Goal: Transaction & Acquisition: Purchase product/service

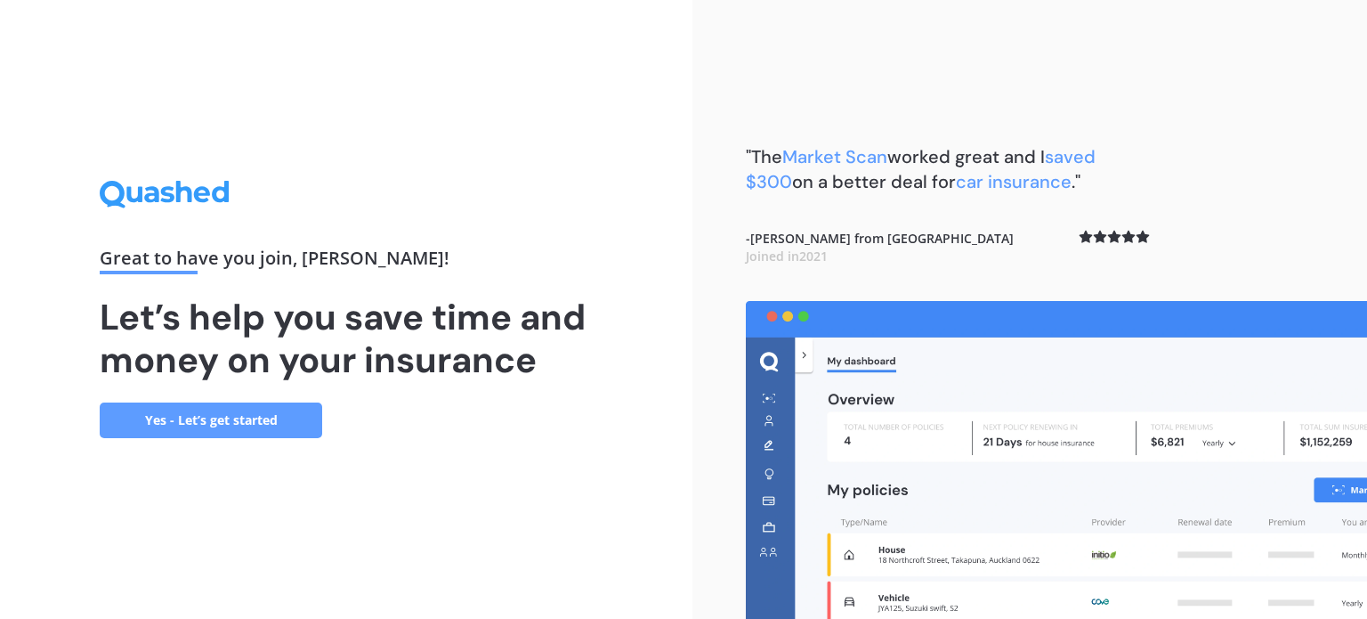
click at [263, 430] on link "Yes - Let’s get started" at bounding box center [211, 420] width 223 height 36
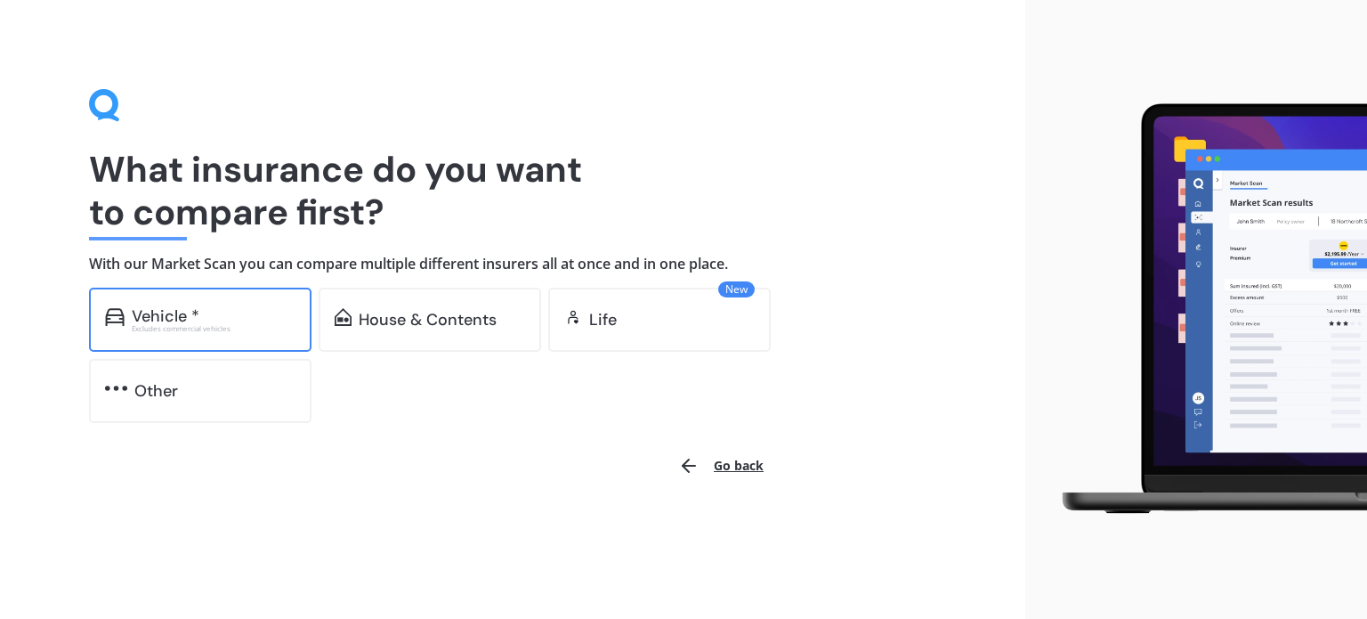
click at [216, 320] on div "Vehicle *" at bounding box center [214, 316] width 164 height 18
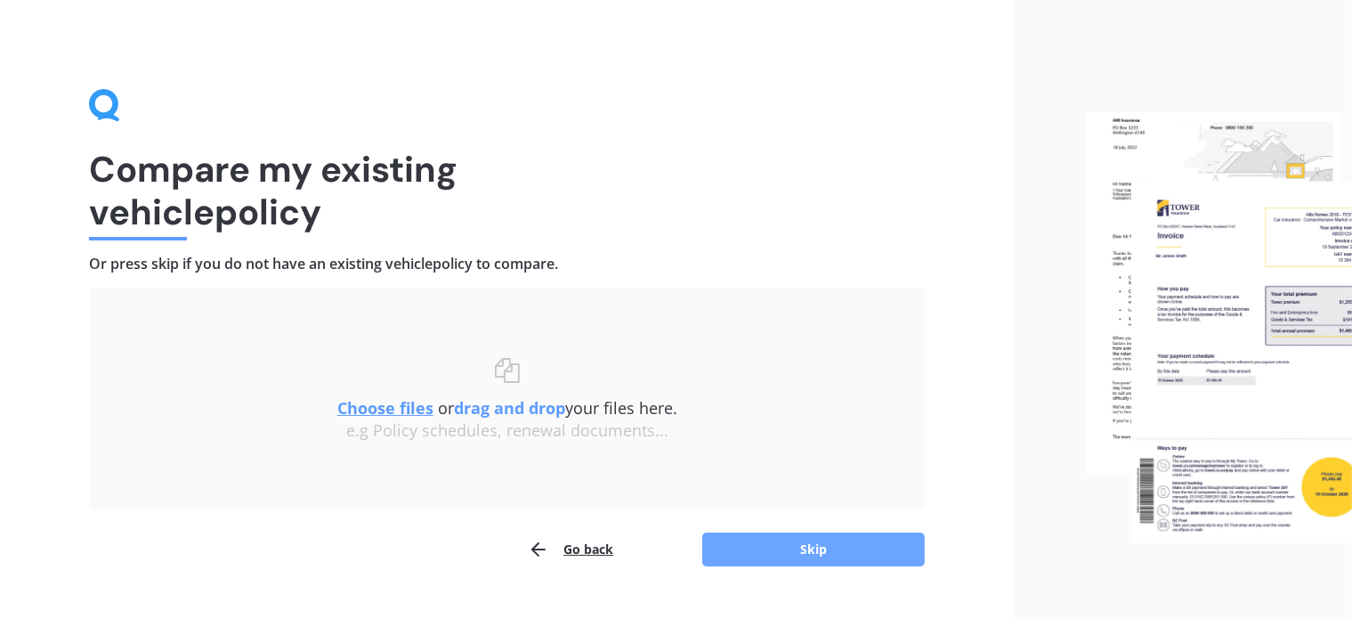
click at [808, 549] on button "Skip" at bounding box center [813, 549] width 223 height 34
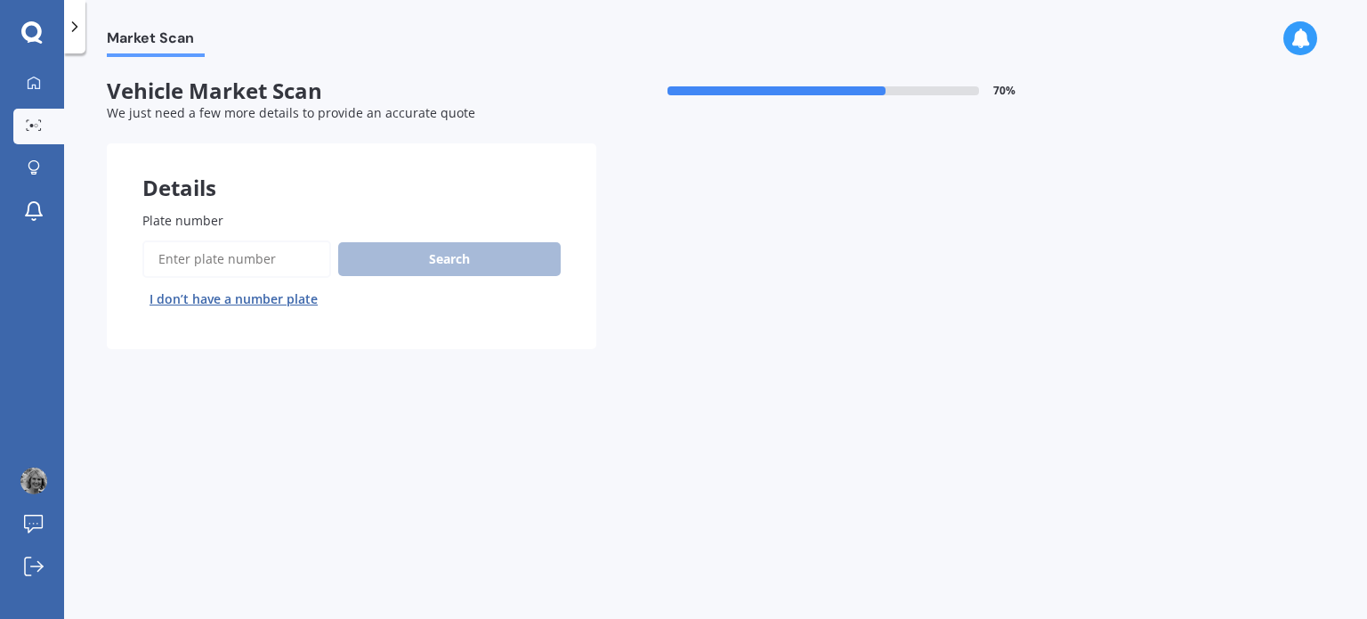
click at [253, 256] on input "Plate number" at bounding box center [236, 258] width 189 height 37
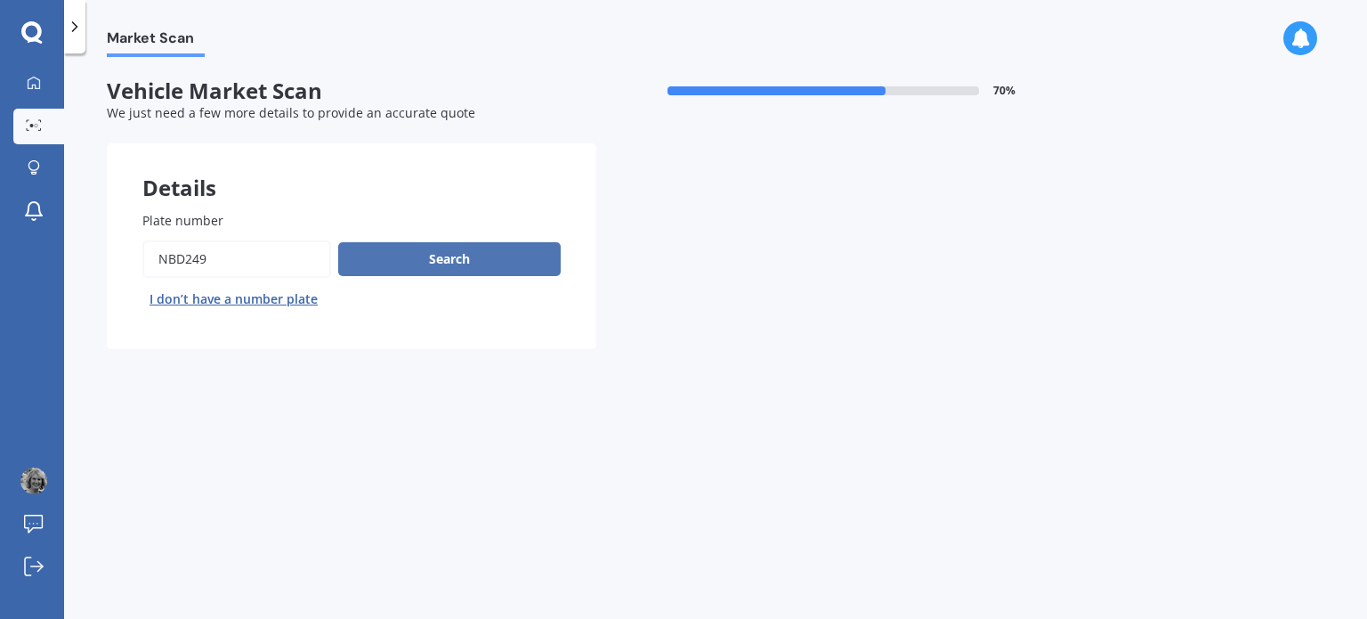
type input "nbd249"
click at [385, 262] on button "Search" at bounding box center [449, 259] width 223 height 34
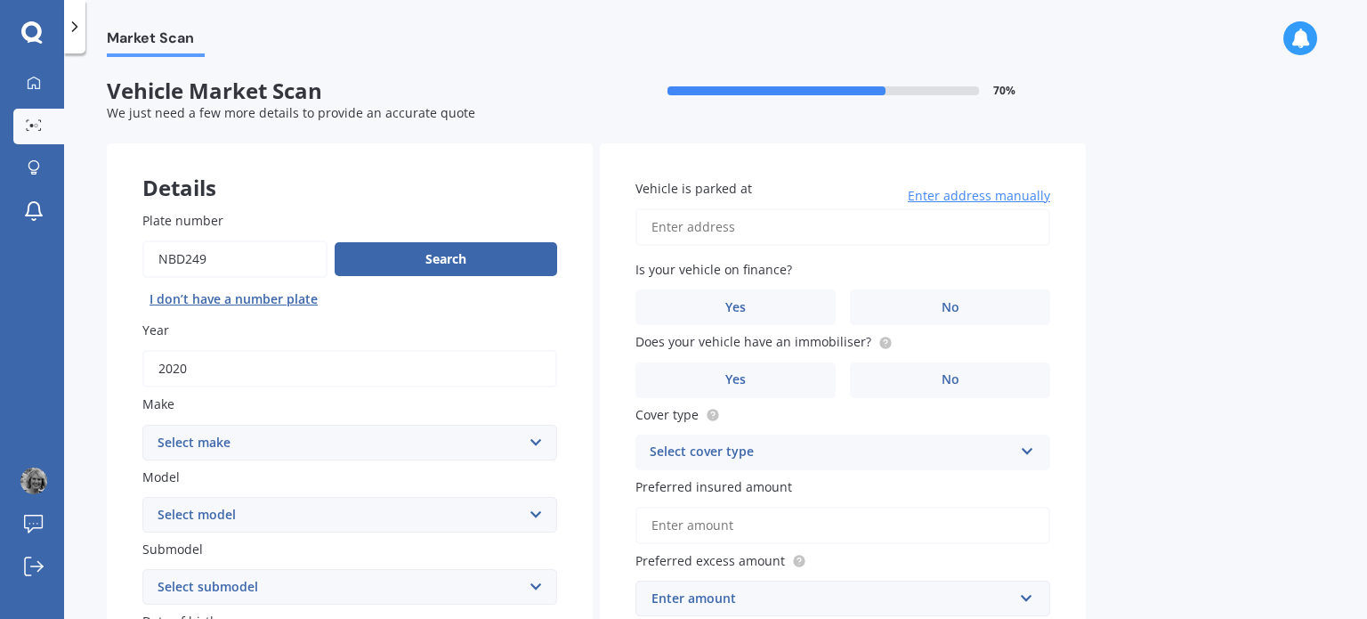
click at [780, 231] on input "Vehicle is parked at" at bounding box center [843, 226] width 415 height 37
type input "[STREET_ADDRESS][PERSON_NAME]"
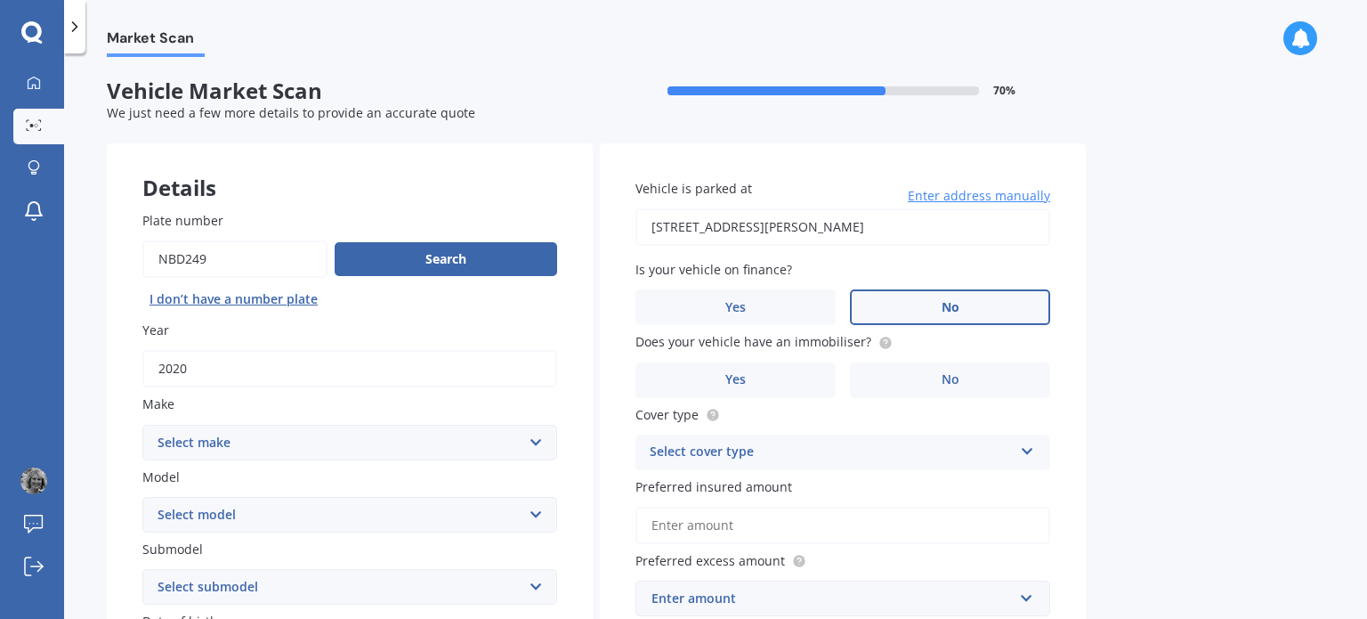
click at [896, 306] on label "No" at bounding box center [950, 307] width 200 height 36
click at [0, 0] on input "No" at bounding box center [0, 0] width 0 height 0
click at [934, 378] on label "No" at bounding box center [950, 380] width 200 height 36
click at [0, 0] on input "No" at bounding box center [0, 0] width 0 height 0
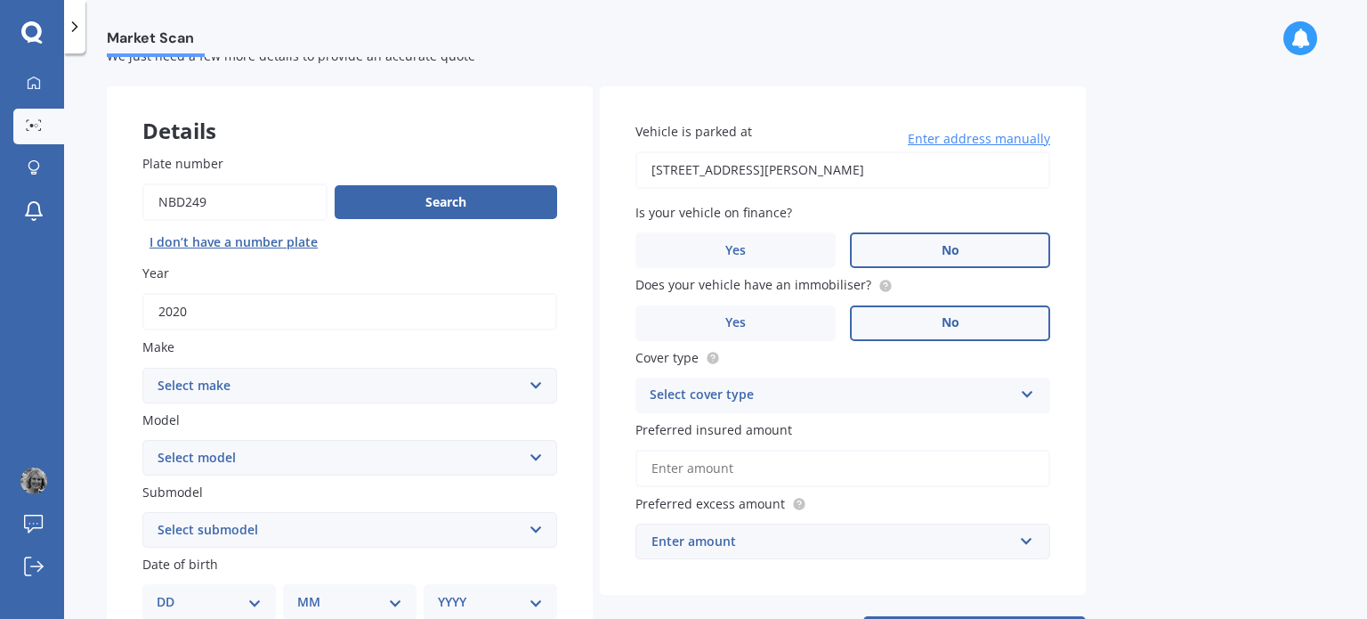
scroll to position [89, 0]
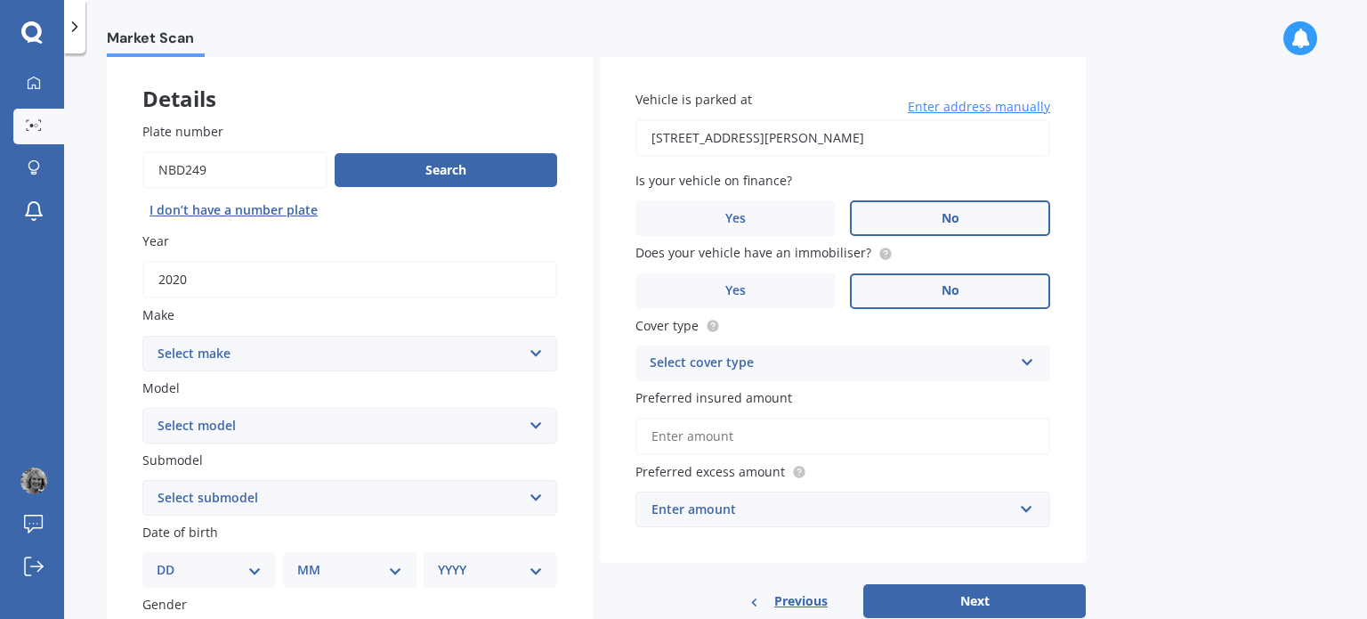
click at [1036, 365] on div "Select cover type Comprehensive Third Party, Fire & Theft Third Party" at bounding box center [843, 363] width 415 height 36
click at [993, 396] on div "Comprehensive" at bounding box center [843, 398] width 413 height 32
click at [847, 436] on input "Preferred insured amount" at bounding box center [843, 436] width 415 height 37
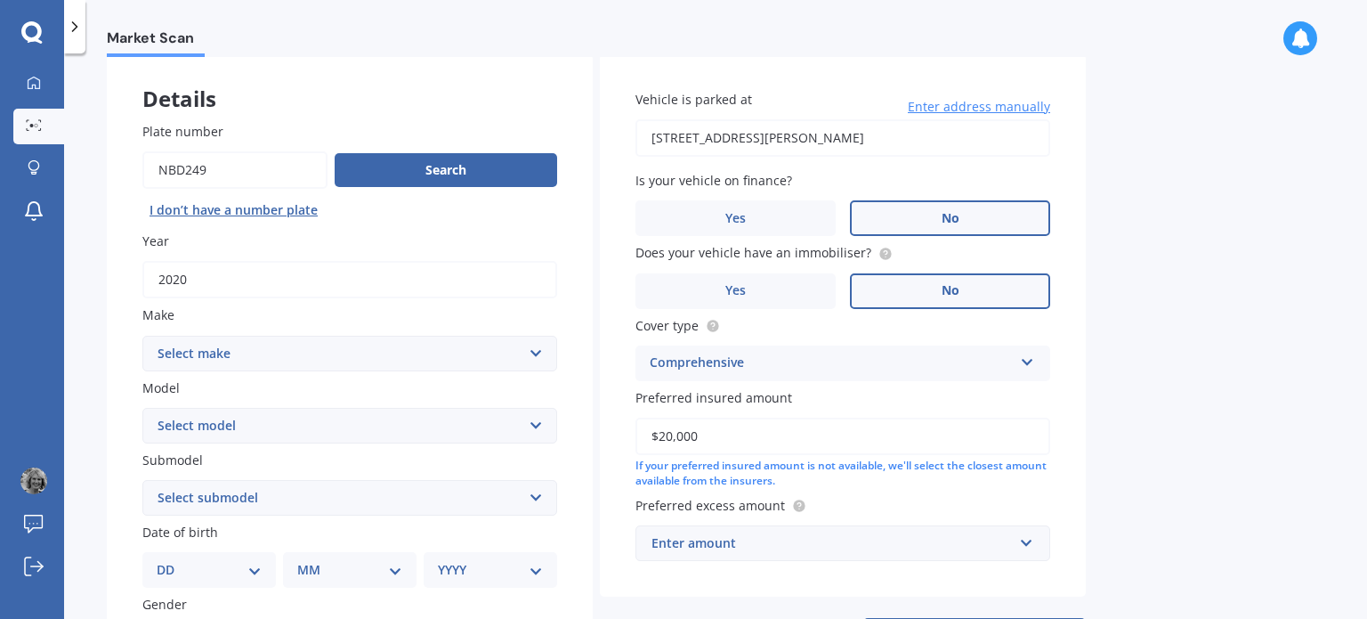
type input "$20,000"
click at [1147, 396] on div "Market Scan Vehicle Market Scan 70 % We just need a few more details to provide…" at bounding box center [715, 339] width 1303 height 565
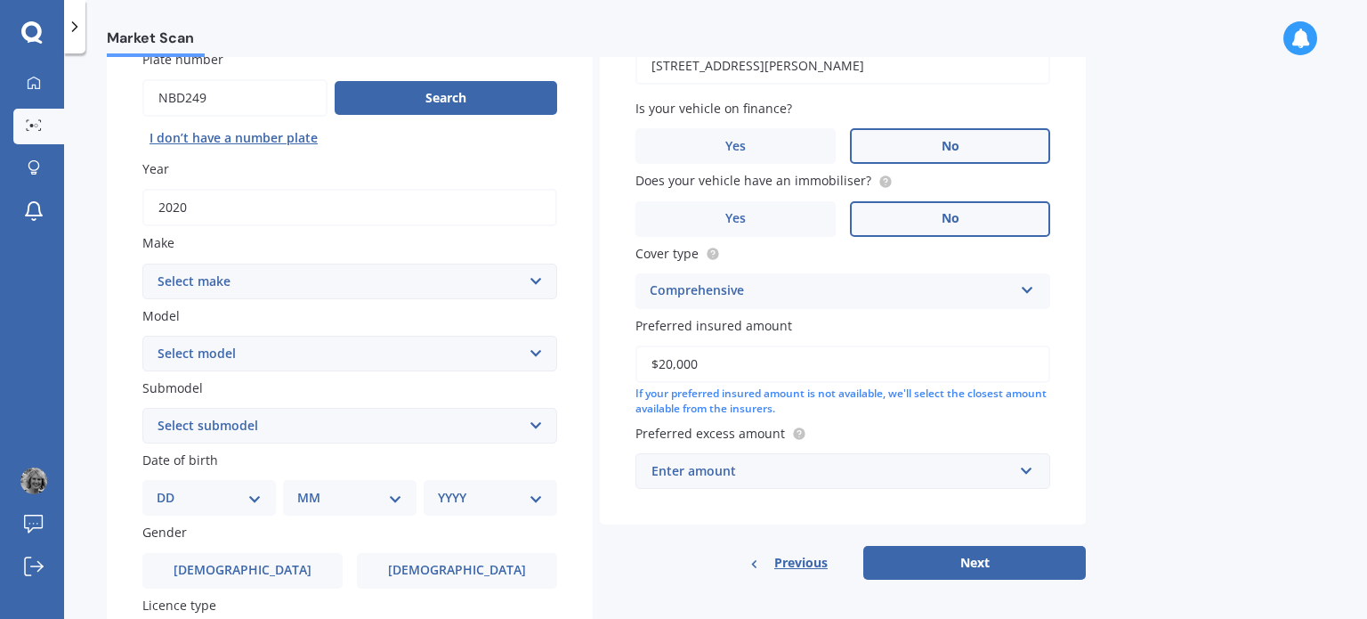
scroll to position [267, 0]
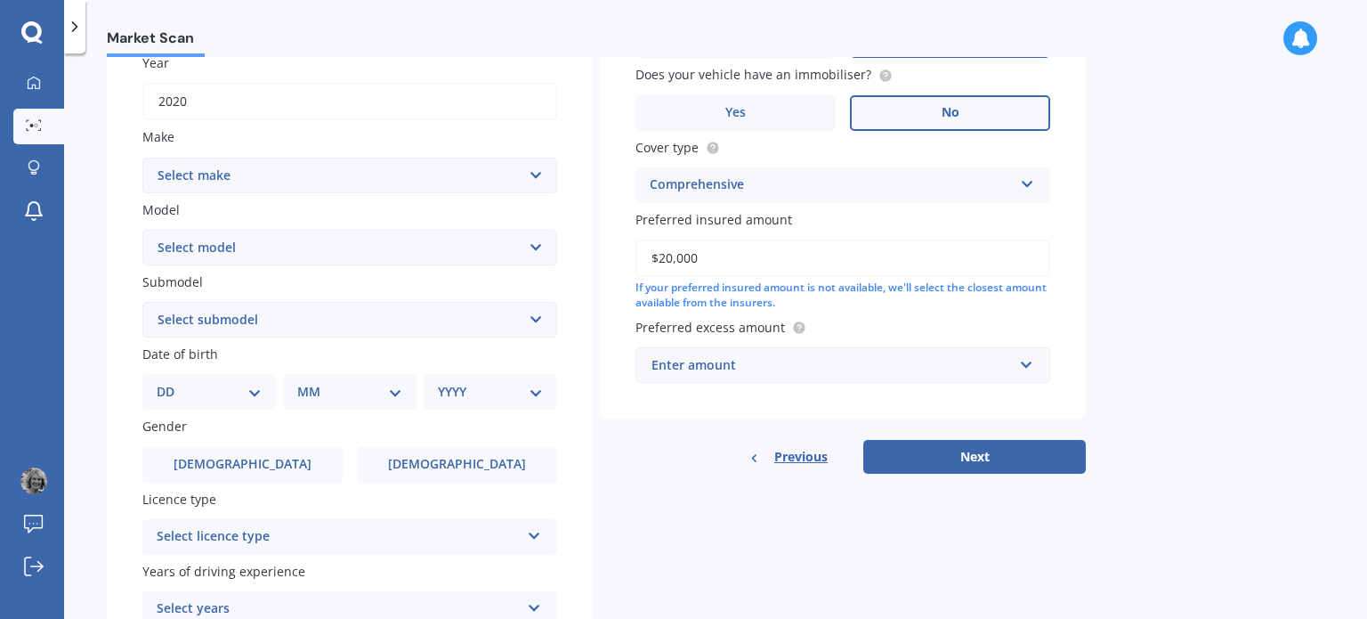
click at [980, 361] on div "Enter amount" at bounding box center [832, 365] width 361 height 20
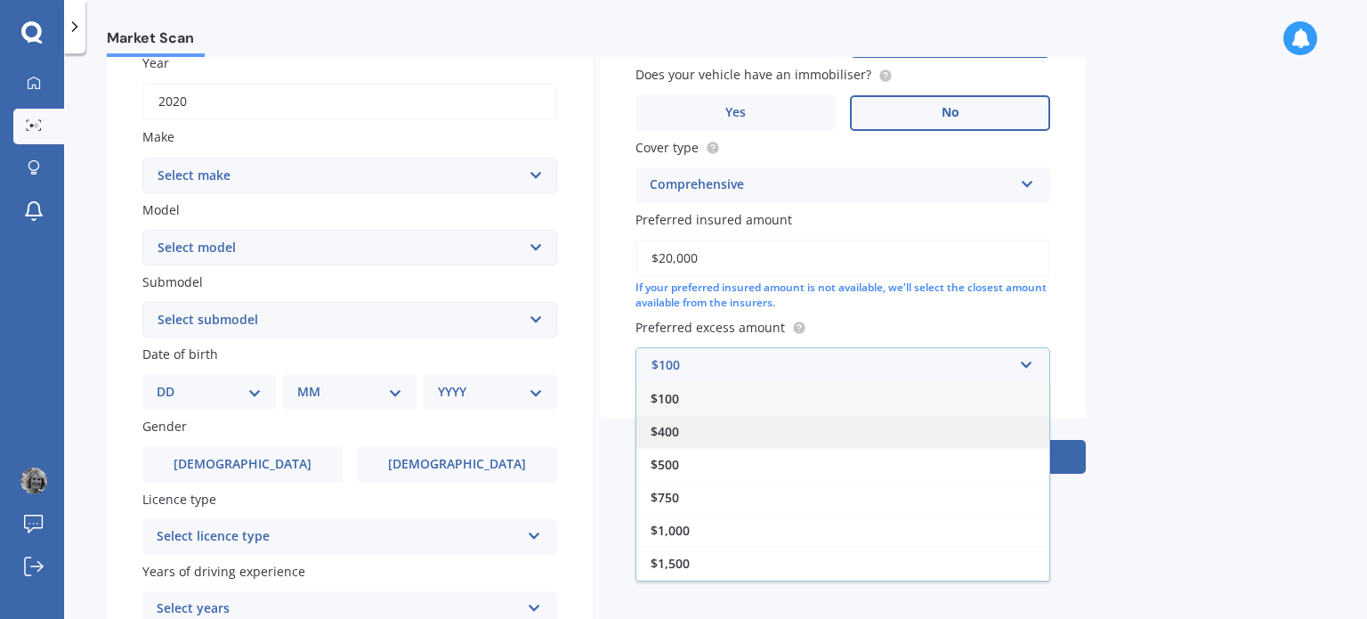
click at [795, 433] on div "$400" at bounding box center [843, 431] width 413 height 33
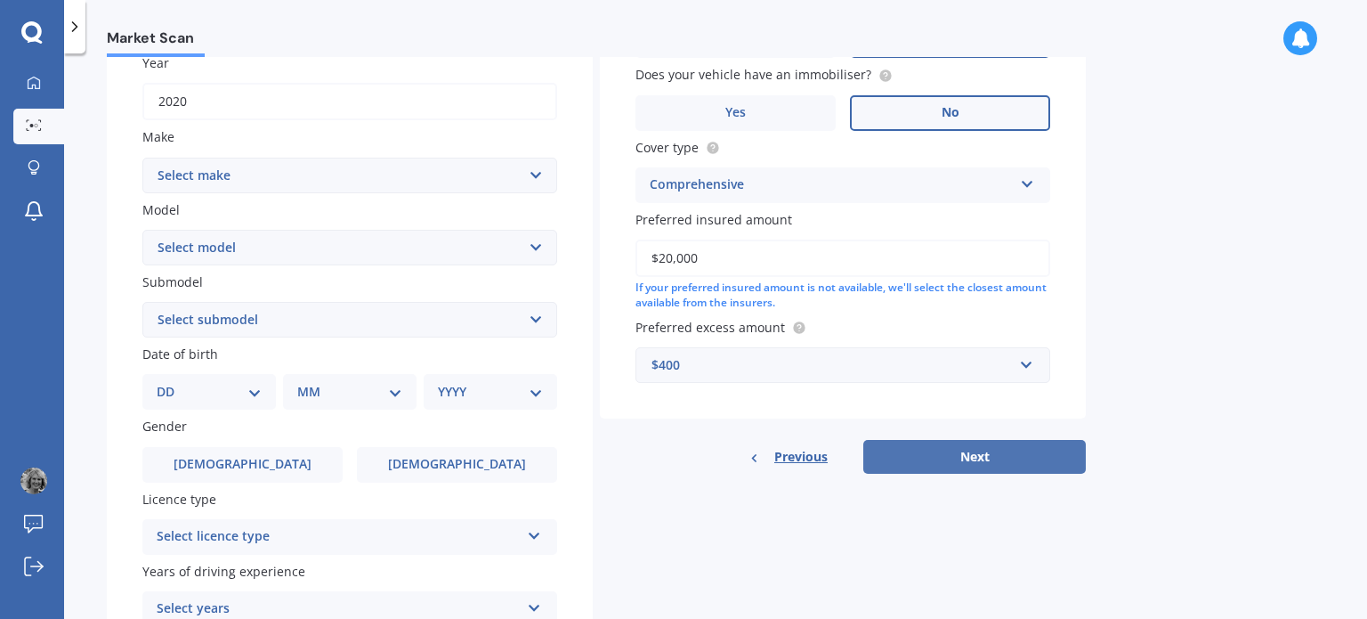
click at [965, 468] on button "Next" at bounding box center [975, 457] width 223 height 34
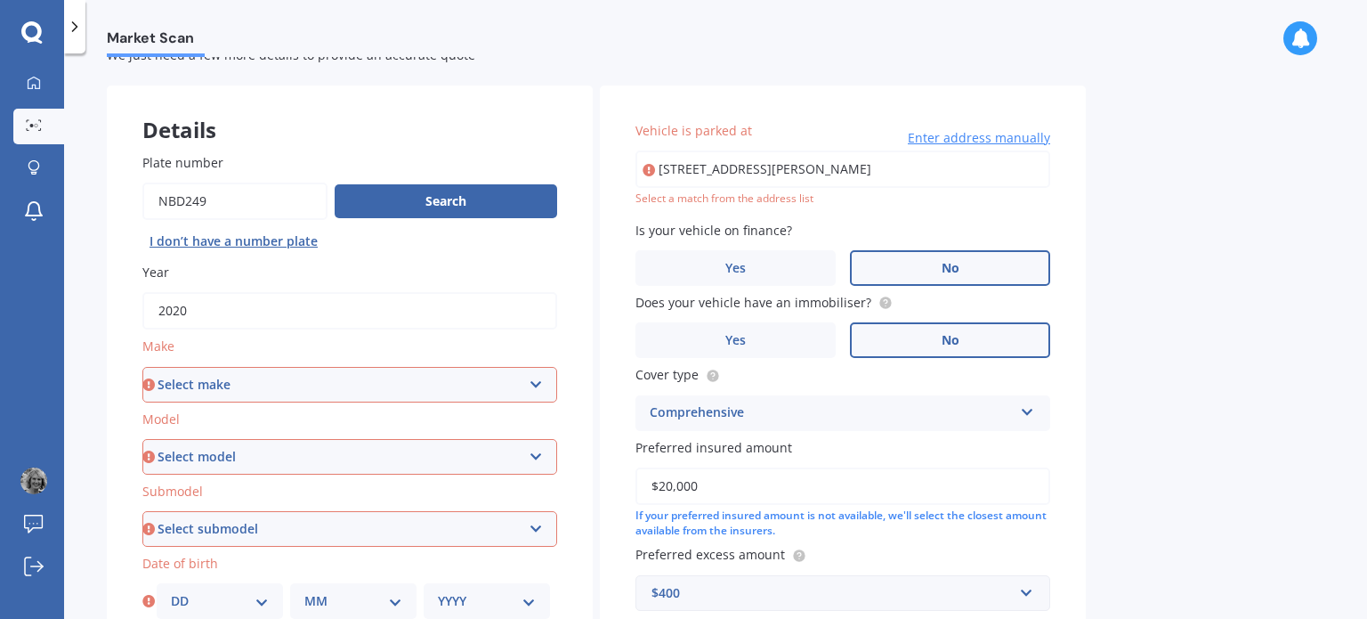
scroll to position [89, 0]
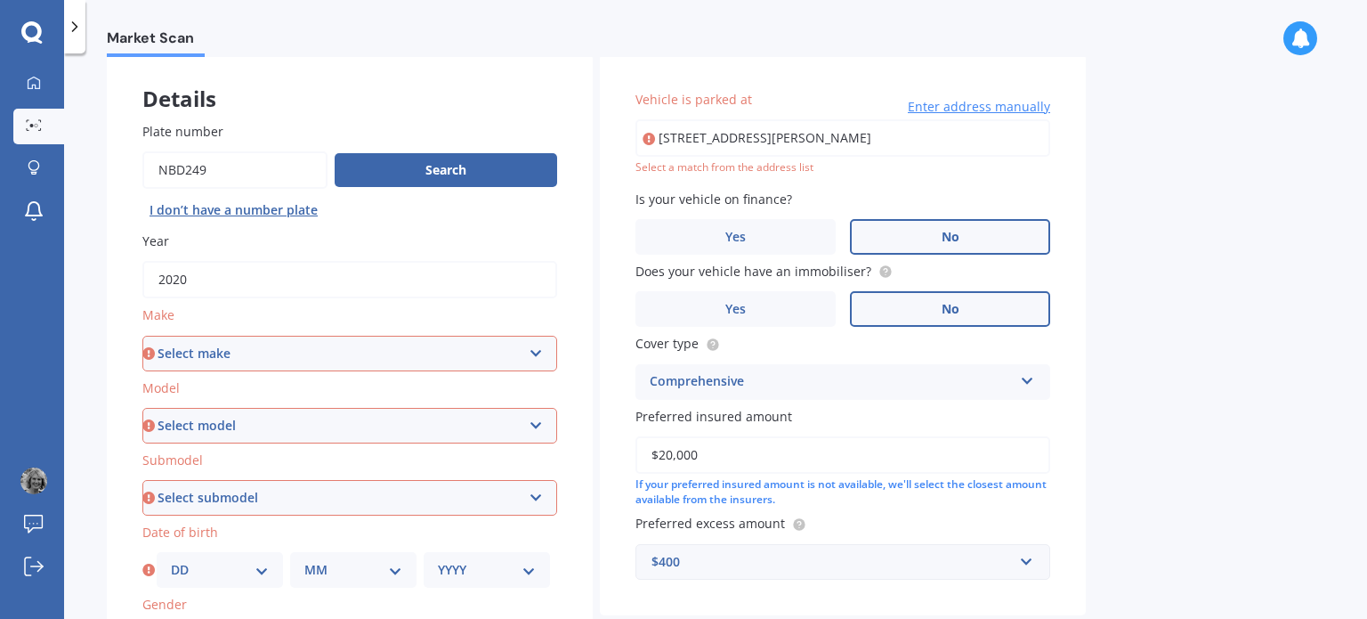
click at [502, 362] on select "Select make AC ALFA ROMEO ASTON [PERSON_NAME] AUDI AUSTIN BEDFORD Bentley BMW B…" at bounding box center [349, 354] width 415 height 36
click at [114, 235] on div "Plate number Search I don’t have a number plate Year [DATE] Make Select make AC…" at bounding box center [350, 499] width 486 height 827
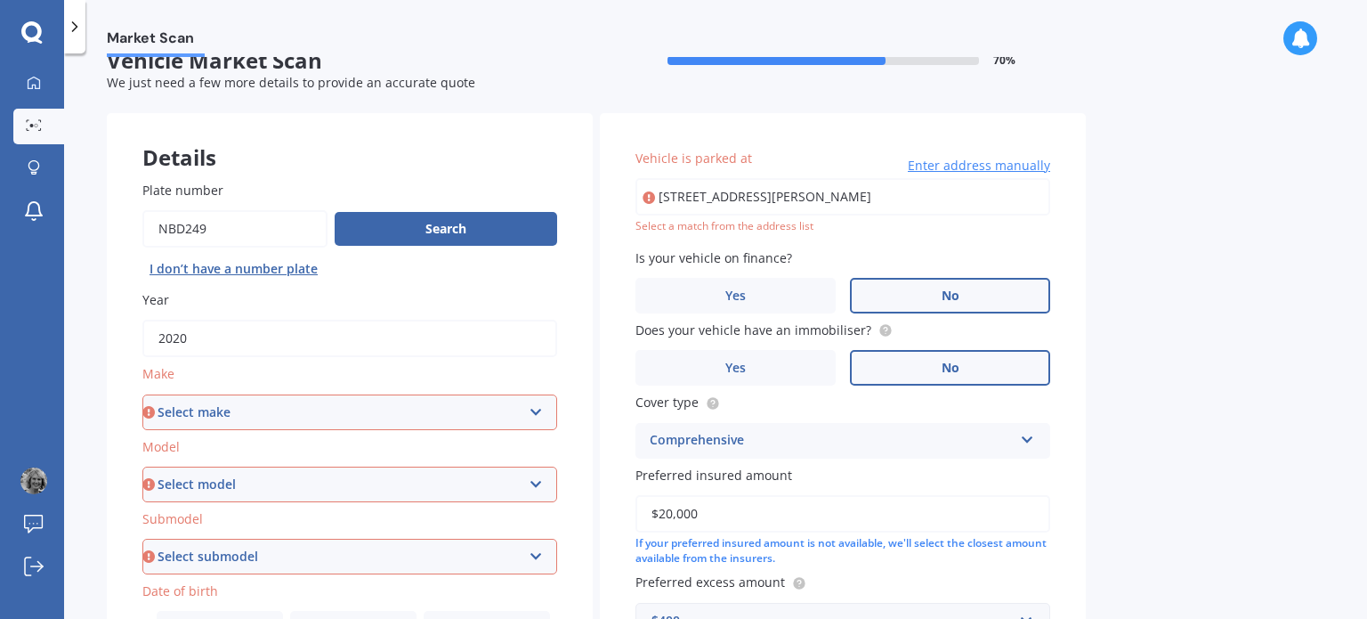
scroll to position [0, 0]
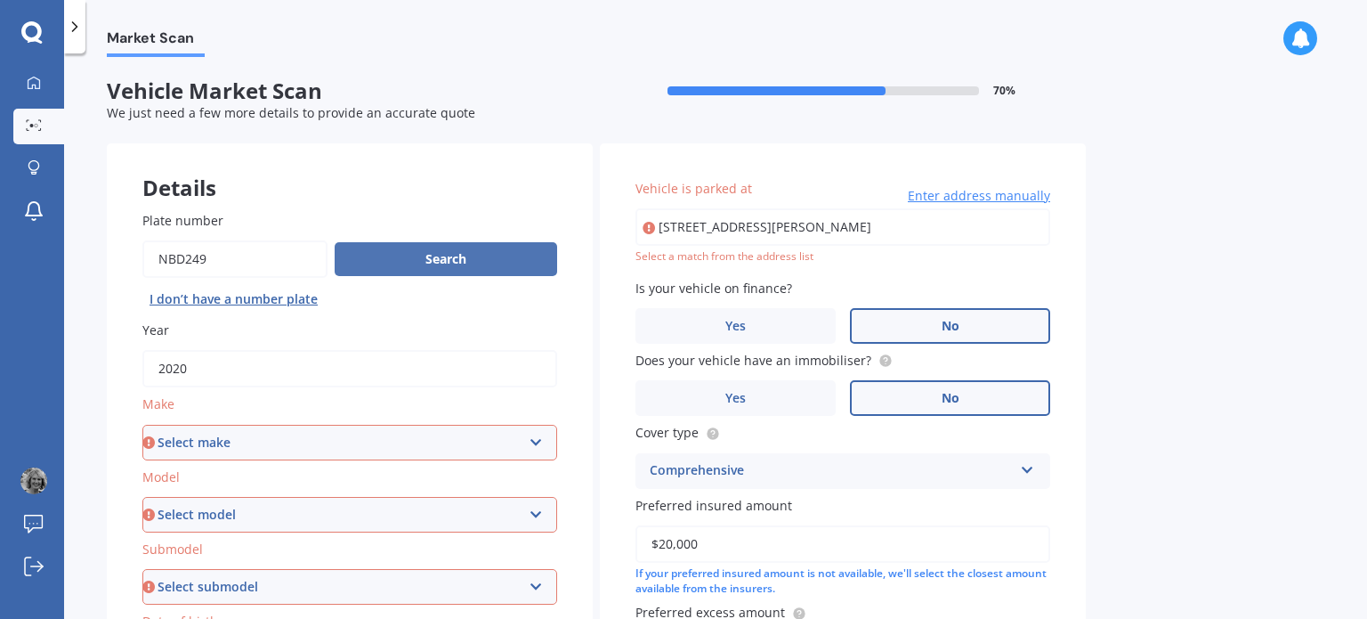
click at [391, 259] on button "Search" at bounding box center [446, 259] width 223 height 34
click at [222, 371] on input "2020" at bounding box center [349, 368] width 415 height 37
click at [224, 435] on select "Select make AC ALFA ROMEO ASTON [PERSON_NAME] AUDI AUSTIN BEDFORD Bentley BMW B…" at bounding box center [349, 443] width 415 height 36
select select "SUZUKI"
click at [142, 425] on select "Select make AC ALFA ROMEO ASTON [PERSON_NAME] AUDI AUSTIN BEDFORD Bentley BMW B…" at bounding box center [349, 443] width 415 height 36
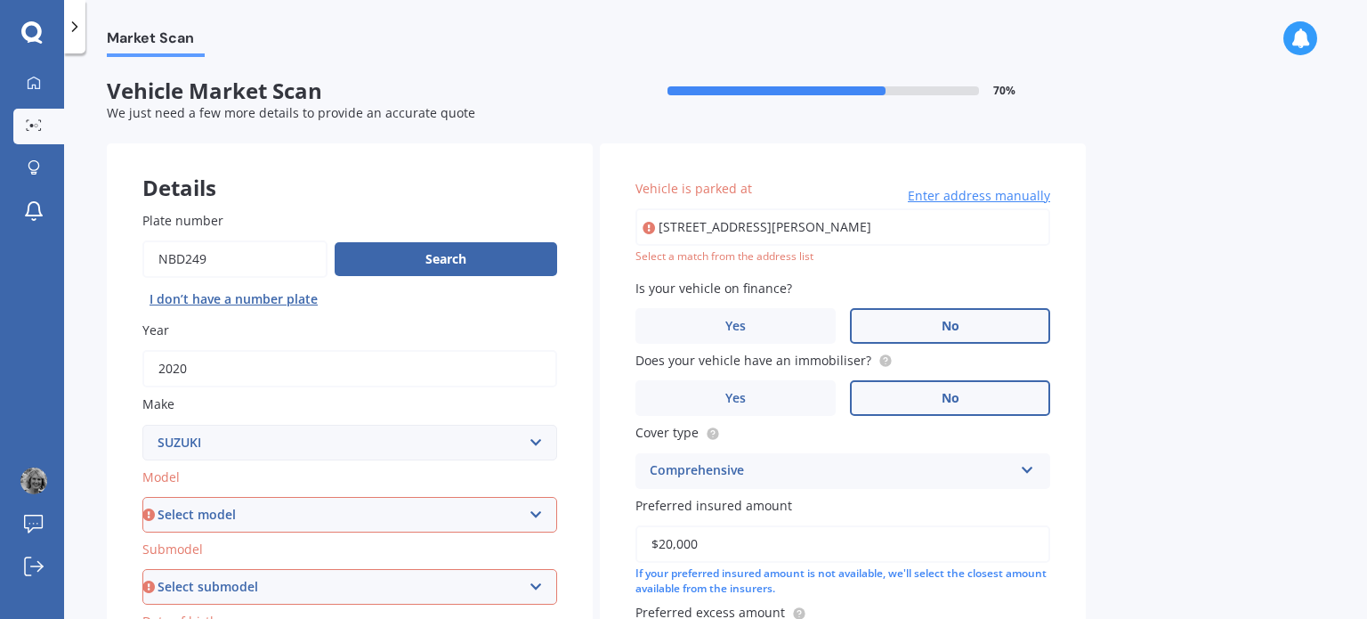
click at [214, 515] on select "Select model Aerio Alto APV Van Baleno Cappuccino Carry Truck Carry van Celerio…" at bounding box center [349, 515] width 415 height 36
select select "S-CROSS"
click at [142, 497] on select "Select model Aerio Alto APV Van Baleno Cappuccino Carry Truck Carry van Celerio…" at bounding box center [349, 515] width 415 height 36
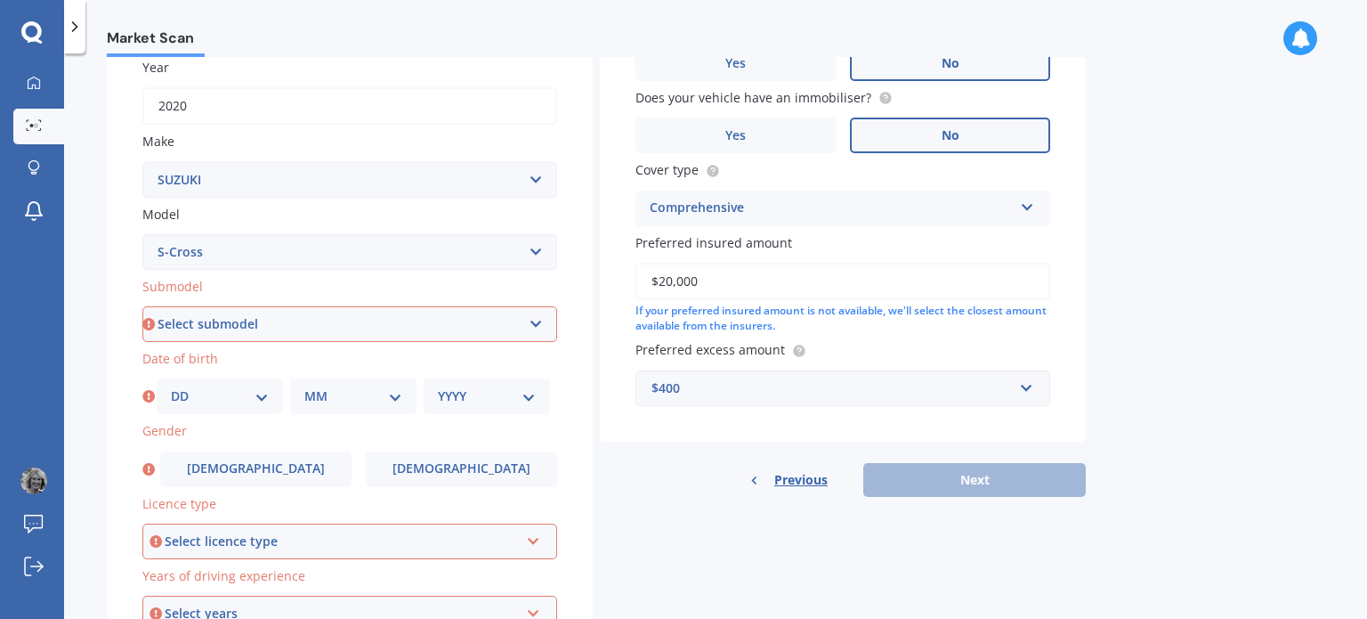
scroll to position [267, 0]
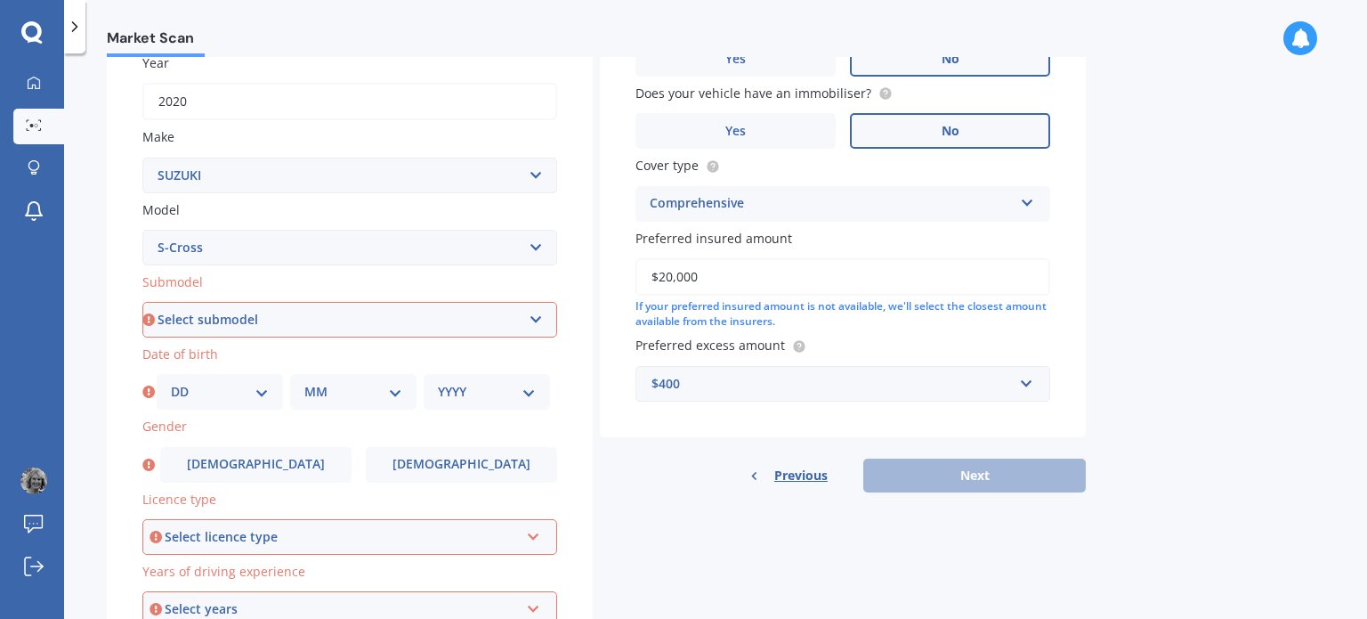
click at [215, 323] on select "Select submodel GLX Hatchback 5dr CVT 1sp 1.6i GLX Hatchback 5dr CVT 1sp AllGri…" at bounding box center [349, 320] width 415 height 36
select select "PRESTIGE"
click at [142, 302] on select "Select submodel GLX Hatchback 5dr CVT 1sp 1.6i GLX Hatchback 5dr CVT 1sp AllGri…" at bounding box center [349, 320] width 415 height 36
click at [207, 398] on select "DD 01 02 03 04 05 06 07 08 09 10 11 12 13 14 15 16 17 18 19 20 21 22 23 24 25 2…" at bounding box center [220, 392] width 98 height 20
select select "07"
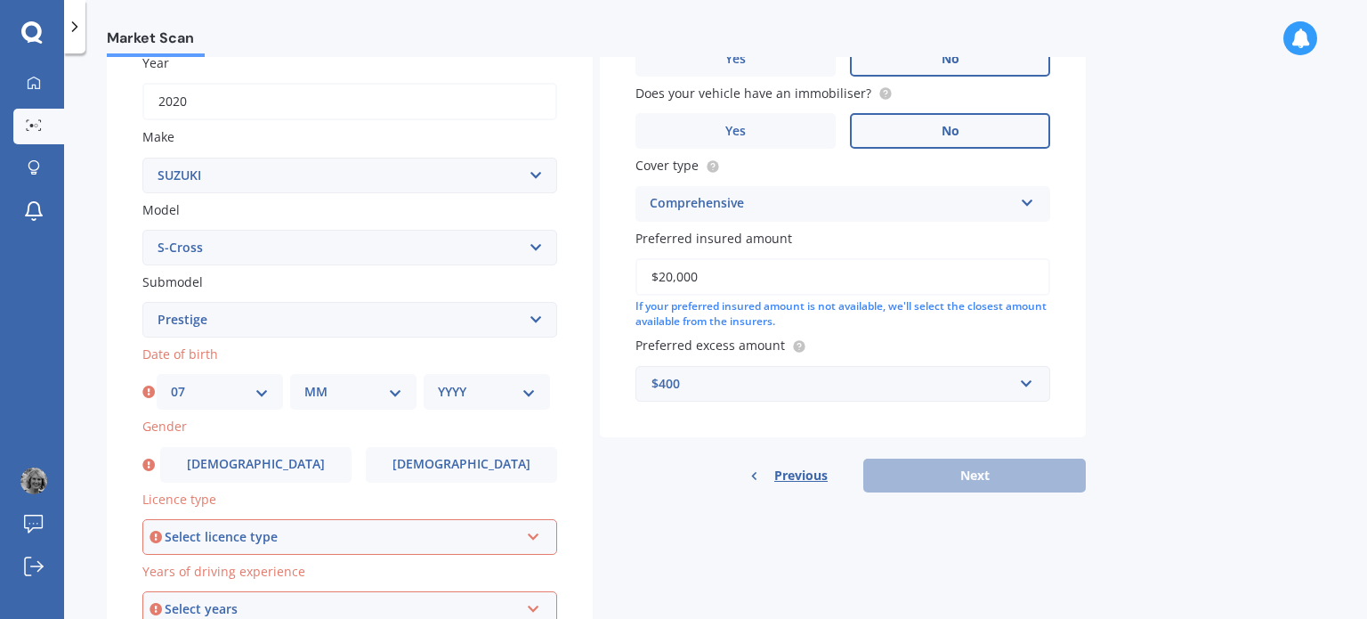
click at [171, 382] on select "DD 01 02 03 04 05 06 07 08 09 10 11 12 13 14 15 16 17 18 19 20 21 22 23 24 25 2…" at bounding box center [220, 392] width 98 height 20
click at [328, 380] on div "MM 01 02 03 04 05 06 07 08 09 10 11 12" at bounding box center [353, 392] width 126 height 36
click at [388, 392] on select "MM 01 02 03 04 05 06 07 08 09 10 11 12" at bounding box center [353, 392] width 98 height 20
select select "04"
click at [304, 382] on select "MM 01 02 03 04 05 06 07 08 09 10 11 12" at bounding box center [353, 392] width 98 height 20
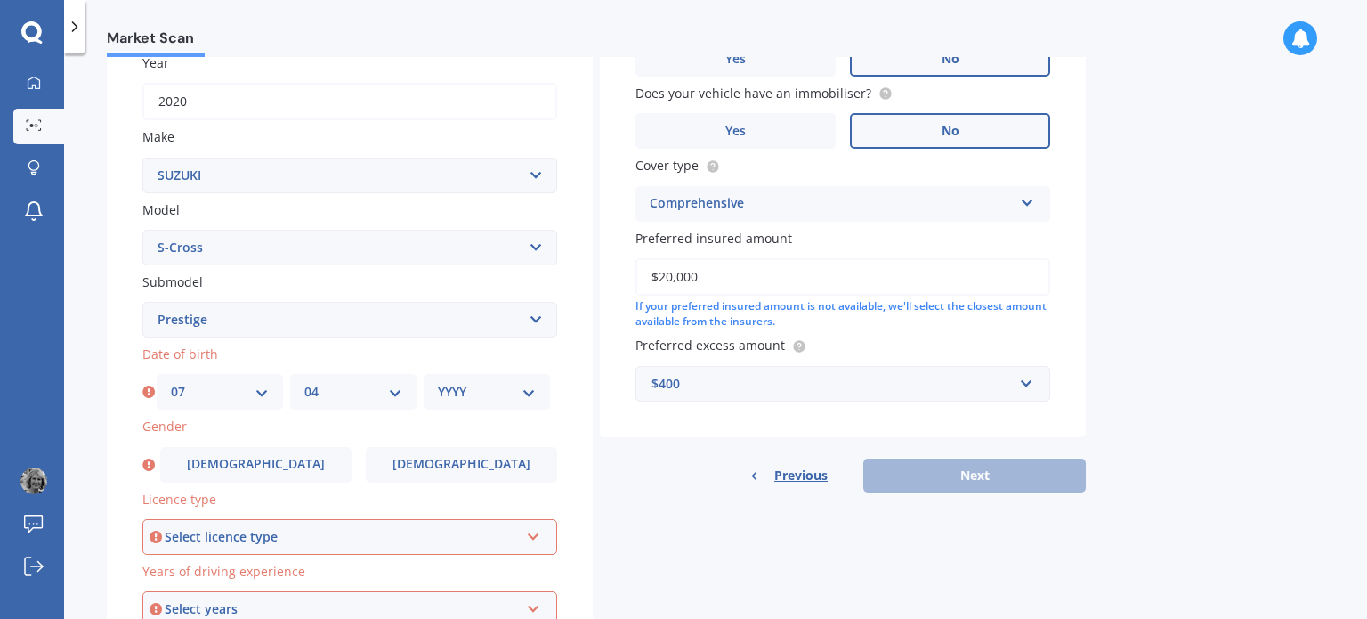
click at [469, 402] on div "YYYY 2025 2024 2023 2022 2021 2020 2019 2018 2017 2016 2015 2014 2013 2012 2011…" at bounding box center [487, 392] width 126 height 36
click at [532, 393] on select "YYYY 2025 2024 2023 2022 2021 2020 2019 2018 2017 2016 2015 2014 2013 2012 2011…" at bounding box center [487, 392] width 98 height 20
select select "1965"
click at [438, 382] on select "YYYY 2025 2024 2023 2022 2021 2020 2019 2018 2017 2016 2015 2014 2013 2012 2011…" at bounding box center [487, 392] width 98 height 20
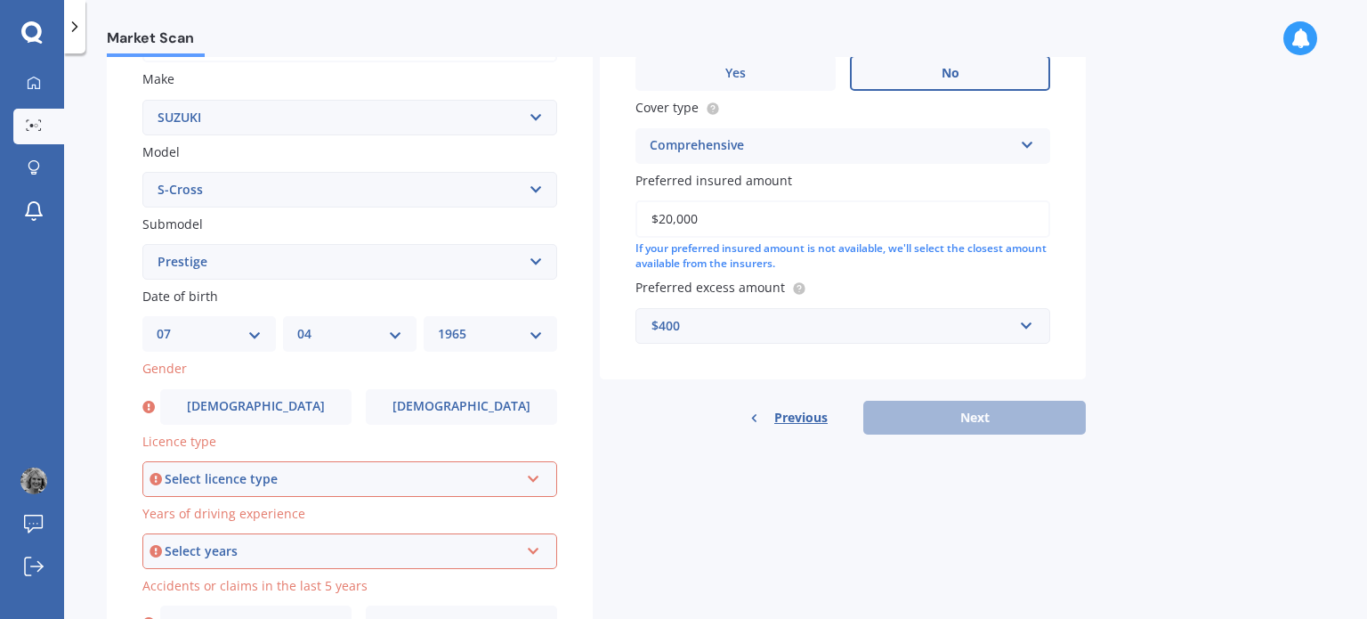
scroll to position [356, 0]
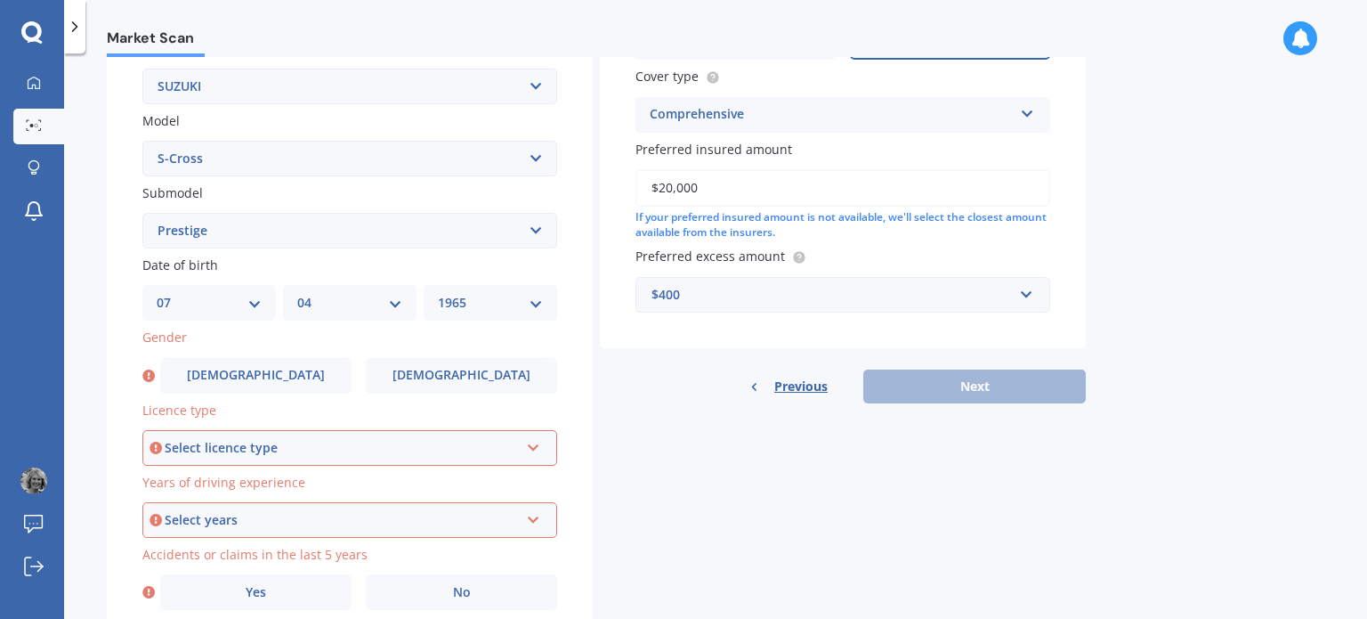
click at [249, 444] on div "Select licence type" at bounding box center [342, 448] width 354 height 20
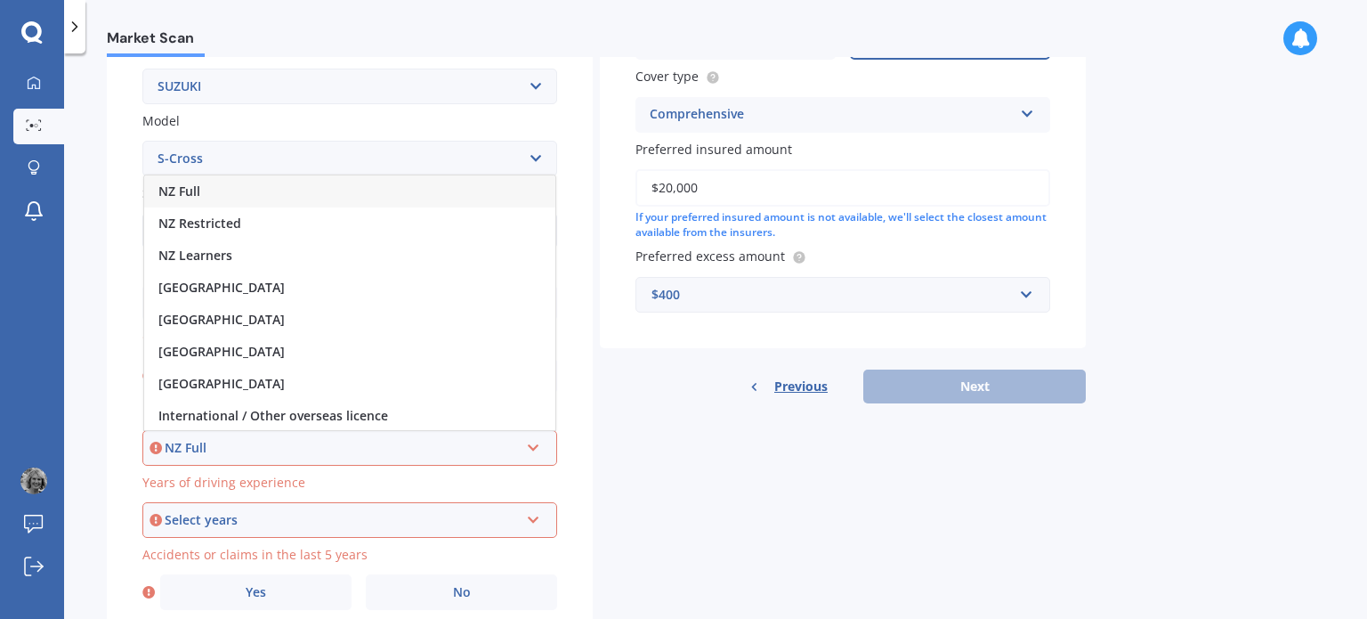
click at [239, 191] on div "NZ Full" at bounding box center [349, 191] width 411 height 32
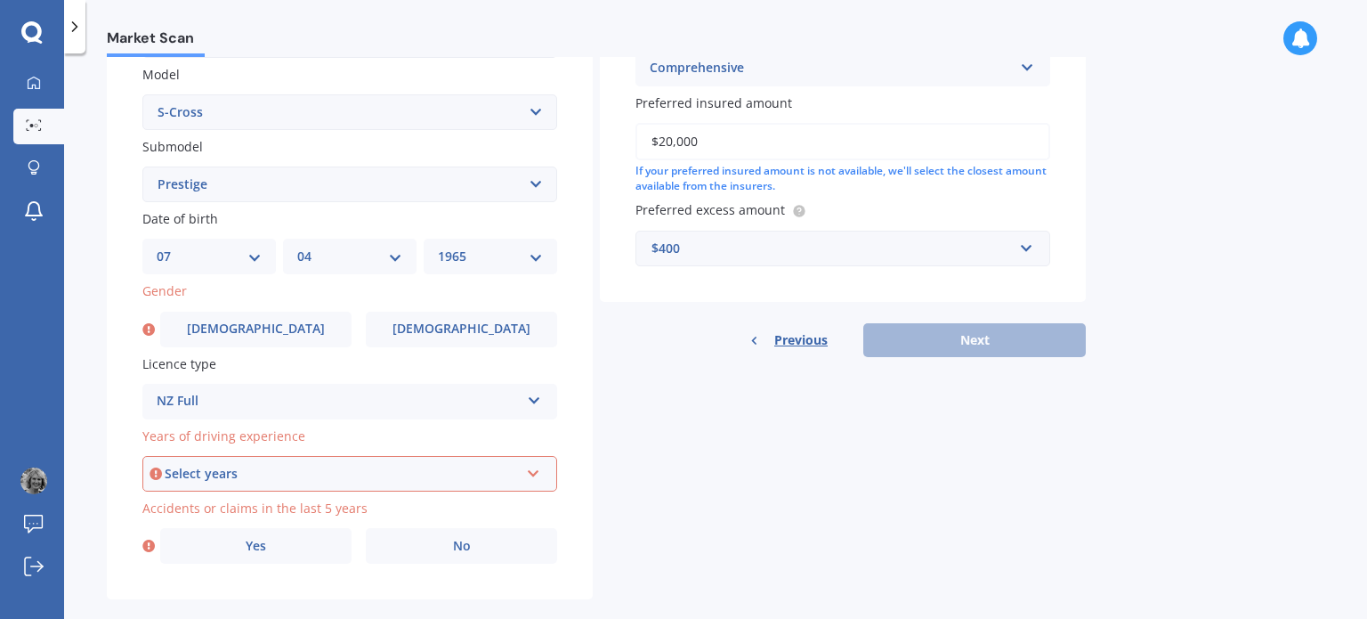
scroll to position [429, 0]
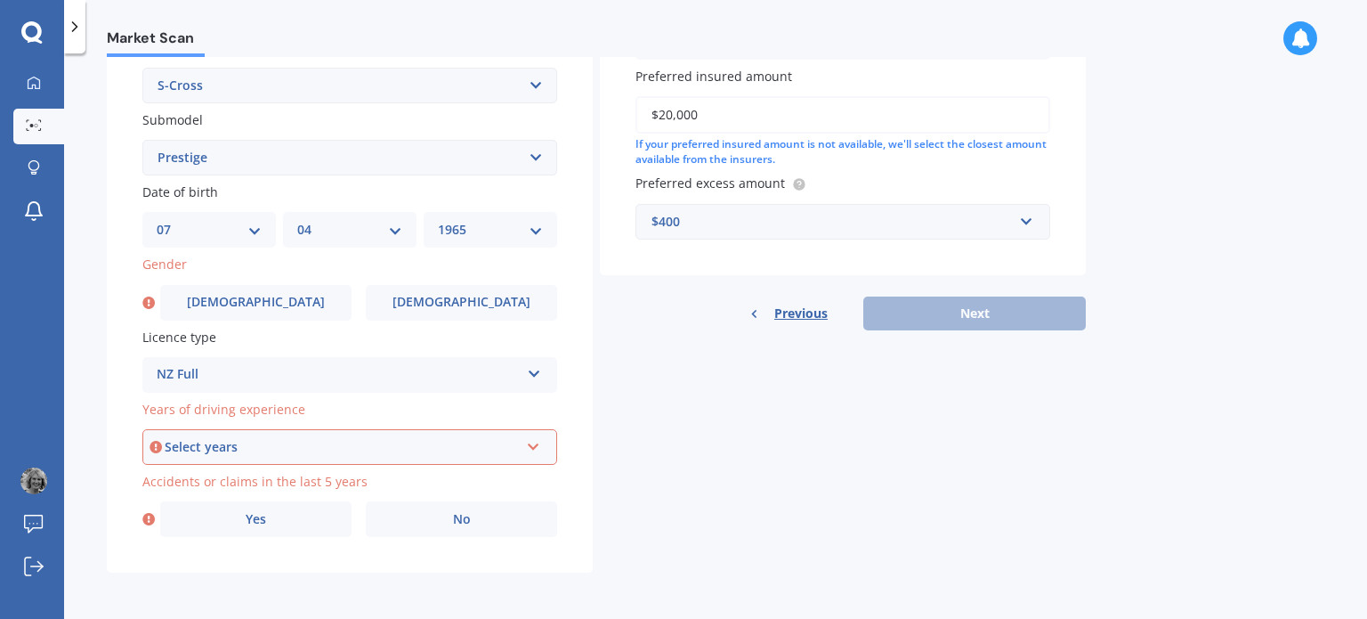
click at [205, 445] on div "Select years" at bounding box center [342, 447] width 354 height 20
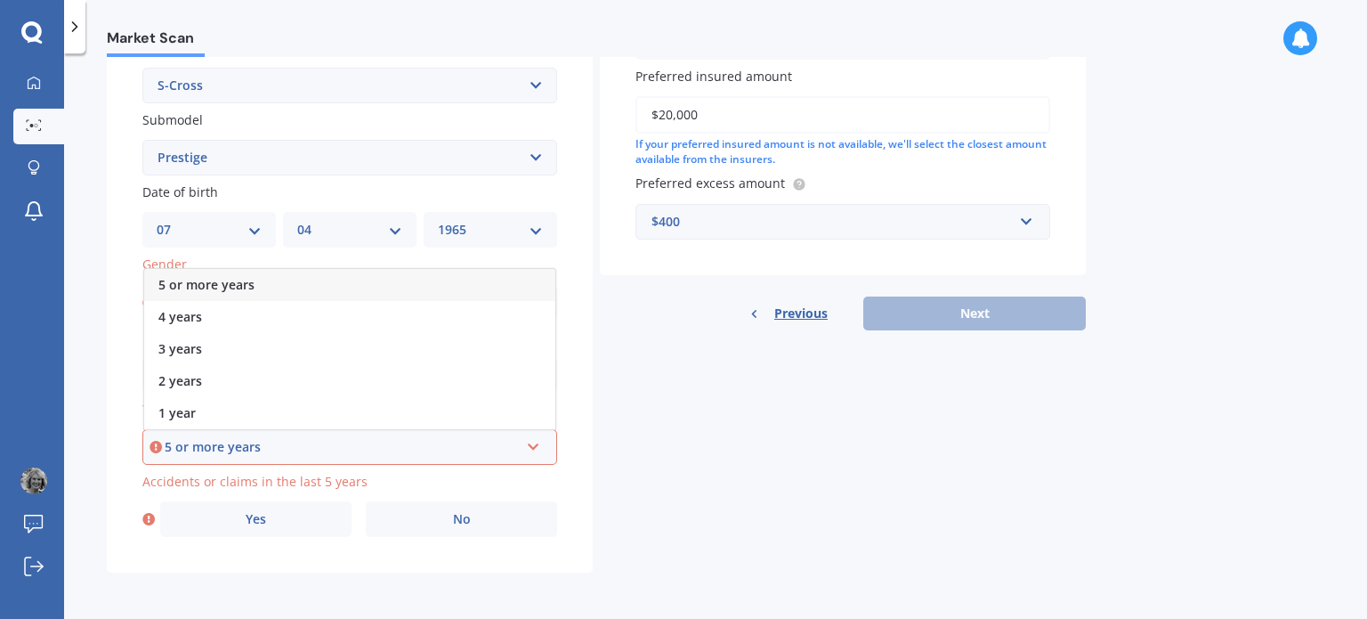
click at [246, 284] on span "5 or more years" at bounding box center [206, 284] width 96 height 17
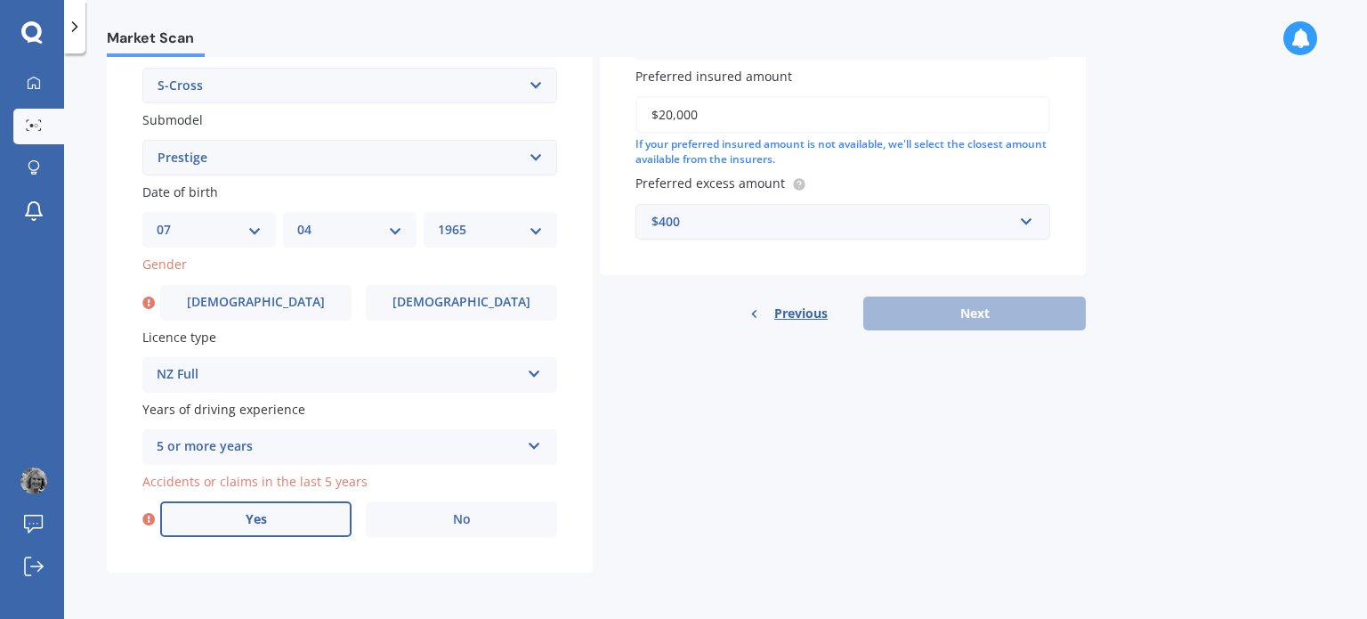
click at [288, 525] on label "Yes" at bounding box center [255, 519] width 191 height 36
click at [0, 0] on input "Yes" at bounding box center [0, 0] width 0 height 0
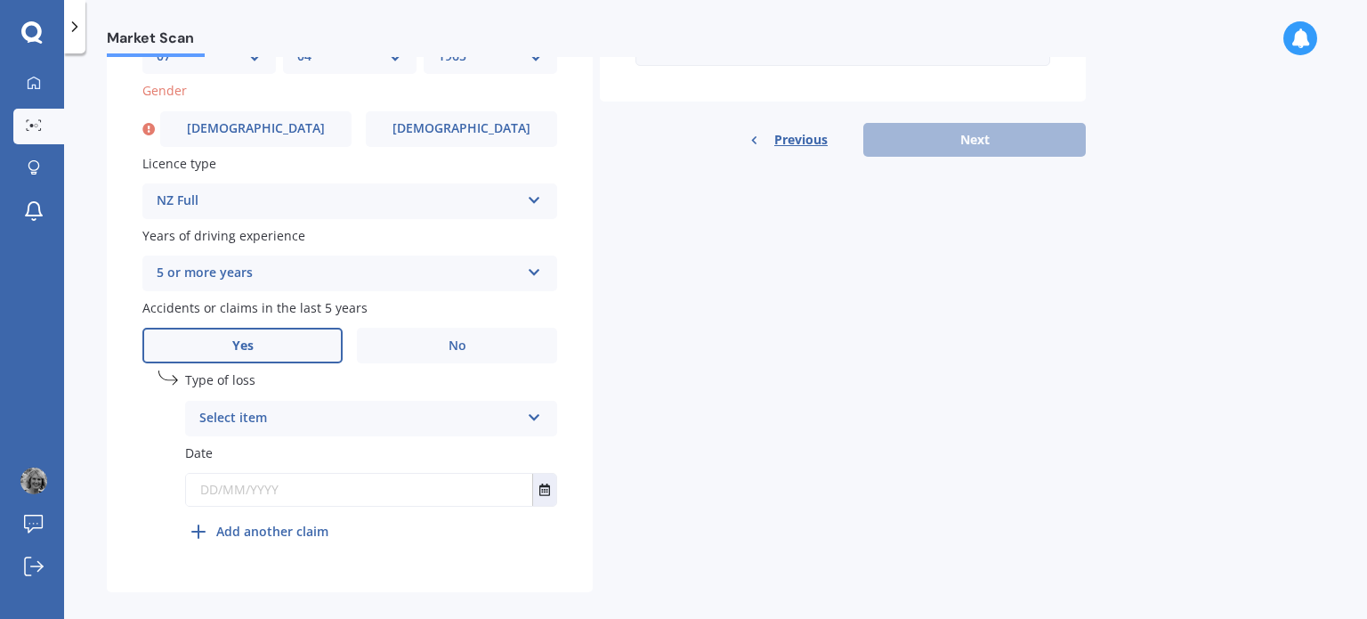
scroll to position [622, 0]
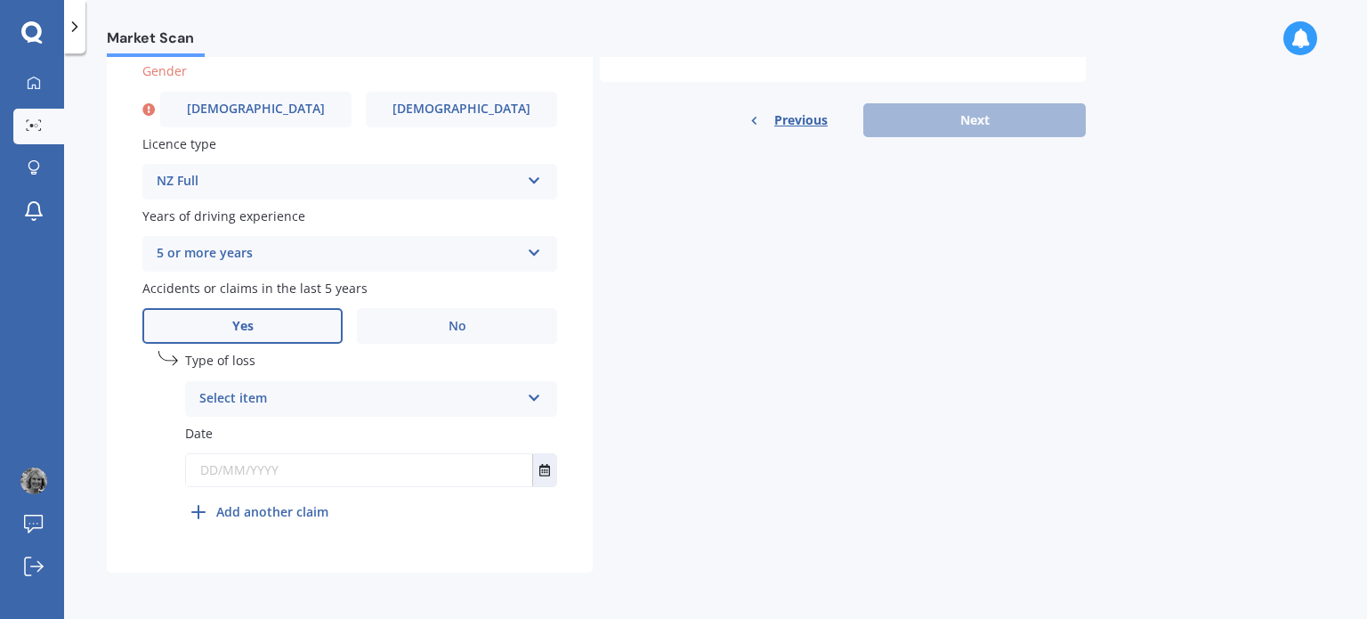
click at [346, 402] on div "Select item" at bounding box center [359, 398] width 320 height 21
click at [342, 434] on div "At fault accident" at bounding box center [371, 434] width 370 height 32
click at [303, 476] on input "text" at bounding box center [359, 470] width 346 height 32
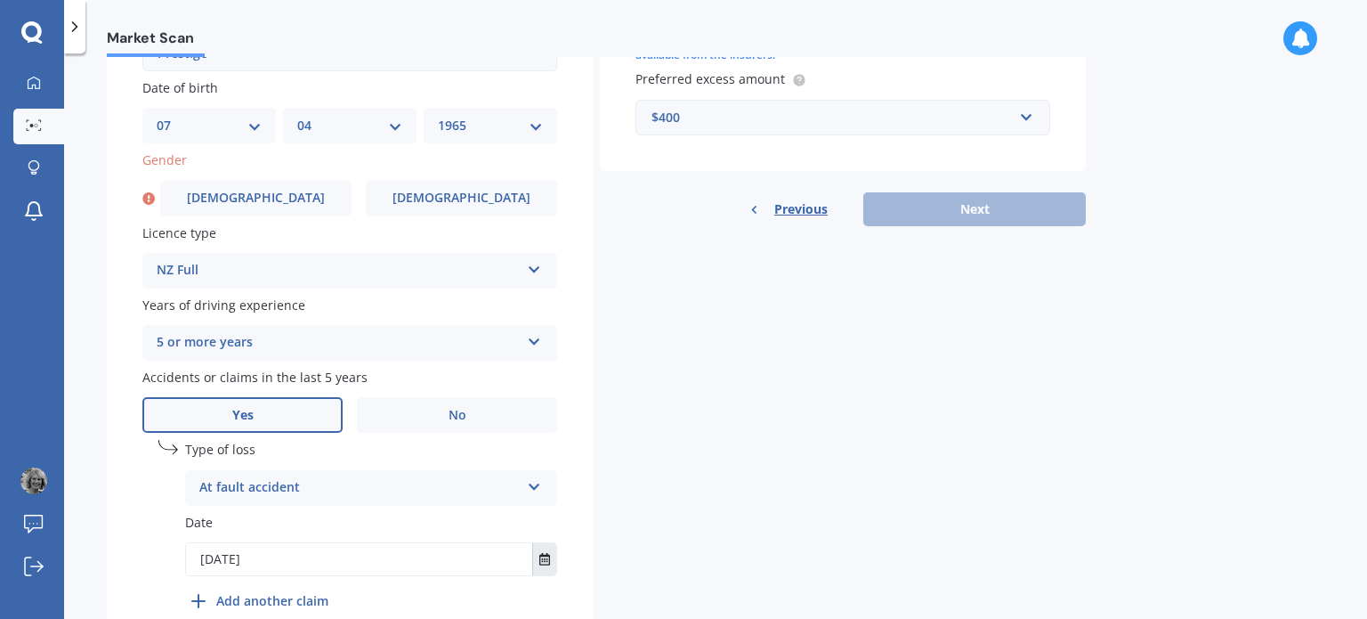
click at [546, 563] on icon "Select date" at bounding box center [544, 559] width 11 height 12
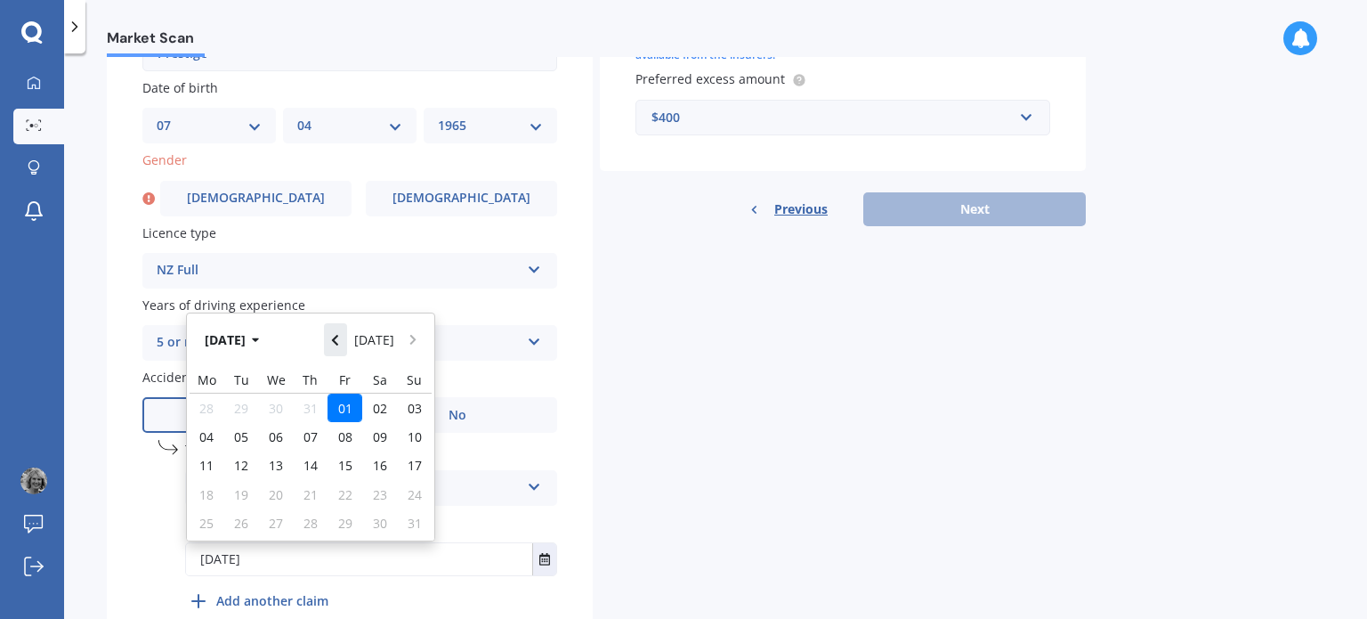
click at [339, 337] on icon "Navigate back" at bounding box center [335, 340] width 8 height 12
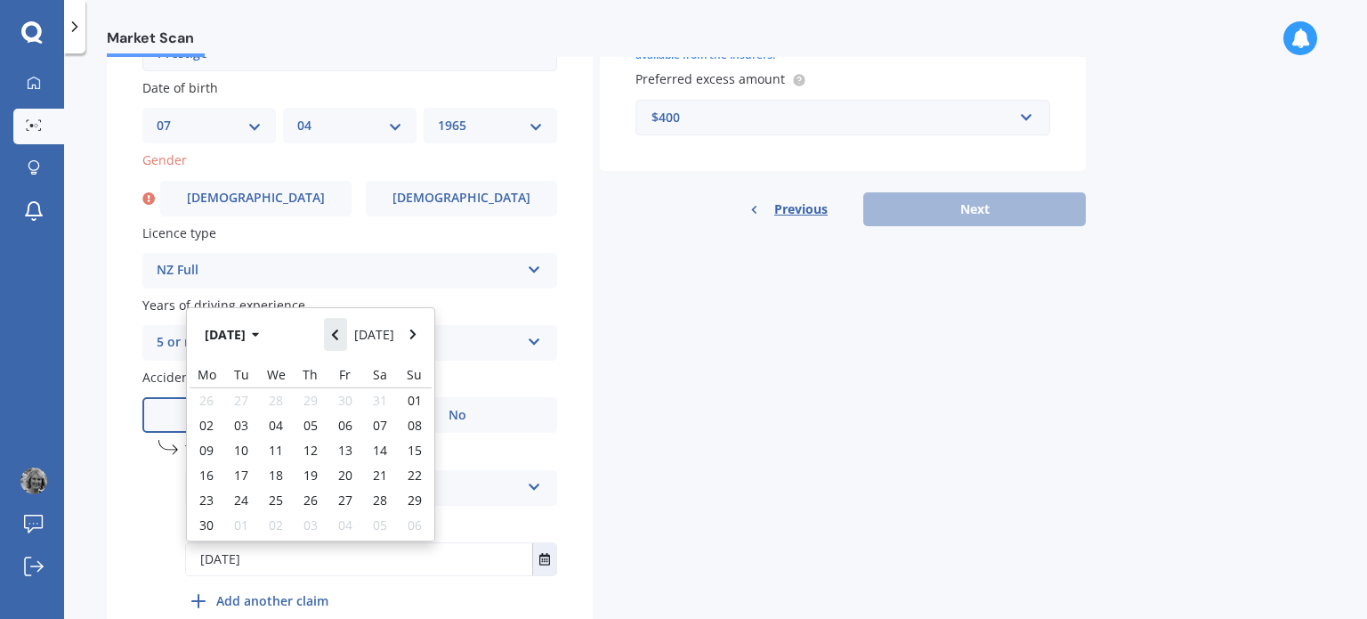
click at [339, 337] on icon "Navigate back" at bounding box center [335, 334] width 8 height 12
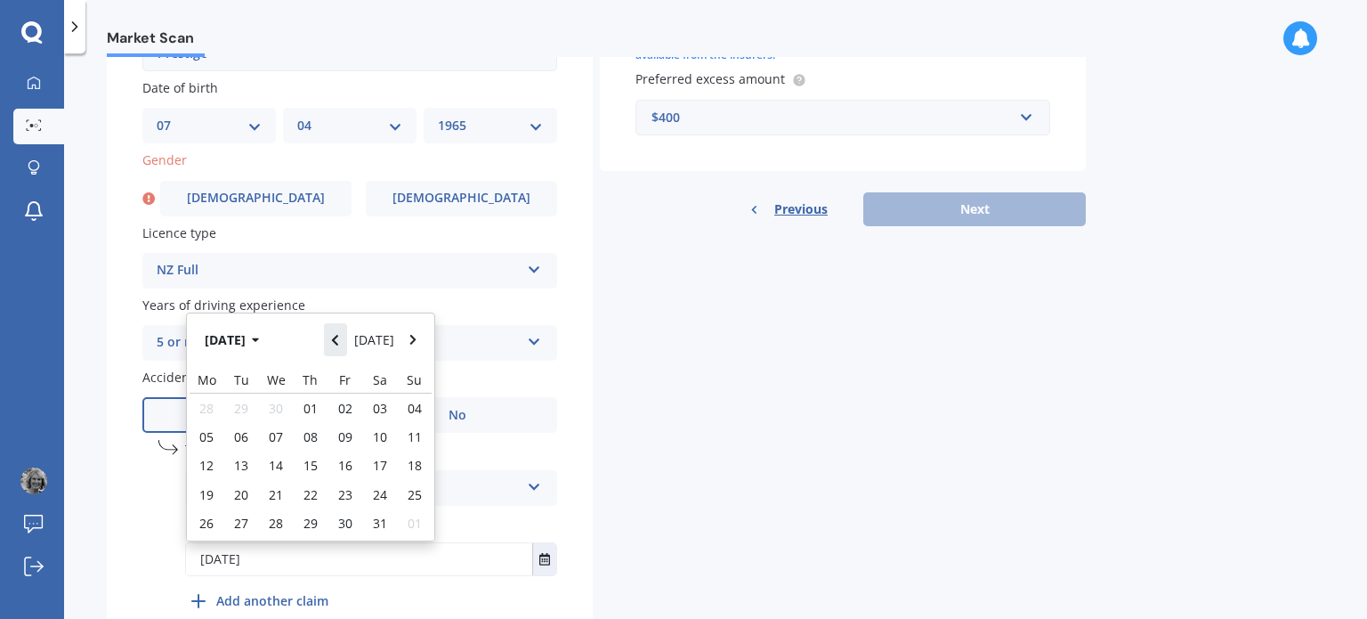
click at [339, 337] on icon "Navigate back" at bounding box center [335, 340] width 8 height 12
click at [304, 434] on span "10" at bounding box center [311, 436] width 14 height 17
type input "[DATE]"
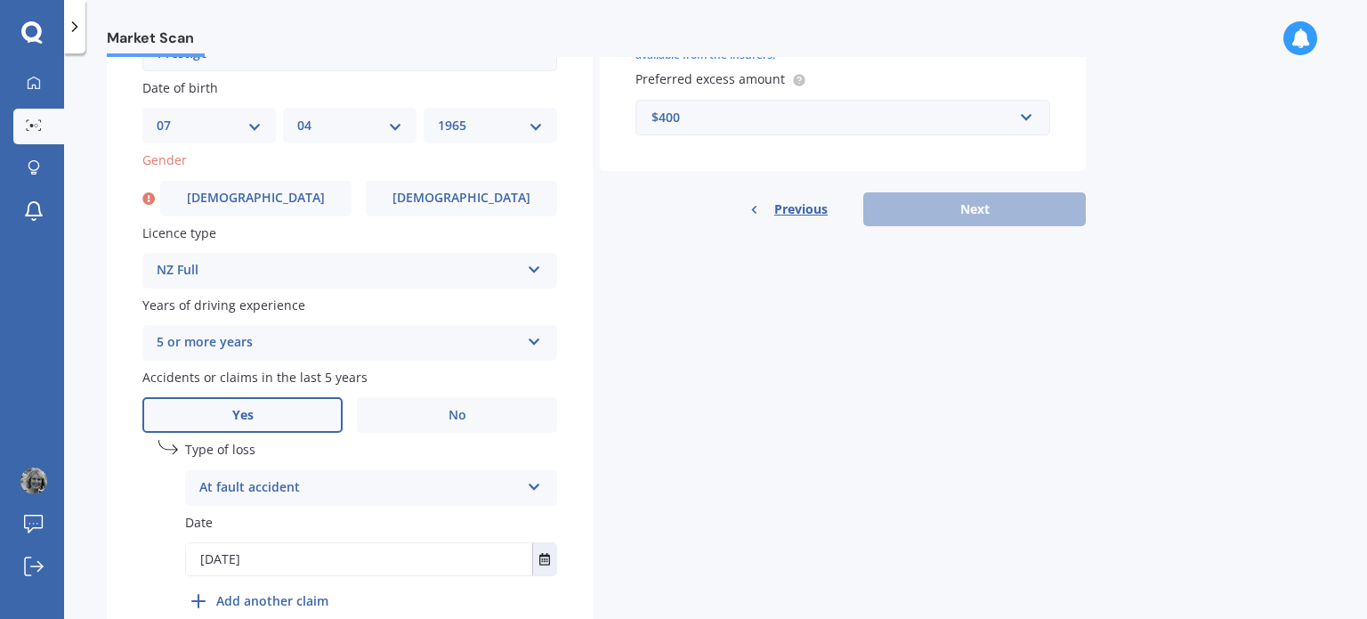
scroll to position [622, 0]
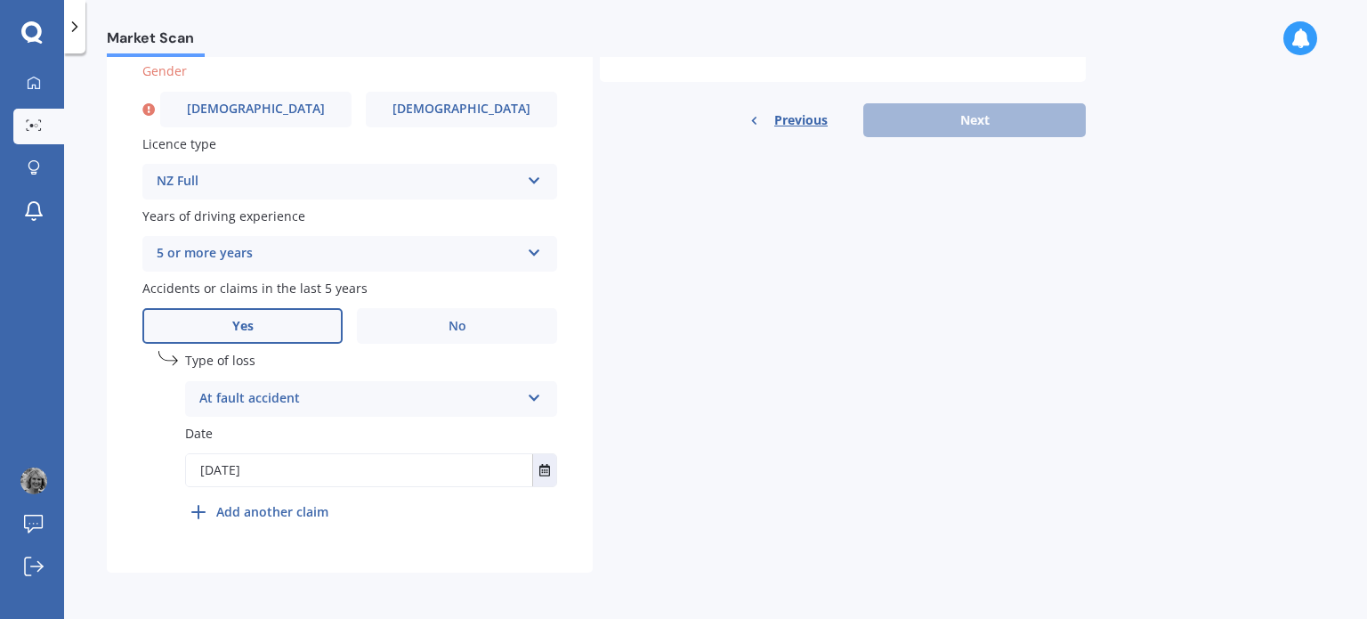
click at [932, 388] on div "Details Plate number Search I don’t have a number plate Year [DATE] Make Select…" at bounding box center [596, 46] width 979 height 1051
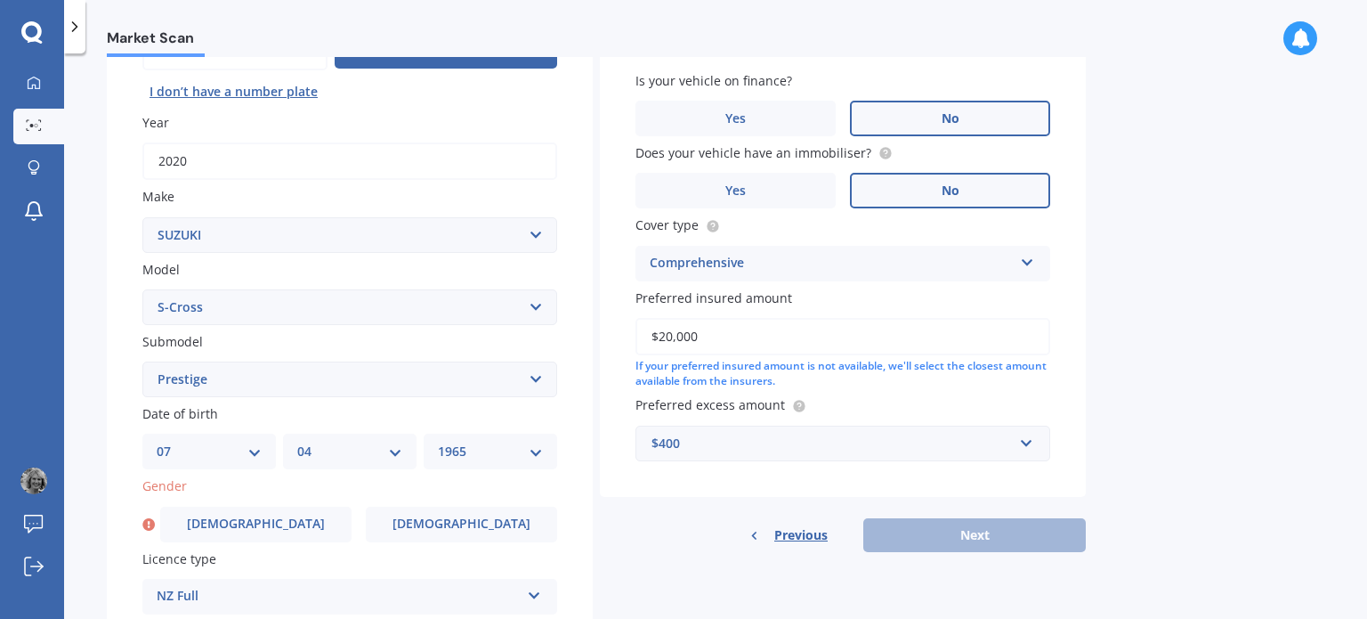
scroll to position [0, 0]
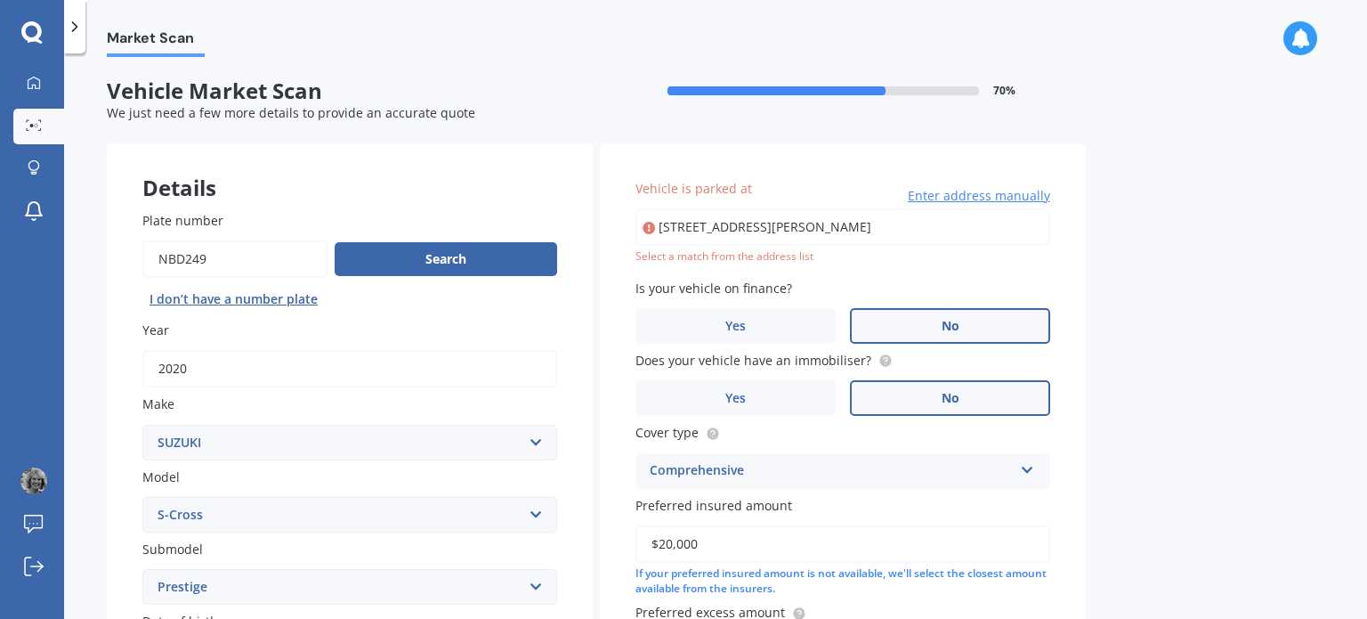
click at [904, 231] on input "[STREET_ADDRESS][PERSON_NAME]" at bounding box center [843, 226] width 415 height 37
drag, startPoint x: 883, startPoint y: 226, endPoint x: 715, endPoint y: 220, distance: 168.4
click at [715, 220] on input "[STREET_ADDRESS][PERSON_NAME]" at bounding box center [843, 226] width 415 height 37
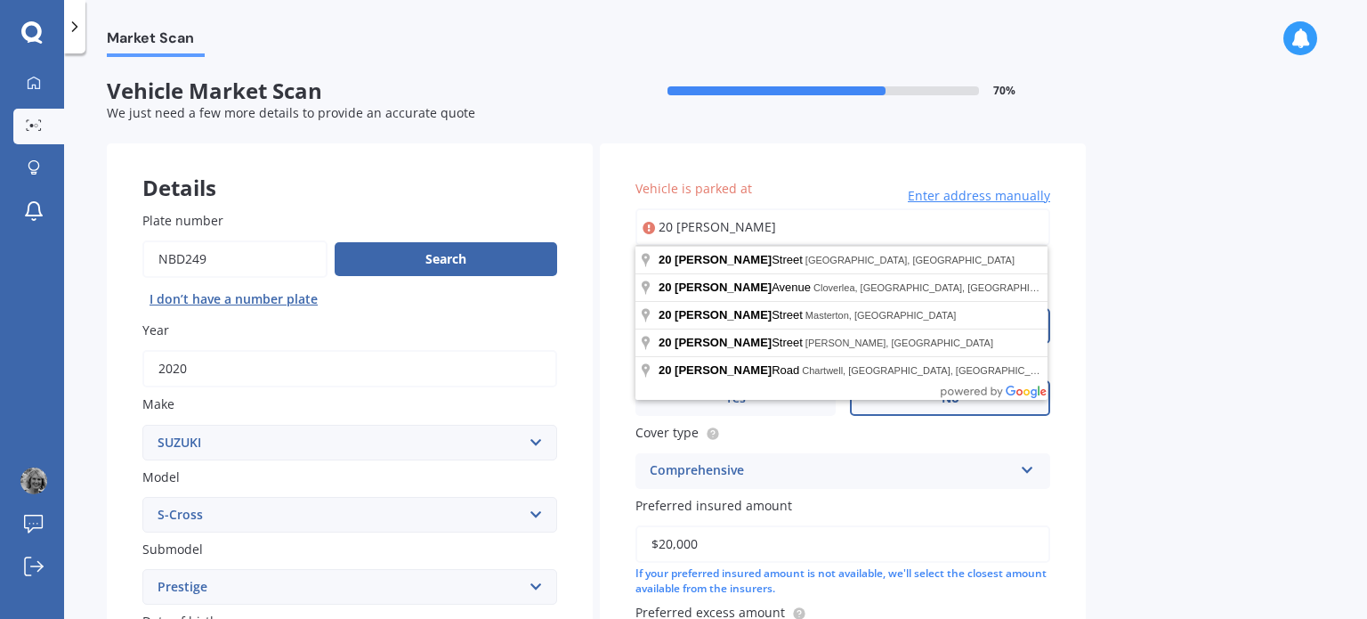
click at [1189, 288] on div "Market Scan Vehicle Market Scan 70 % We just need a few more details to provide…" at bounding box center [715, 339] width 1303 height 565
click at [785, 231] on input "20 [PERSON_NAME]" at bounding box center [843, 226] width 415 height 37
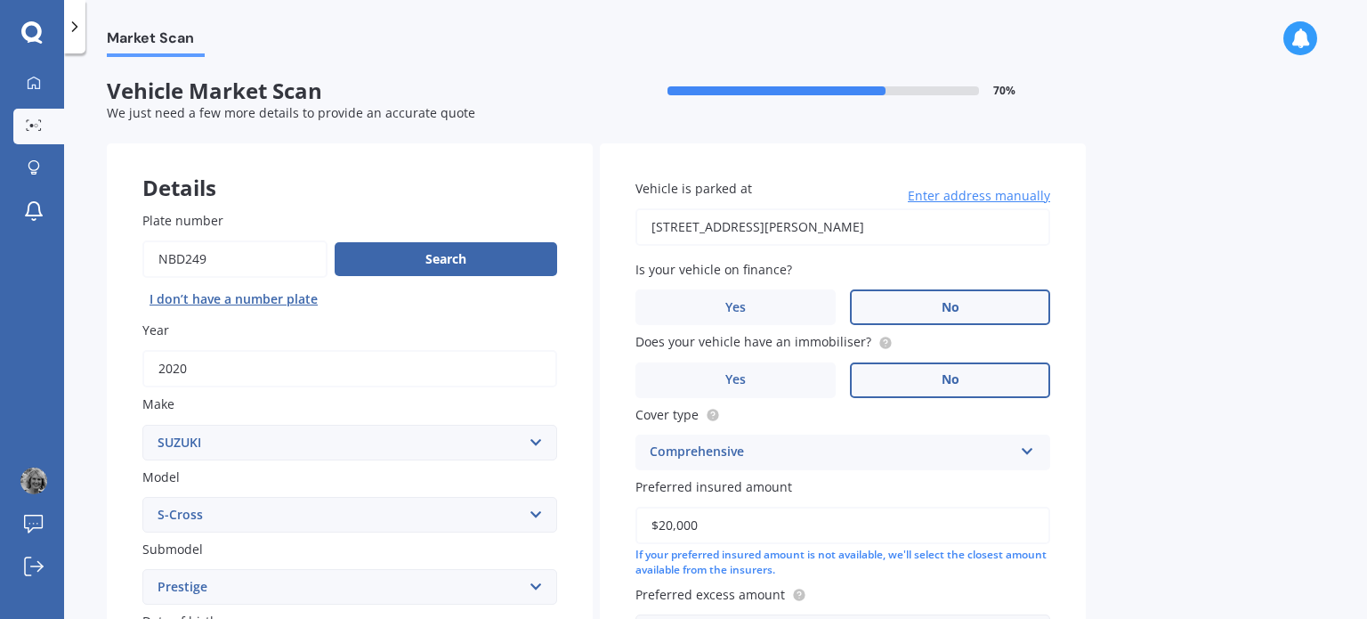
click at [716, 228] on input "[STREET_ADDRESS][PERSON_NAME]" at bounding box center [843, 226] width 415 height 37
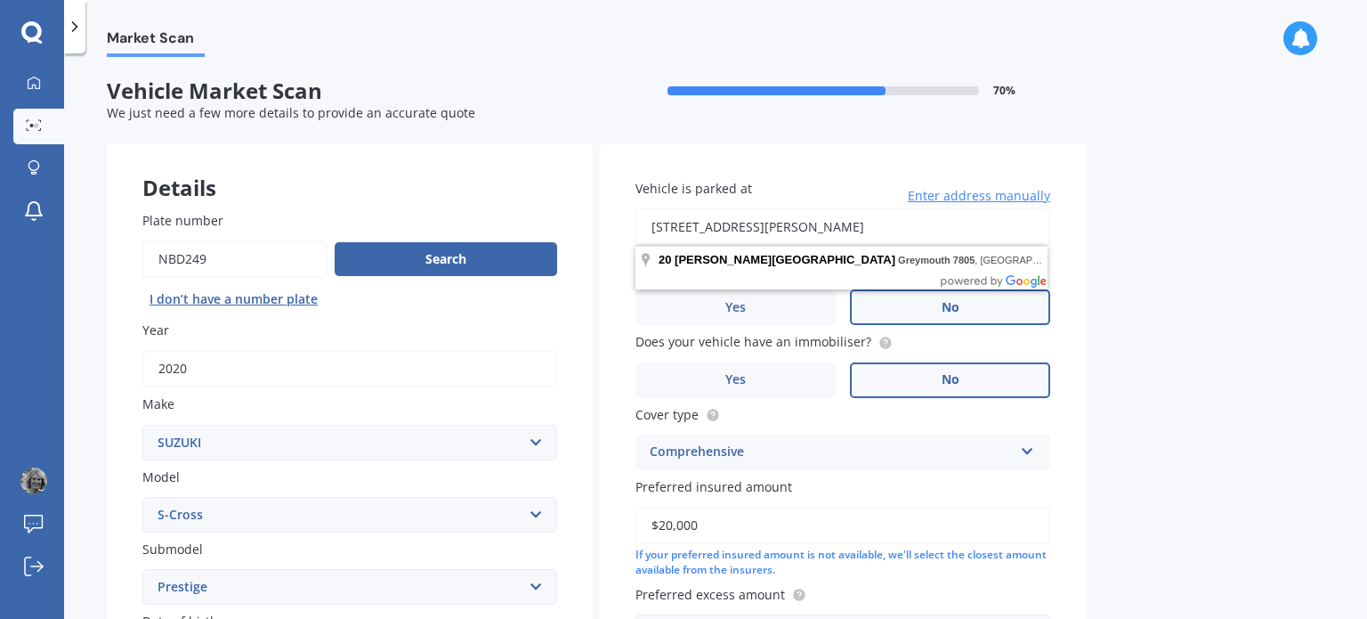
drag, startPoint x: 871, startPoint y: 227, endPoint x: 552, endPoint y: 226, distance: 318.7
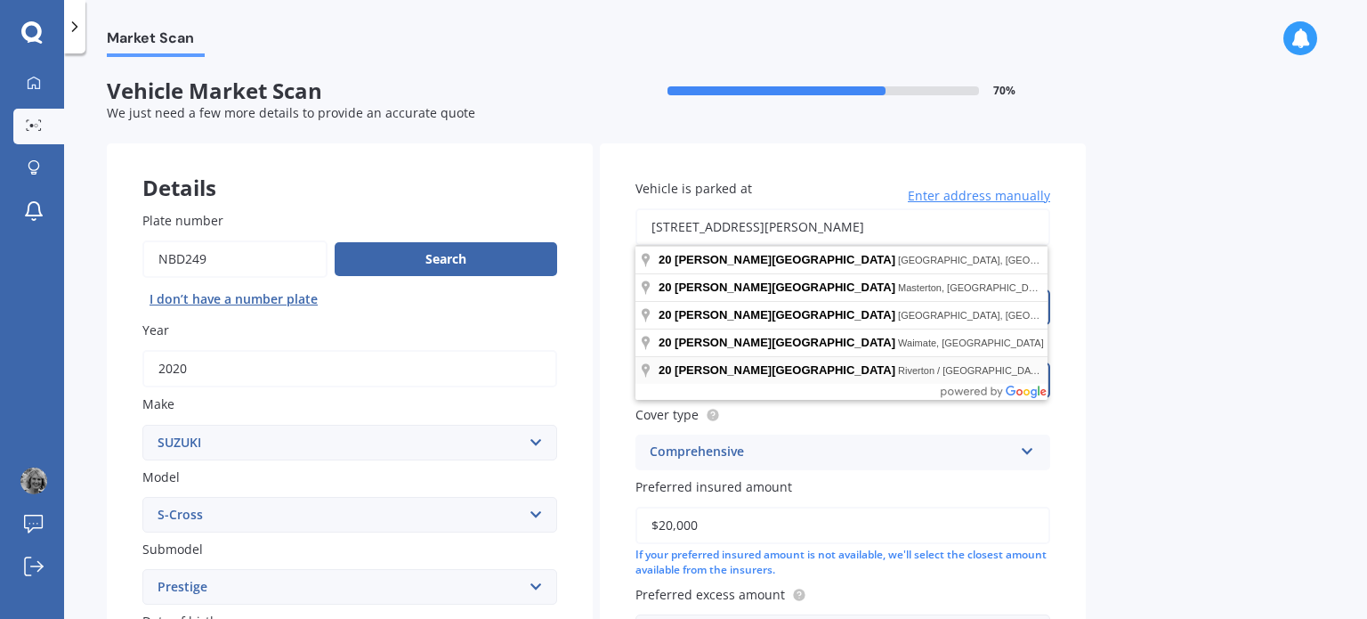
type input "[STREET_ADDRESS][PERSON_NAME]"
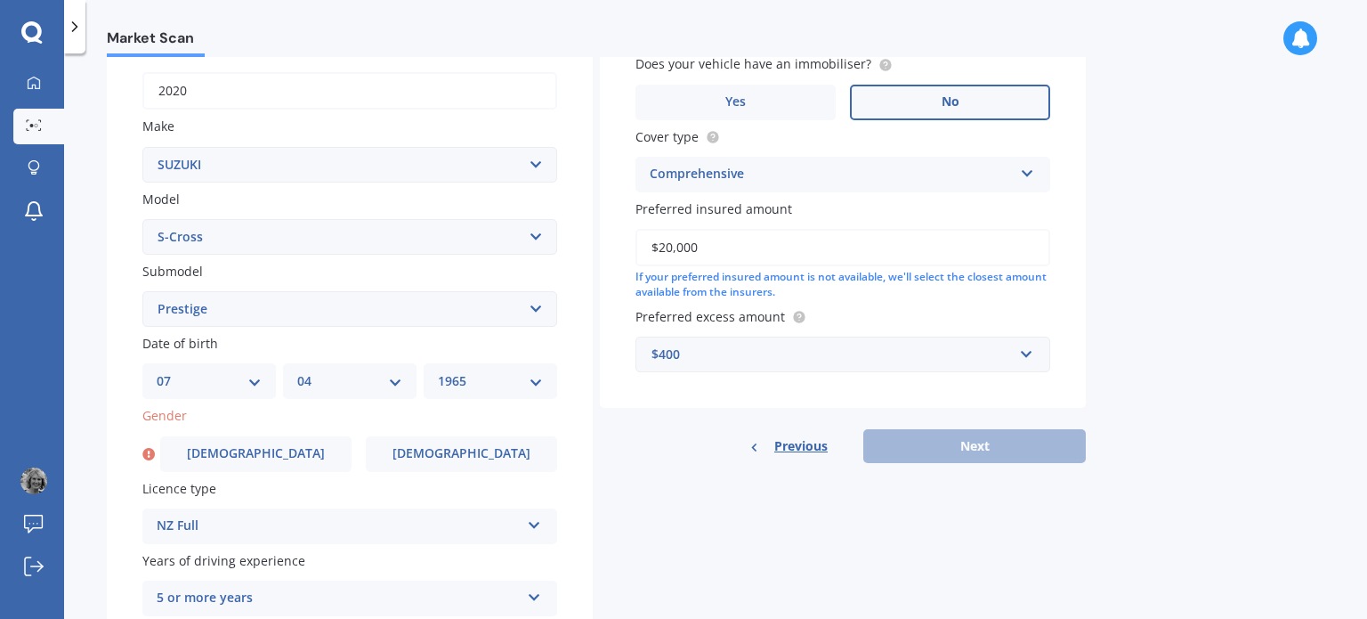
scroll to position [445, 0]
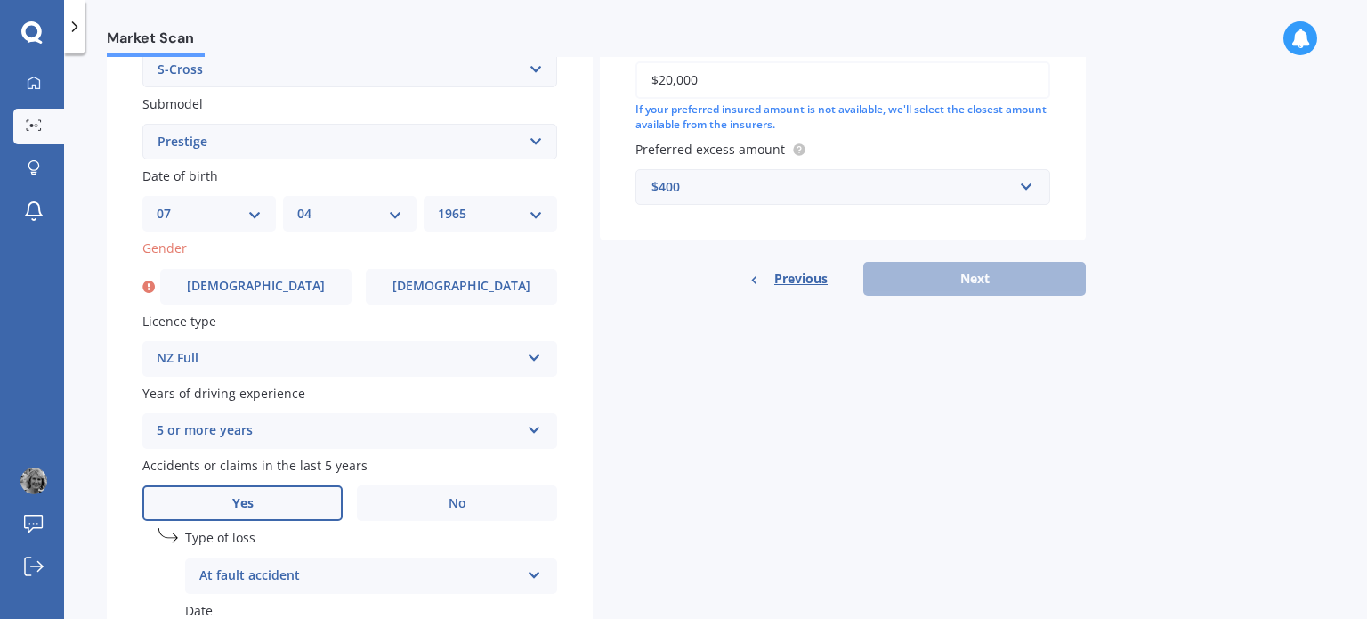
click at [863, 394] on div "Details Plate number Search I don’t have a number plate Year [DATE] Make Select…" at bounding box center [596, 223] width 979 height 1051
click at [434, 296] on label "[DEMOGRAPHIC_DATA]" at bounding box center [461, 287] width 191 height 36
click at [0, 0] on input "[DEMOGRAPHIC_DATA]" at bounding box center [0, 0] width 0 height 0
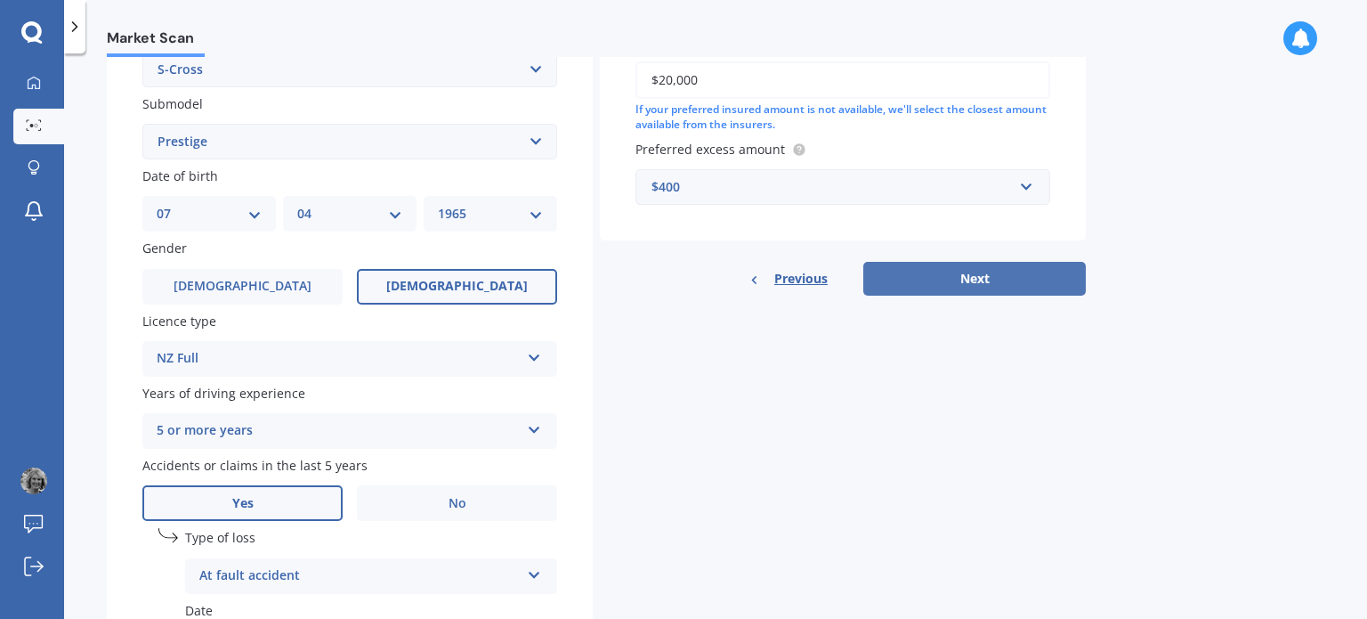
click at [995, 280] on button "Next" at bounding box center [975, 279] width 223 height 34
select select "07"
select select "04"
select select "1965"
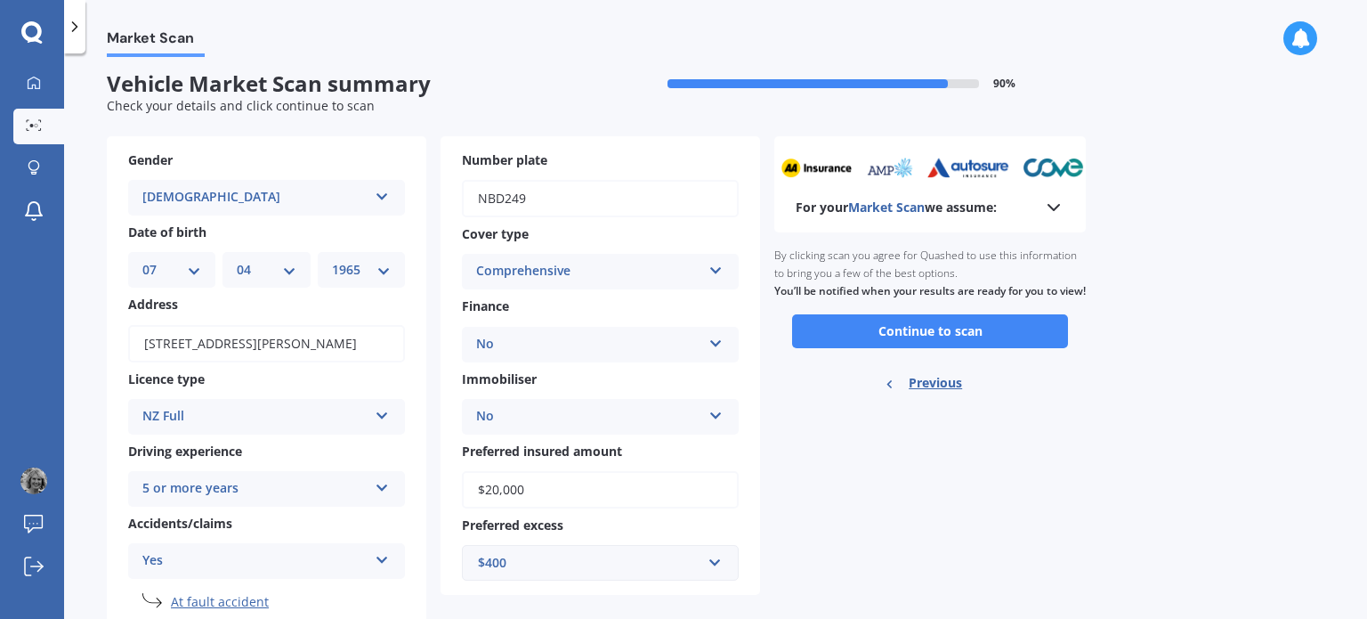
scroll to position [0, 0]
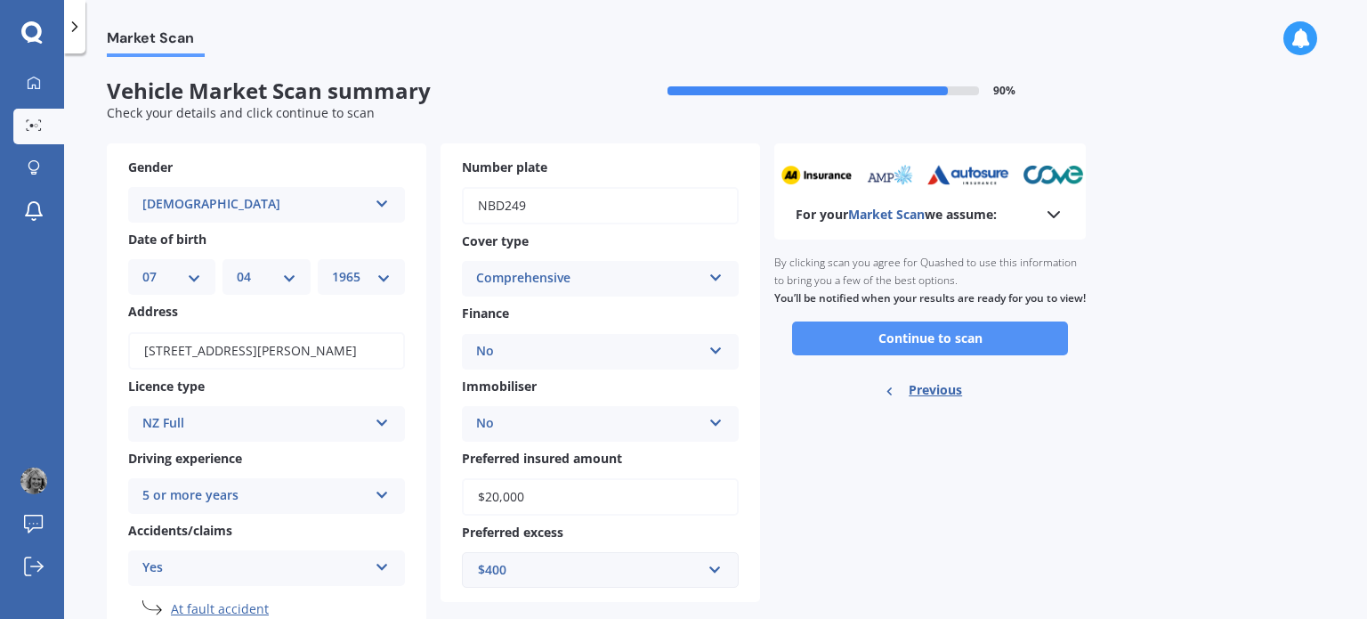
click at [933, 355] on button "Continue to scan" at bounding box center [930, 338] width 276 height 34
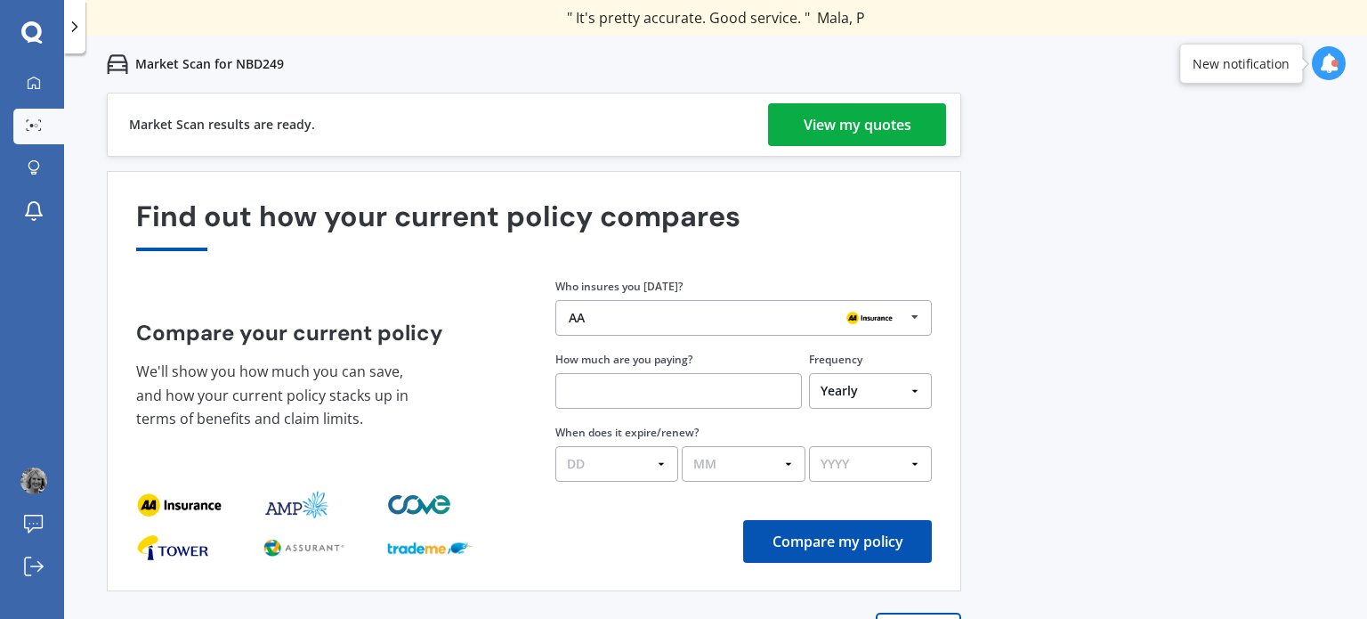
click at [866, 129] on div "View my quotes" at bounding box center [858, 124] width 108 height 43
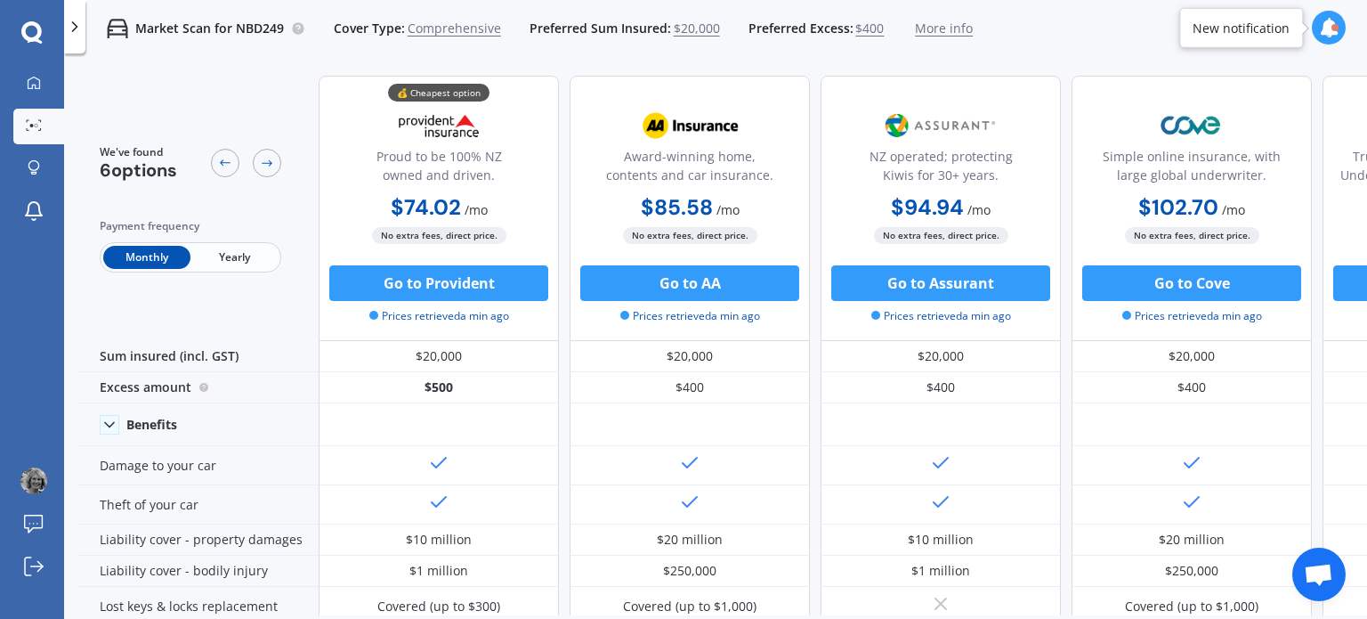
click at [246, 252] on span "Yearly" at bounding box center [234, 257] width 87 height 23
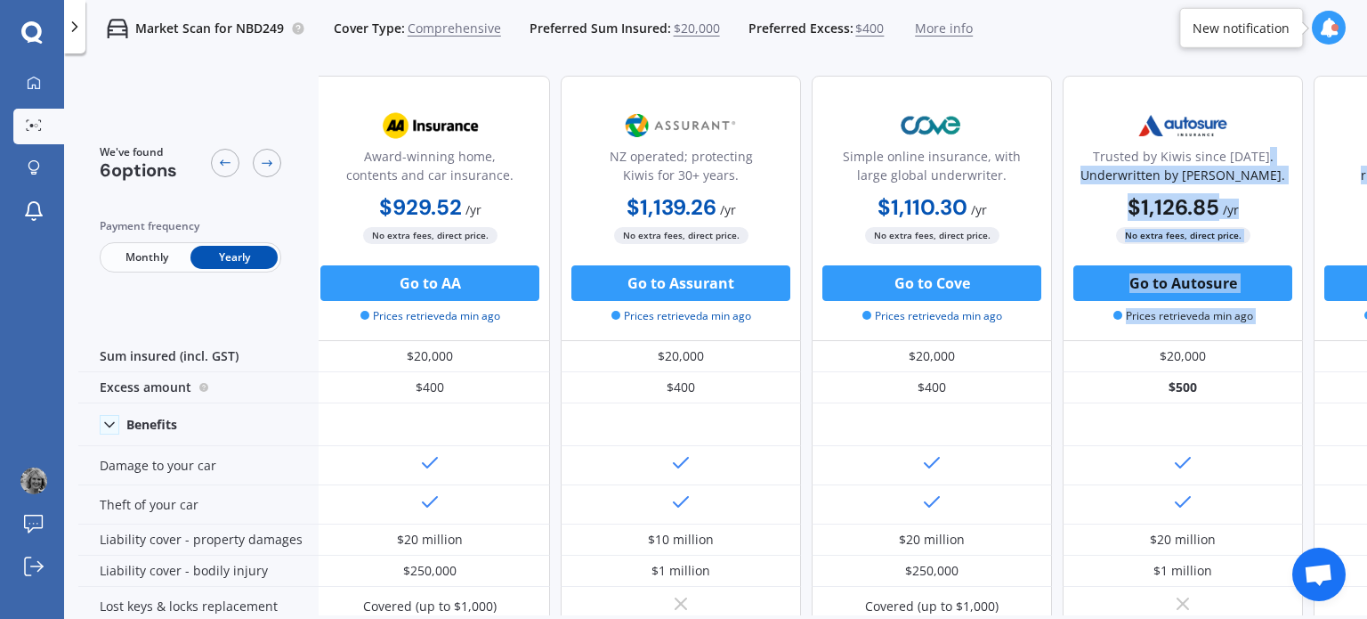
drag, startPoint x: 1357, startPoint y: 188, endPoint x: 1348, endPoint y: 227, distance: 40.2
click at [1348, 227] on div "💰 Cheapest option Proud to be 100% NZ owned and driven. $740.51 / yr $740.51 / …" at bounding box center [807, 208] width 1496 height 265
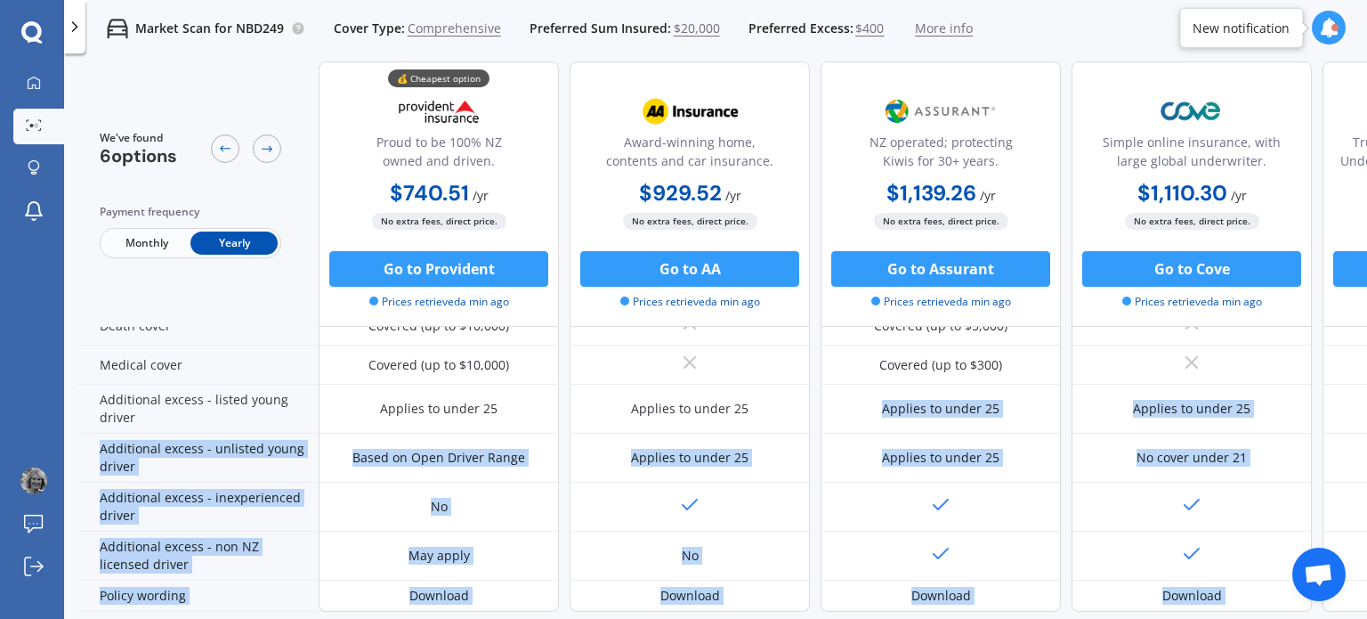
scroll to position [907, 0]
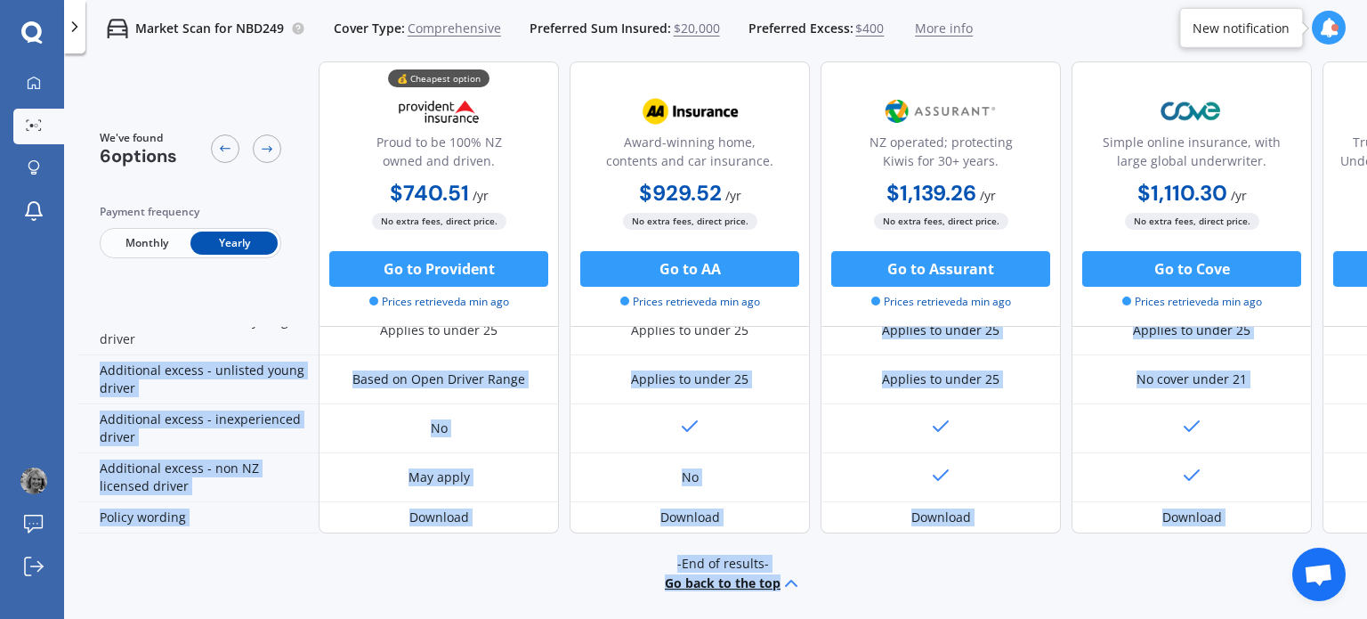
drag, startPoint x: 805, startPoint y: 604, endPoint x: 1017, endPoint y: 611, distance: 212.0
click at [1017, 611] on div "We've found 6 options Payment frequency Monthly Yearly 💰 Cheapest option Proud …" at bounding box center [722, 338] width 1289 height 554
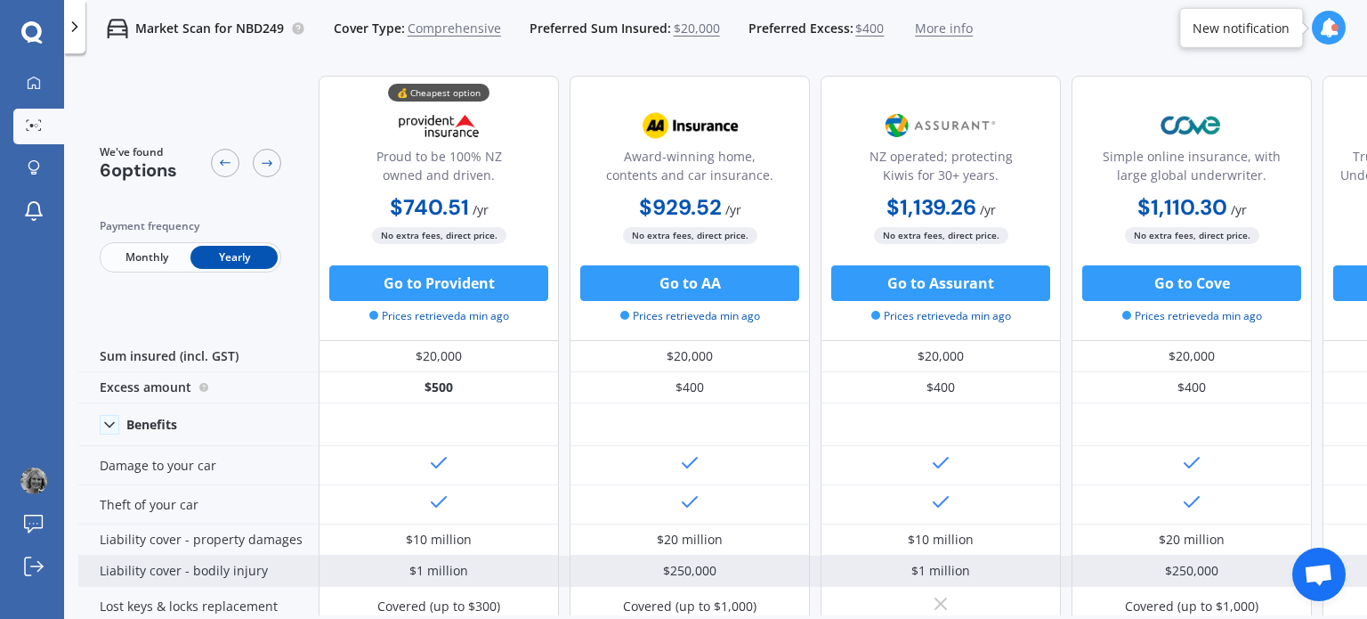
scroll to position [0, 0]
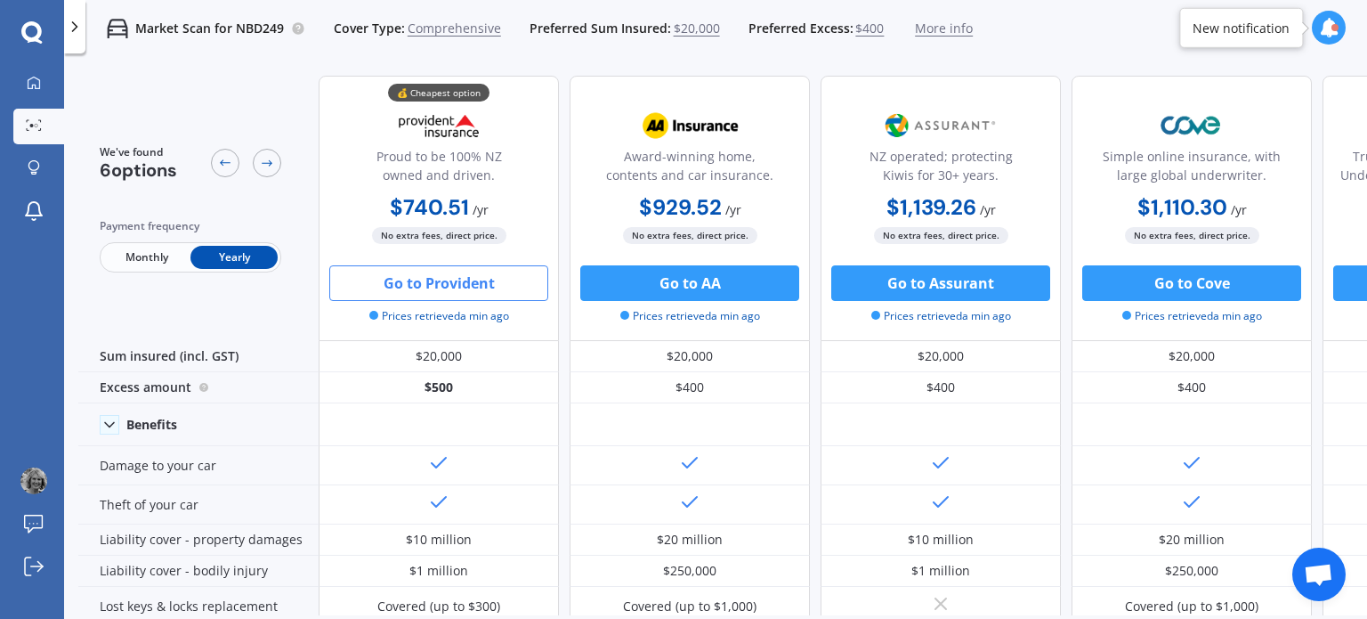
click at [477, 288] on button "Go to Provident" at bounding box center [438, 283] width 219 height 36
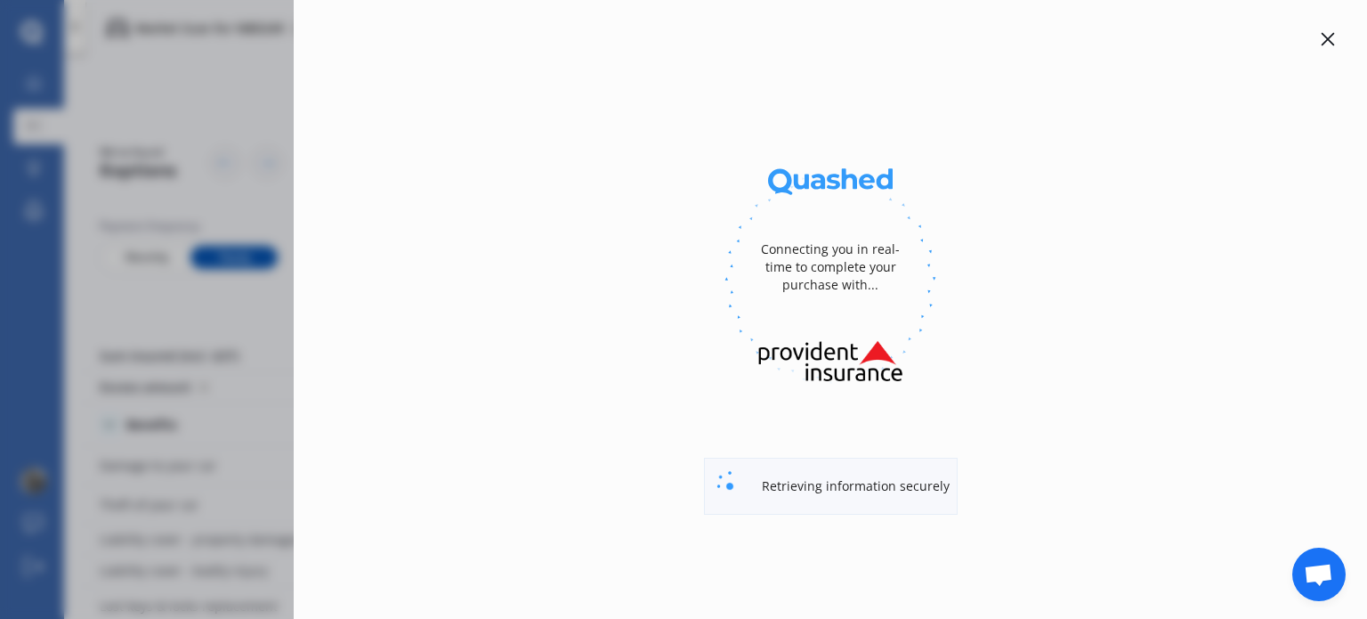
select select "full"
select select "[STREET_ADDRESS][PERSON_NAME]"
select select "SUZUKI"
select select "S-CROSS"
select select "NO"
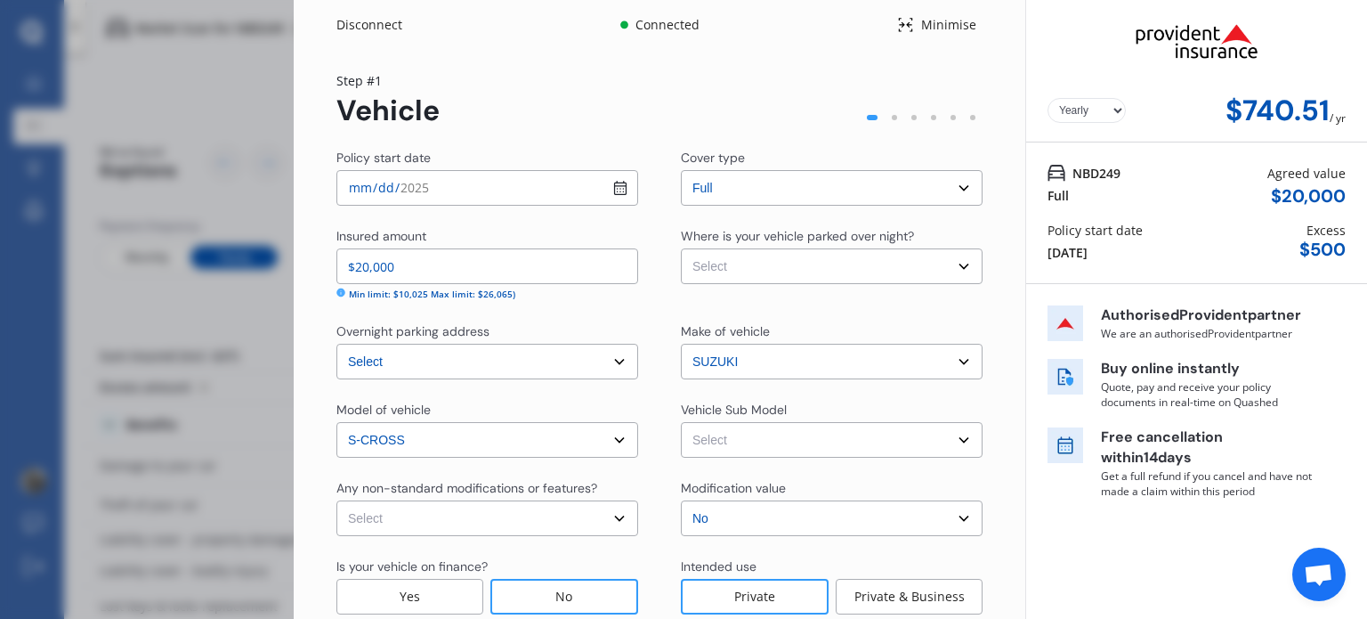
click at [617, 186] on input "[DATE]" at bounding box center [488, 188] width 302 height 36
type input "[DATE]"
click at [954, 269] on select "Select Garage (fully enclosed) Off Street Parking Other" at bounding box center [832, 266] width 302 height 36
select select "OFF-STREET"
click at [681, 248] on select "Select Garage (fully enclosed) Off Street Parking Other" at bounding box center [832, 266] width 302 height 36
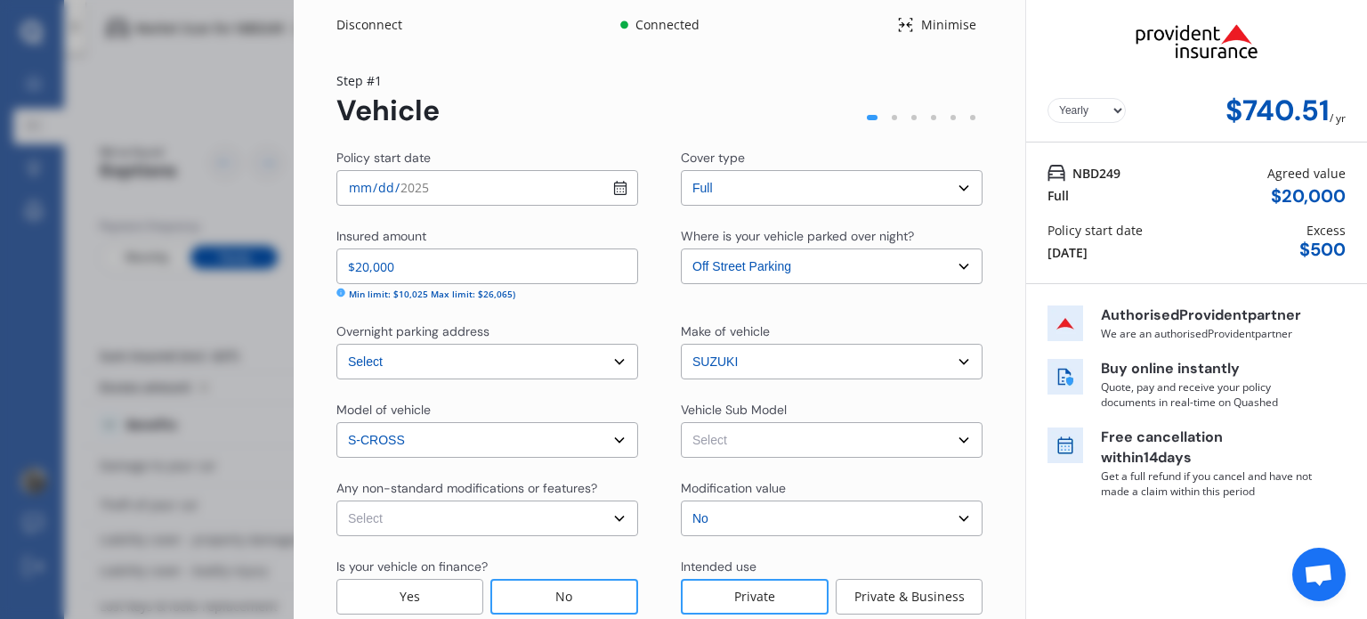
scroll to position [89, 0]
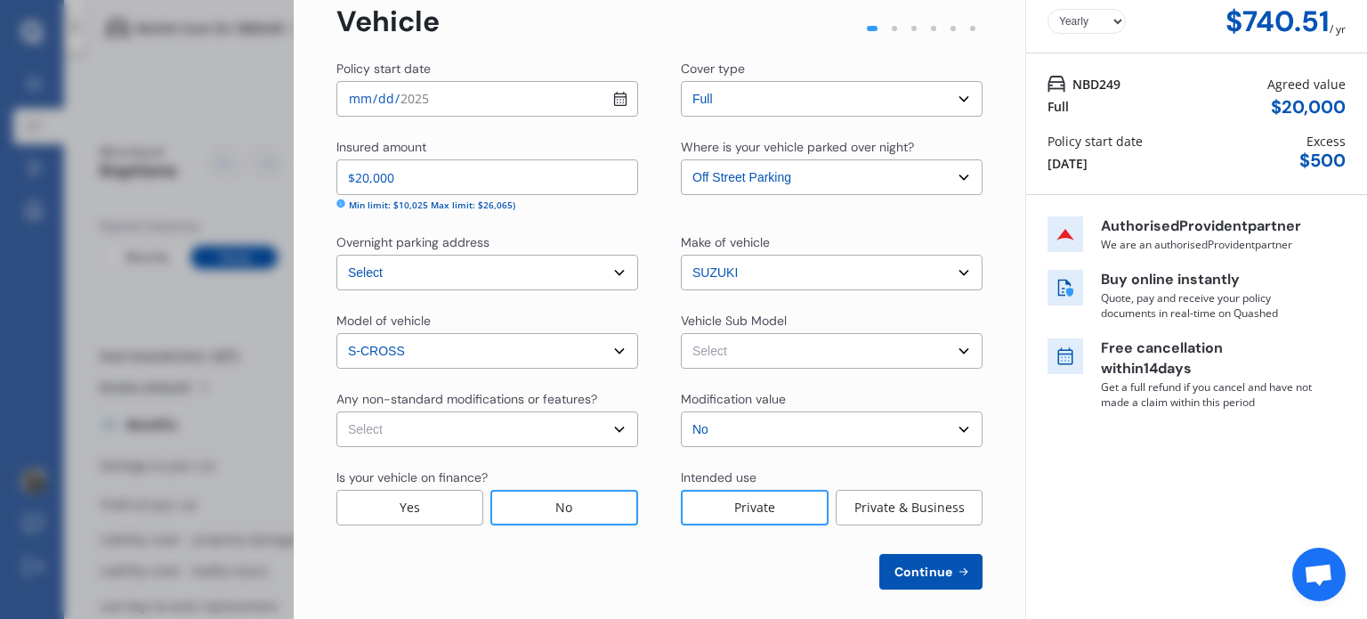
click at [951, 353] on select "Select S-Cross JY Prestige Hatchback 5dr Spts Auto 6sp 1.4T MY17" at bounding box center [832, 351] width 302 height 36
click at [623, 431] on select "Select None [MEDICAL_DATA] System(NOS) Roll Cage Full Racing Harness" at bounding box center [488, 429] width 302 height 36
select select "none"
click at [337, 411] on select "Select None [MEDICAL_DATA] System(NOS) Roll Cage Full Racing Harness" at bounding box center [488, 429] width 302 height 36
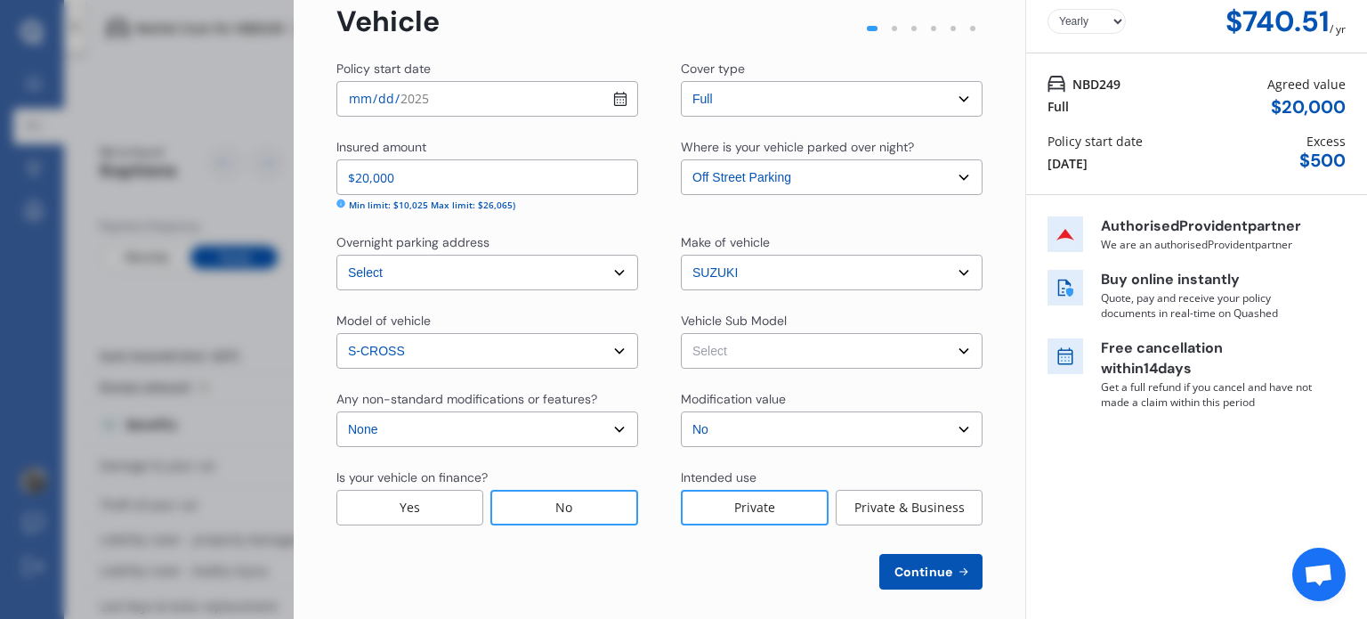
click at [767, 419] on select "Select No Up to $4000 Up to $6000 Greater than $6000" at bounding box center [832, 429] width 302 height 36
click at [681, 411] on select "Select No Up to $4000 Up to $6000 Greater than $6000" at bounding box center [832, 429] width 302 height 36
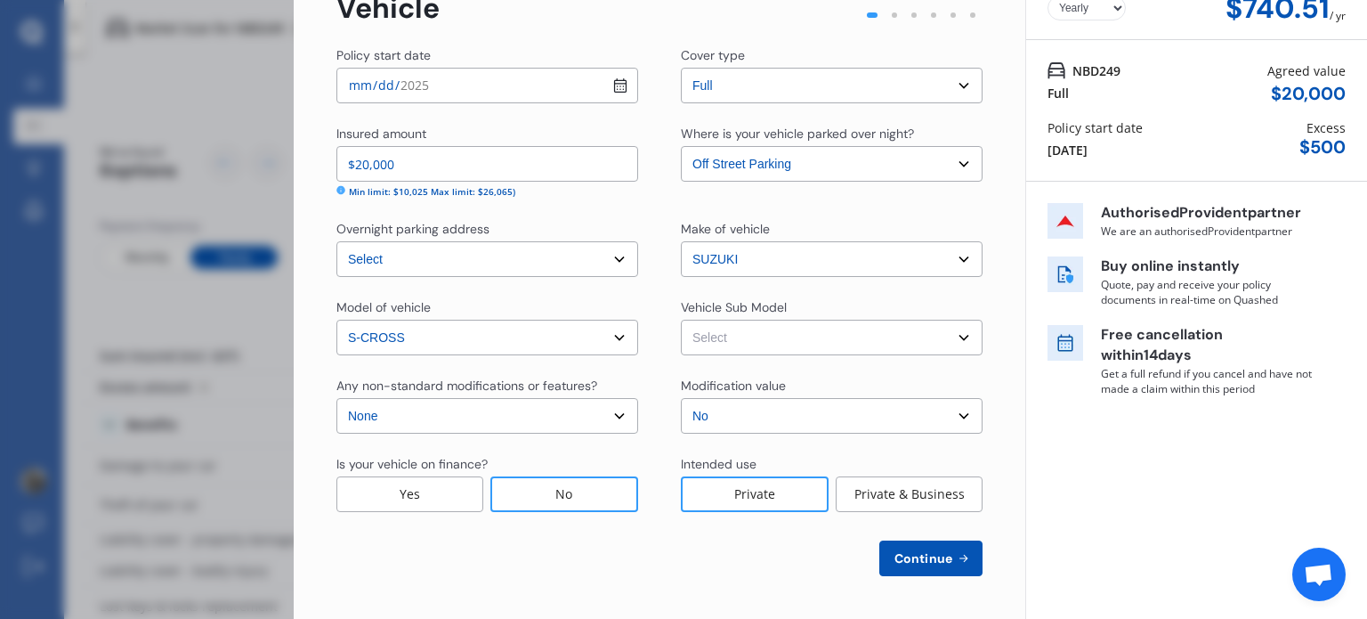
click at [940, 554] on span "Continue" at bounding box center [923, 558] width 65 height 14
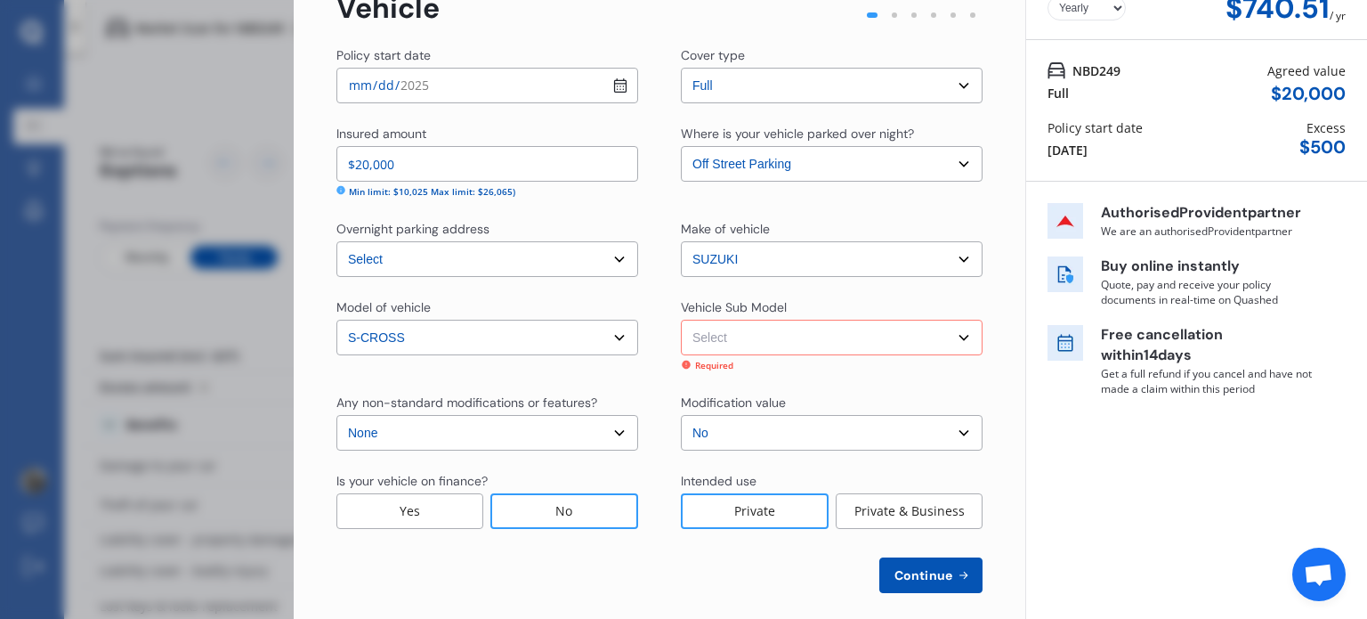
click at [960, 339] on select "Select S-Cross JY Prestige Hatchback 5dr Spts Auto 6sp 1.4T MY17" at bounding box center [832, 338] width 302 height 36
click at [616, 341] on select "Select model S-CROSS" at bounding box center [488, 338] width 302 height 36
click at [766, 335] on select "Select S-Cross JY Prestige Hatchback 5dr Spts Auto 6sp 1.4T MY17" at bounding box center [832, 338] width 302 height 36
select select "NZVSUZU2020AEAR"
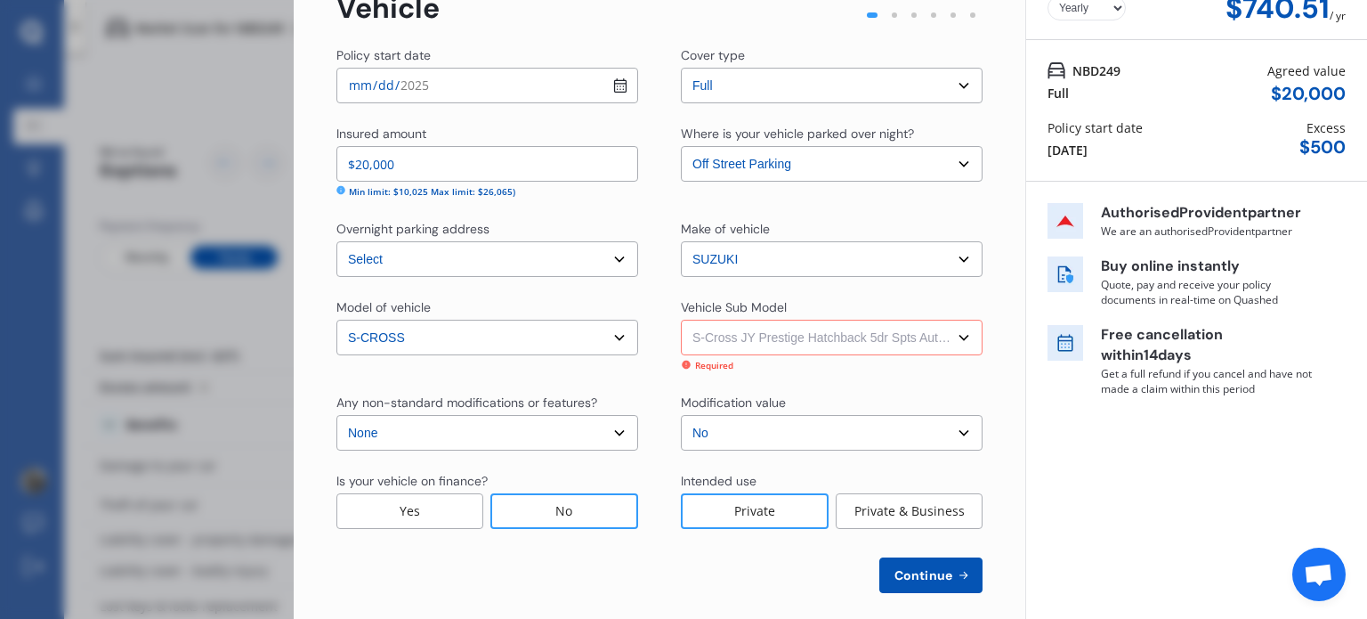
click at [681, 320] on select "Select S-Cross JY Prestige Hatchback 5dr Spts Auto 6sp 1.4T MY17" at bounding box center [832, 338] width 302 height 36
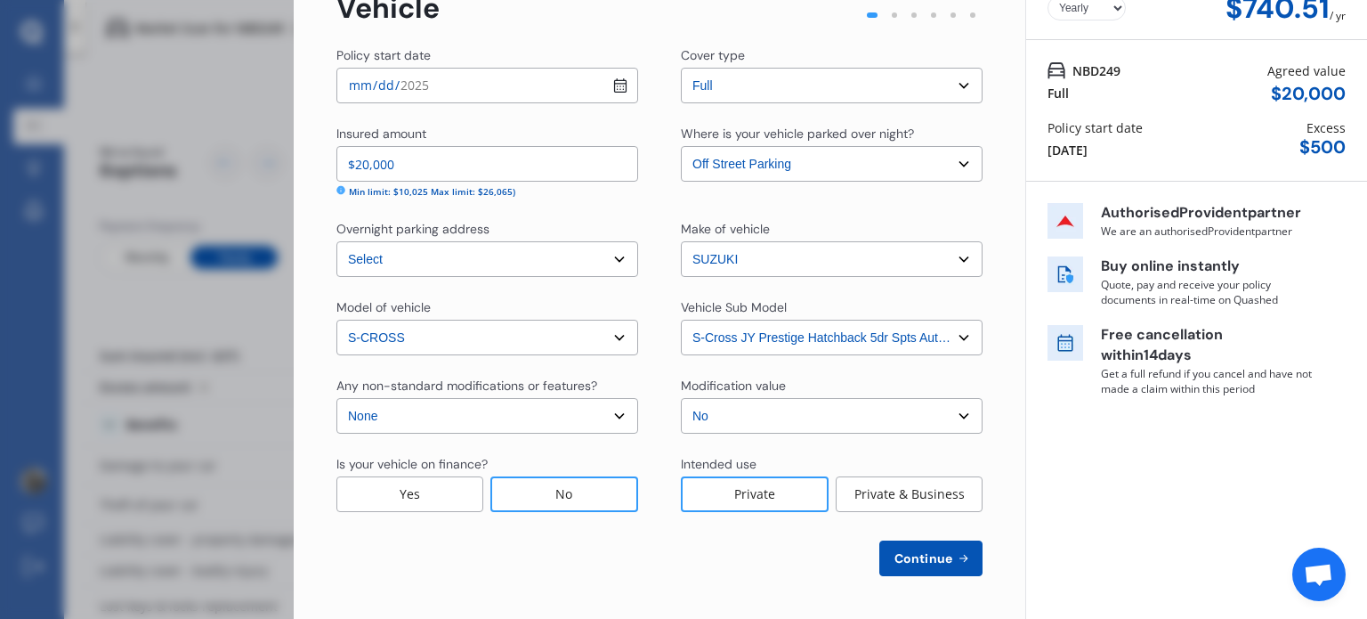
click at [908, 561] on span "Continue" at bounding box center [923, 558] width 65 height 14
select select "07"
select select "04"
select select "1965"
select select "NZ_FULL"
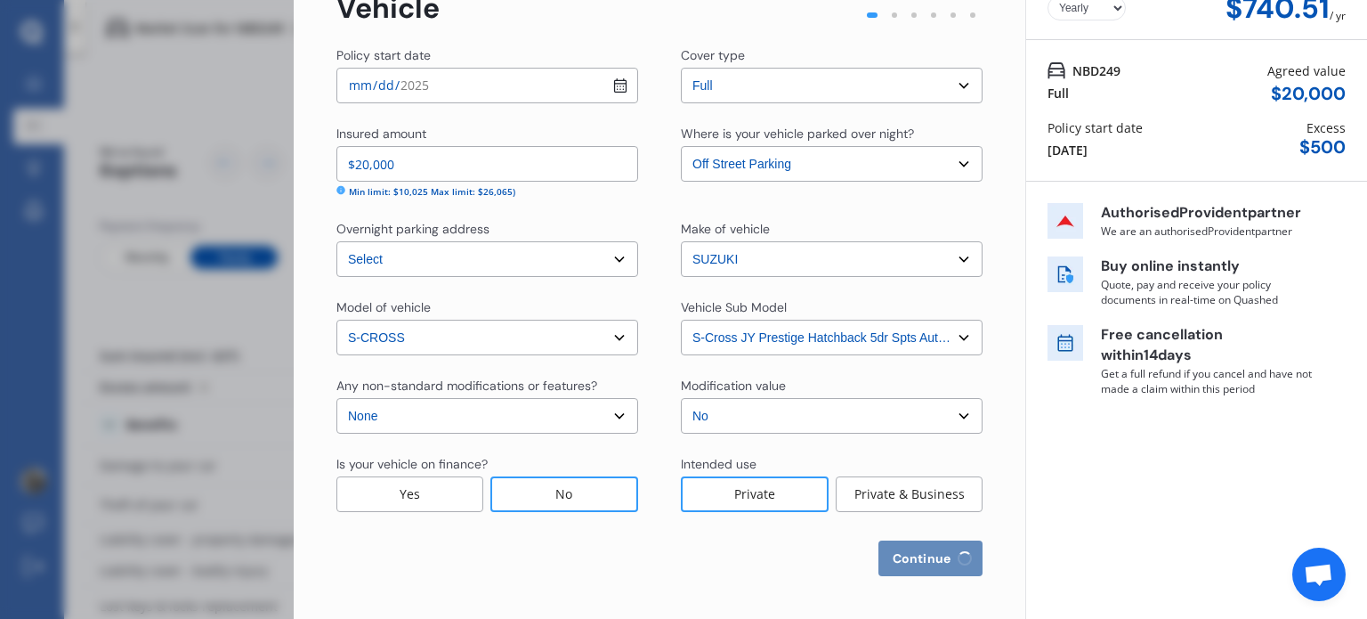
select select "1"
select select "25"
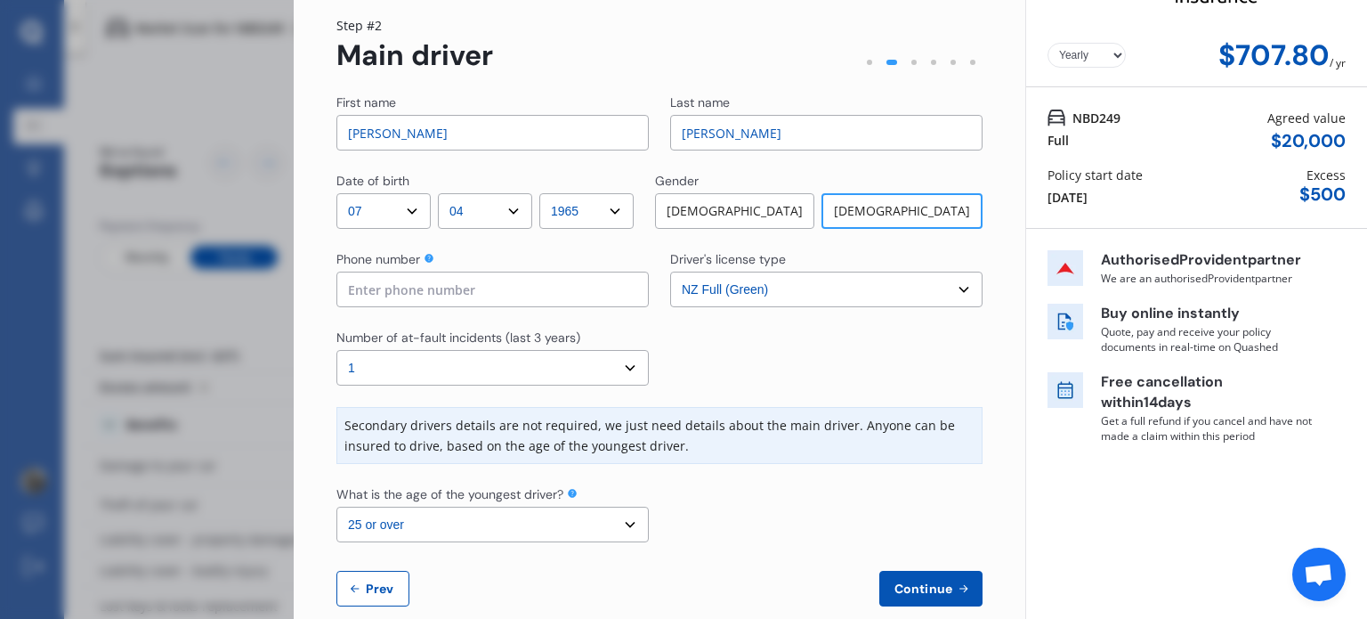
scroll to position [85, 0]
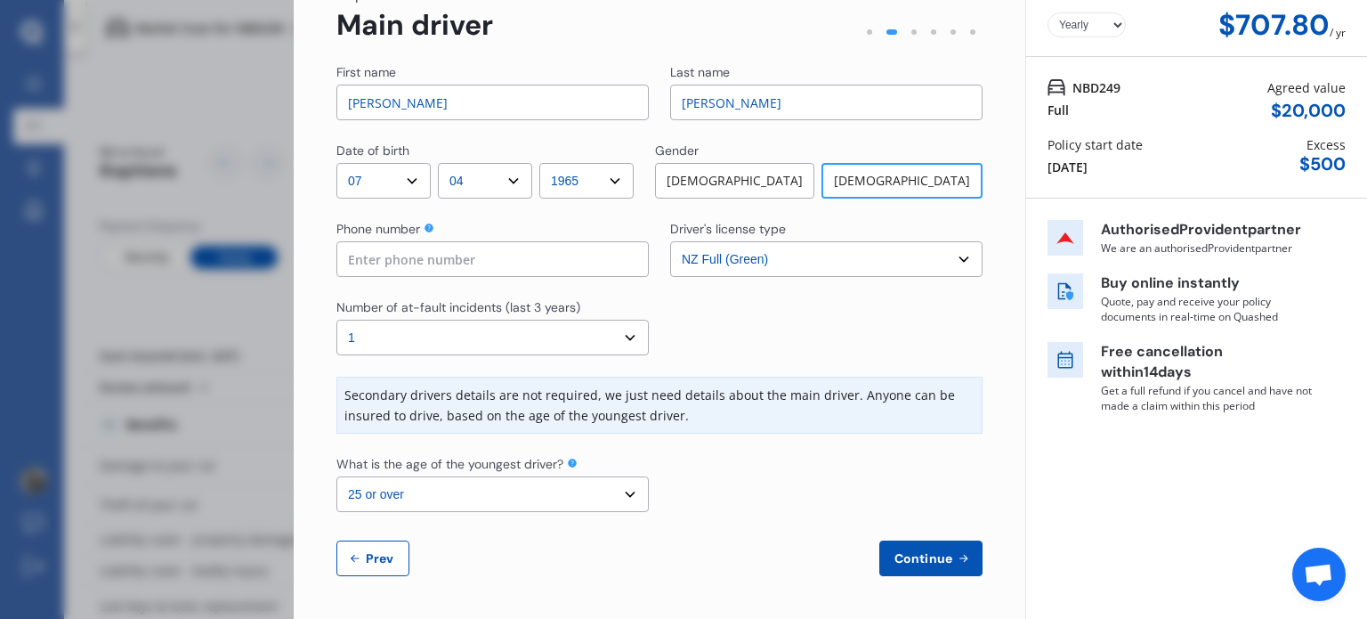
click at [929, 555] on span "Continue" at bounding box center [923, 558] width 65 height 14
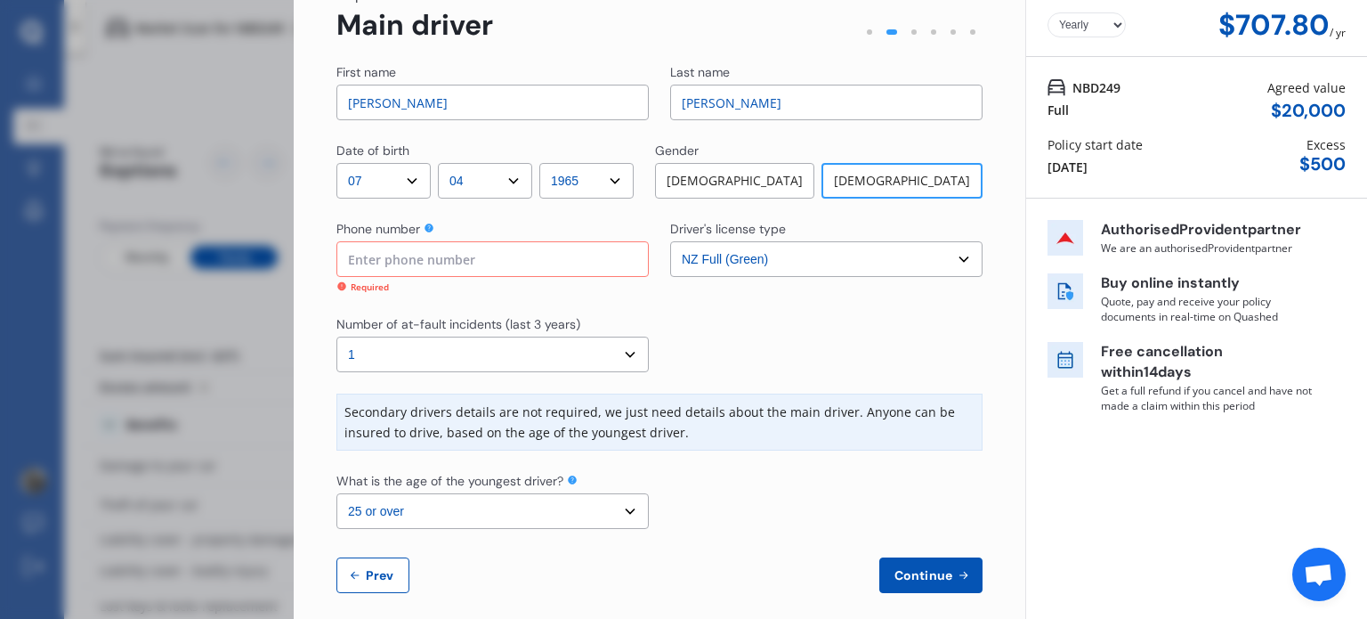
click at [451, 263] on input at bounding box center [493, 259] width 312 height 36
type input "0212866566"
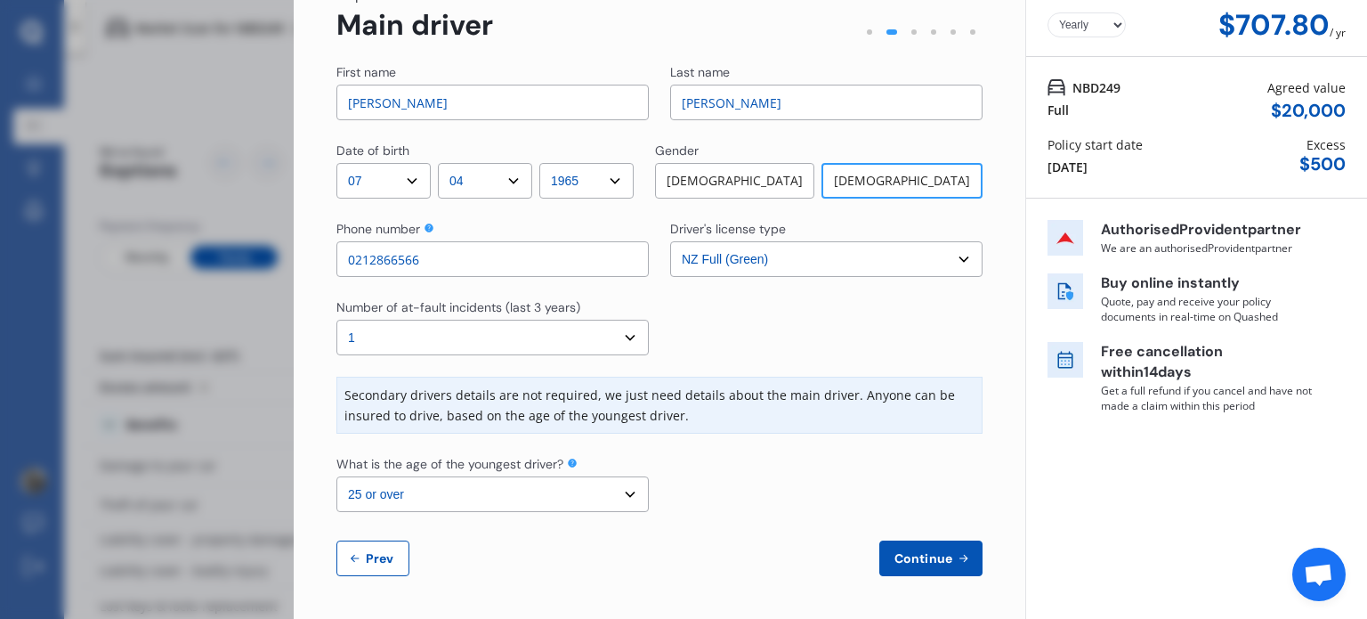
click at [912, 555] on span "Continue" at bounding box center [923, 558] width 65 height 14
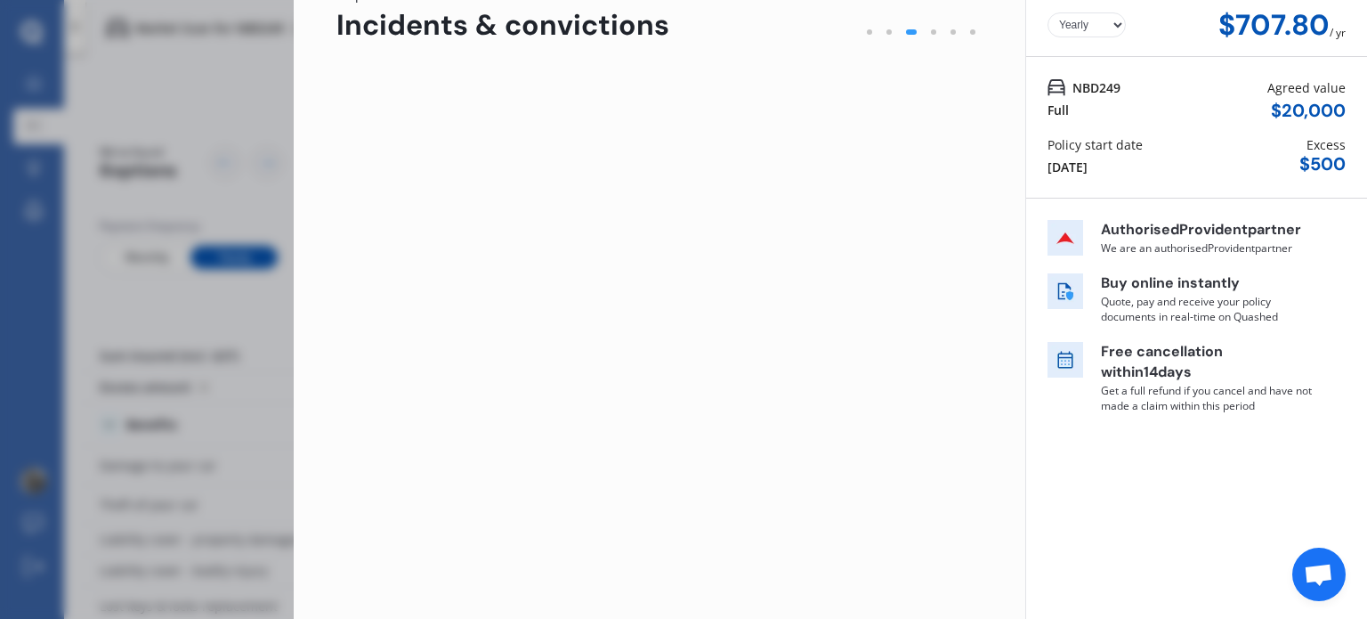
scroll to position [0, 0]
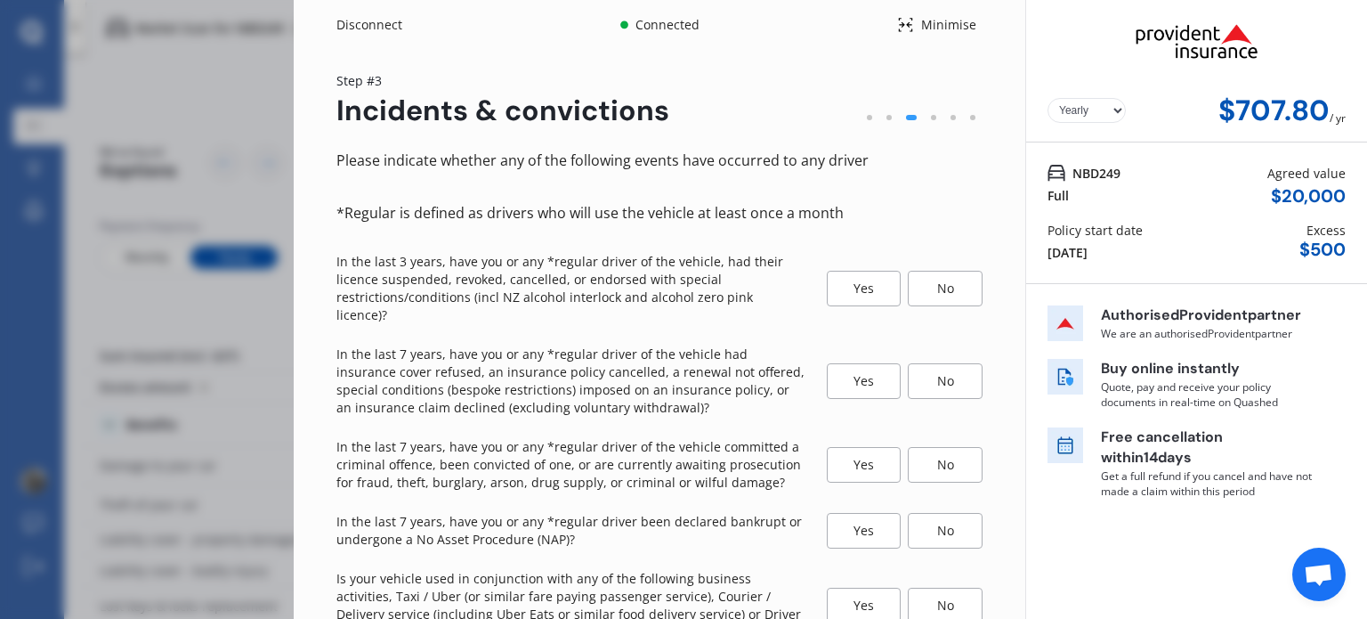
click at [940, 288] on div "No" at bounding box center [945, 289] width 75 height 36
click at [930, 369] on div "No" at bounding box center [945, 381] width 75 height 36
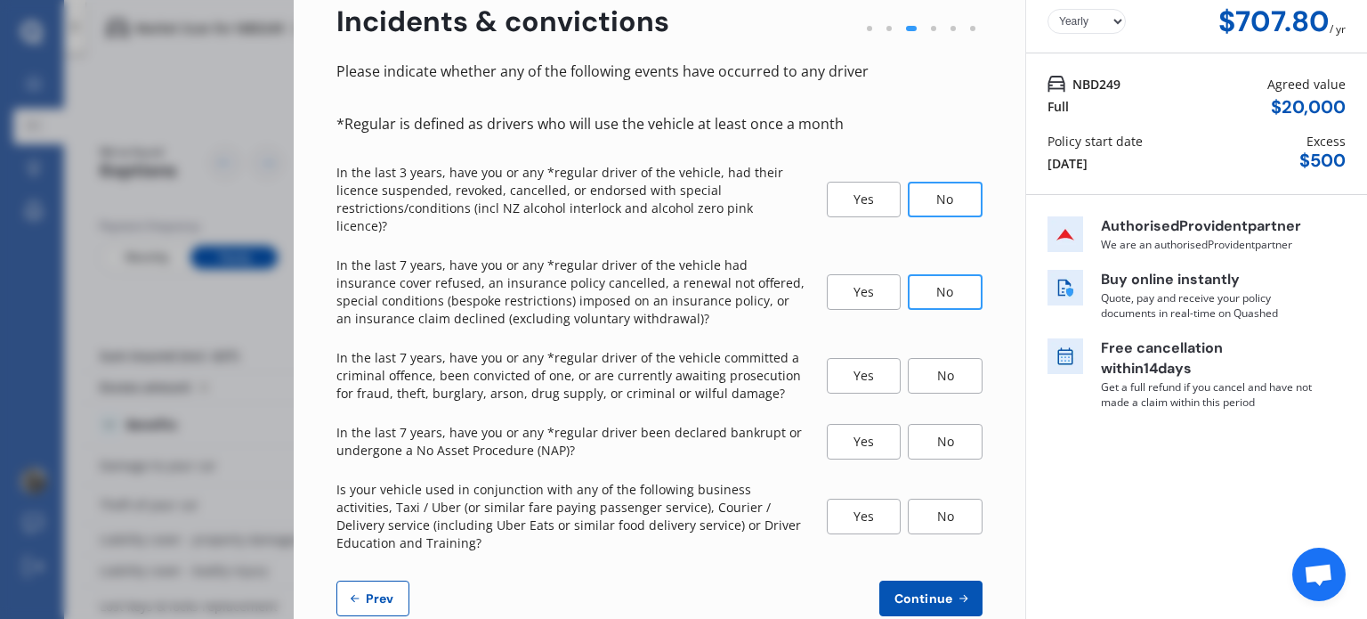
click at [951, 358] on div "No" at bounding box center [945, 376] width 75 height 36
click at [926, 427] on div "No" at bounding box center [945, 442] width 75 height 36
click at [933, 504] on div "No" at bounding box center [945, 517] width 75 height 36
click at [935, 591] on span "Continue" at bounding box center [923, 598] width 65 height 14
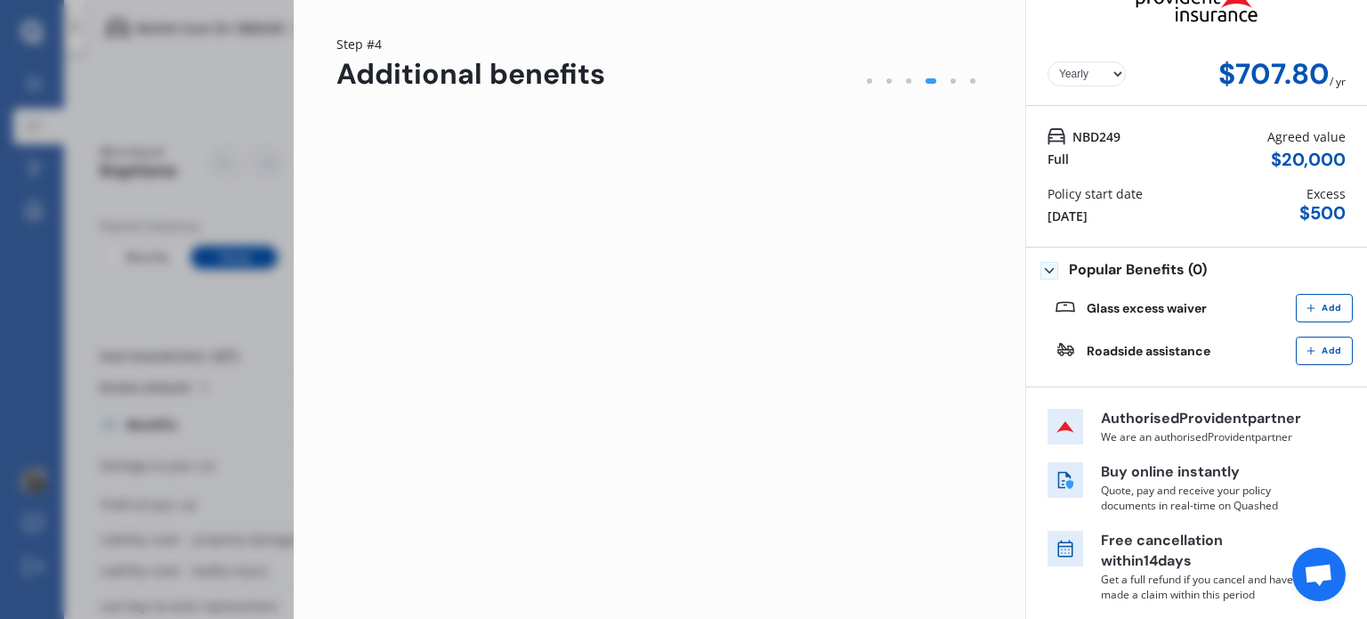
scroll to position [0, 0]
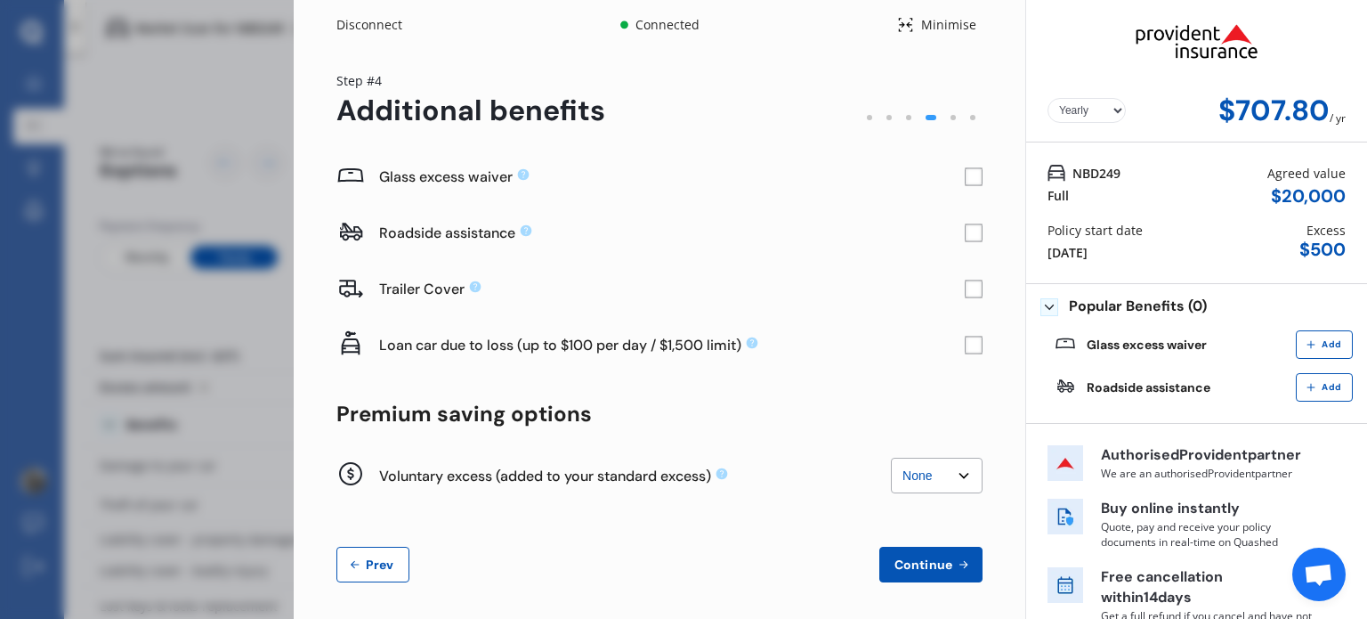
click at [965, 169] on rect at bounding box center [974, 177] width 18 height 18
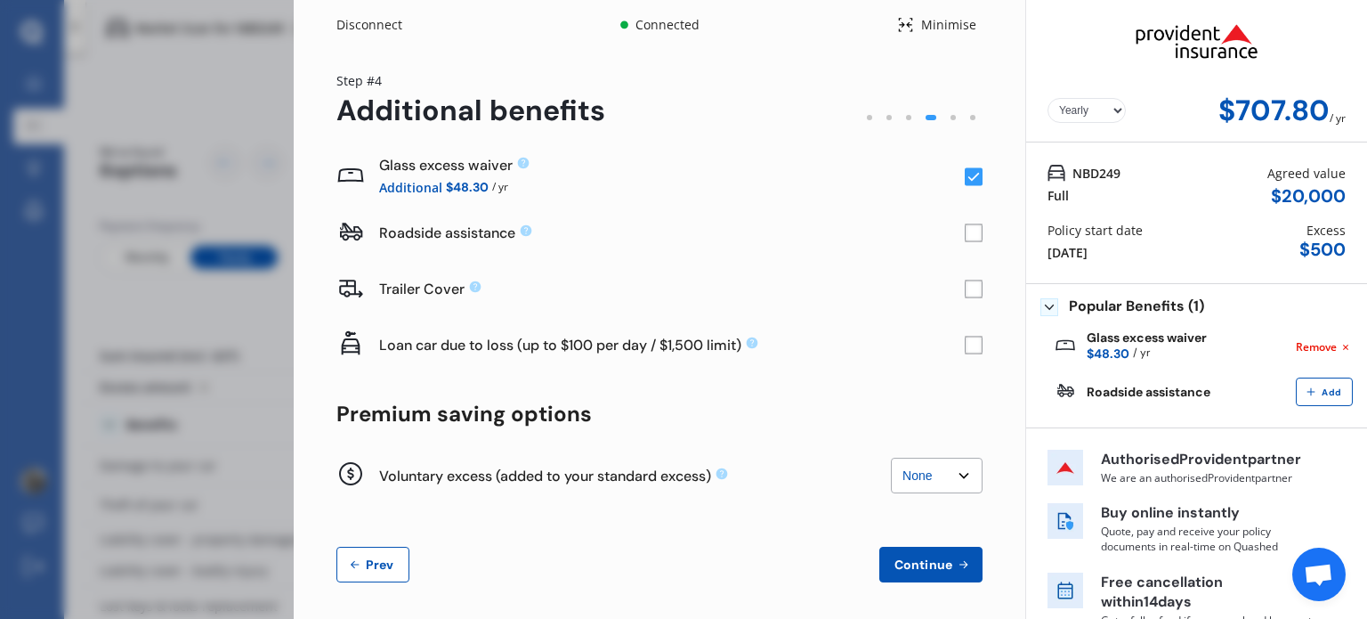
click at [965, 232] on rect at bounding box center [974, 233] width 18 height 18
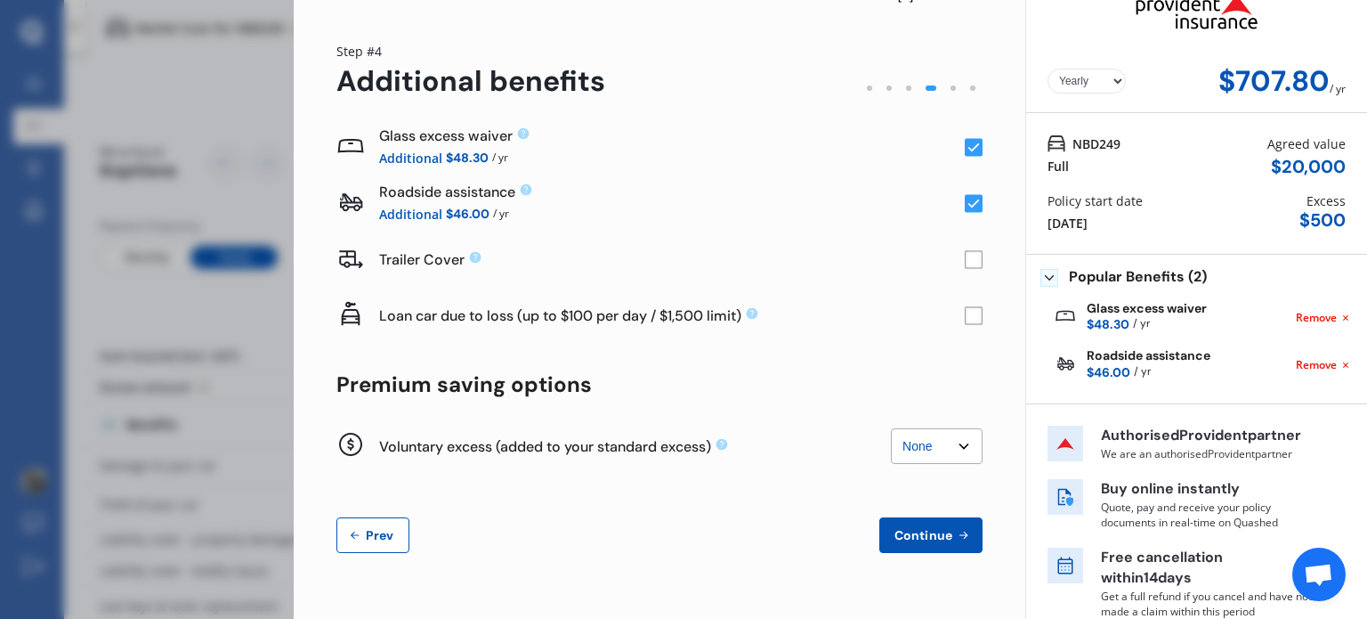
scroll to position [46, 0]
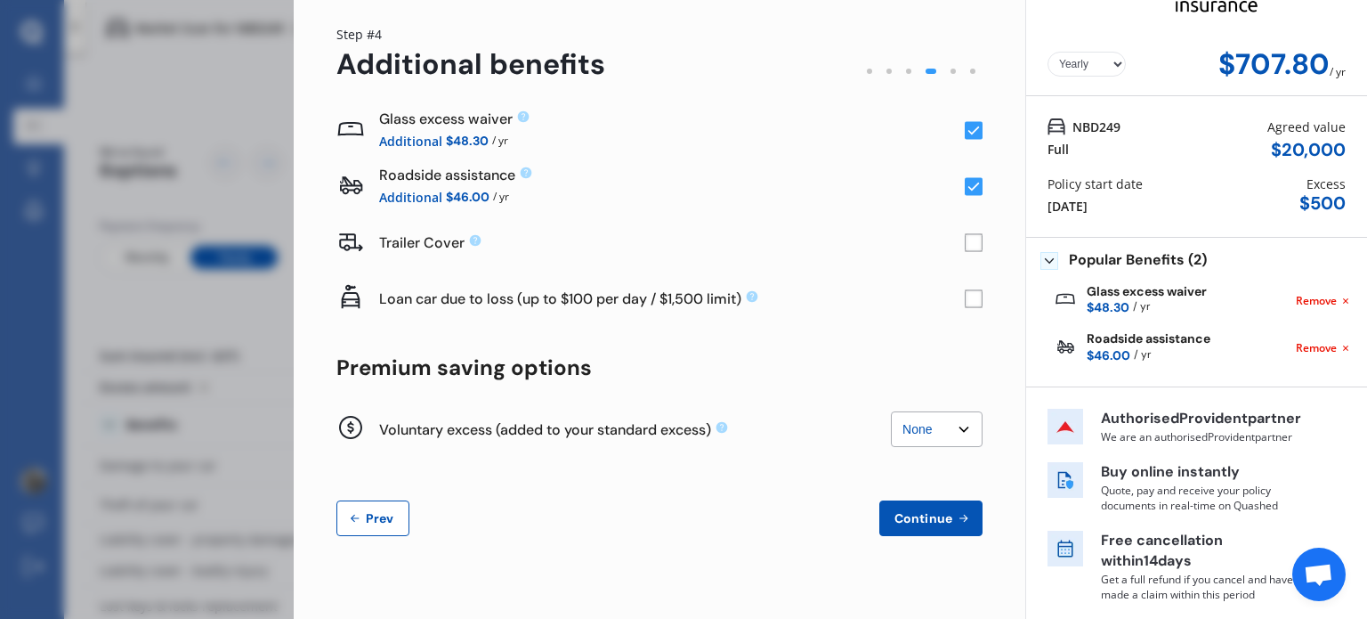
click at [892, 517] on span "Continue" at bounding box center [923, 518] width 65 height 14
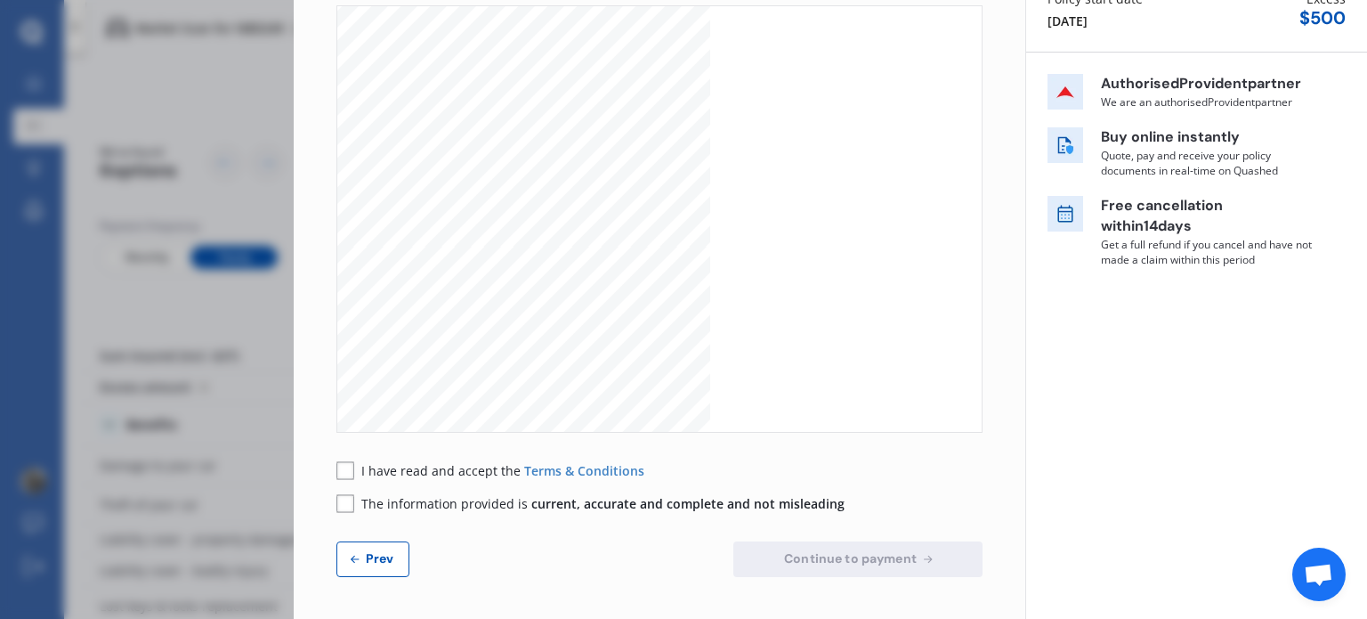
scroll to position [0, 0]
